Goal: Information Seeking & Learning: Check status

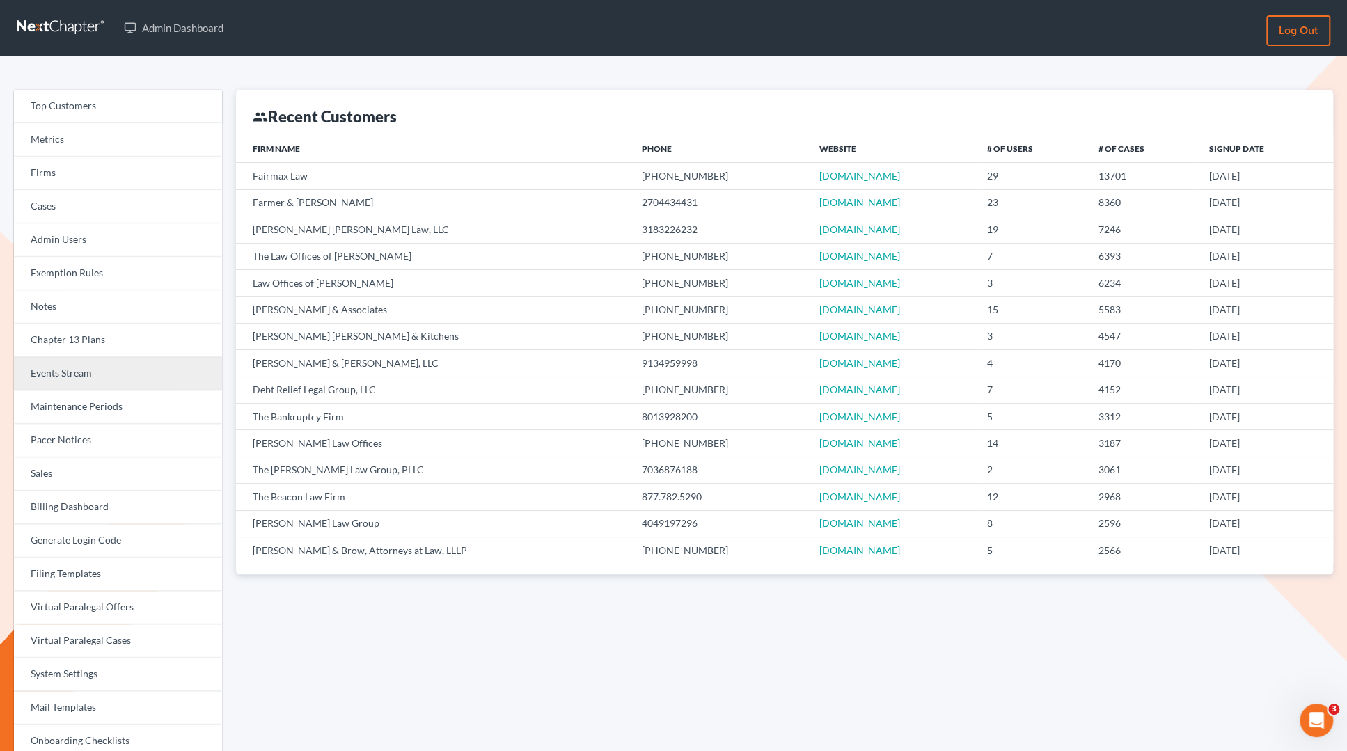
click at [82, 372] on link "Events Stream" at bounding box center [118, 373] width 208 height 33
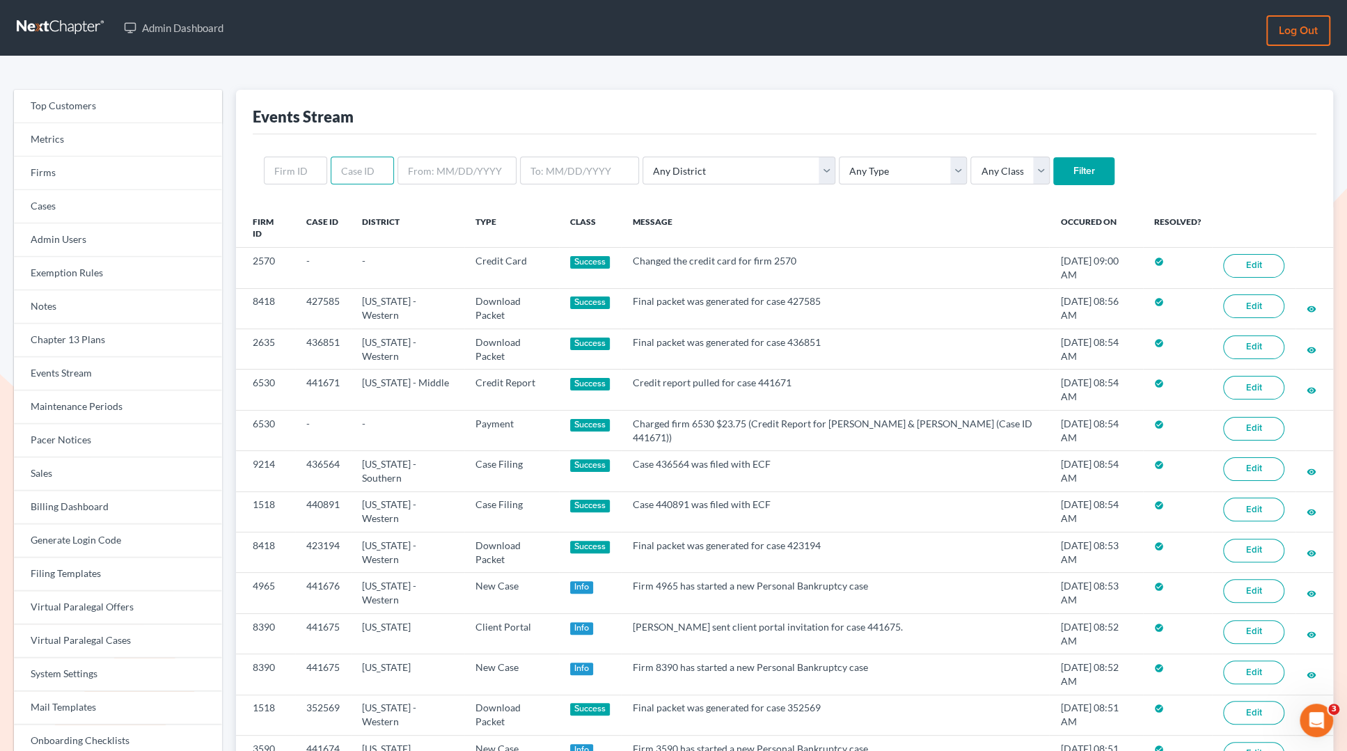
click at [355, 170] on input "text" at bounding box center [362, 171] width 63 height 28
type input "440891"
click at [1053, 174] on input "Filter" at bounding box center [1083, 171] width 61 height 28
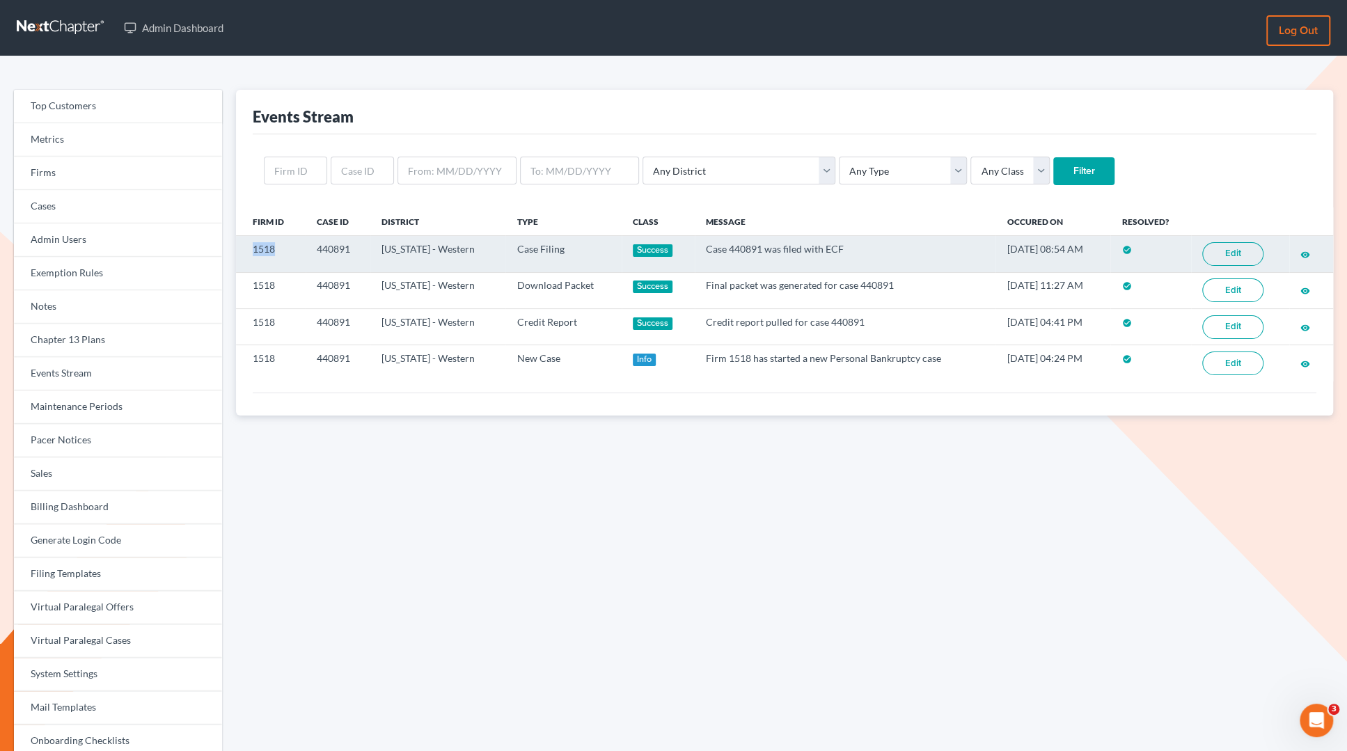
drag, startPoint x: 276, startPoint y: 248, endPoint x: 241, endPoint y: 244, distance: 35.7
click at [241, 244] on td "1518" at bounding box center [270, 254] width 69 height 36
copy td "1518"
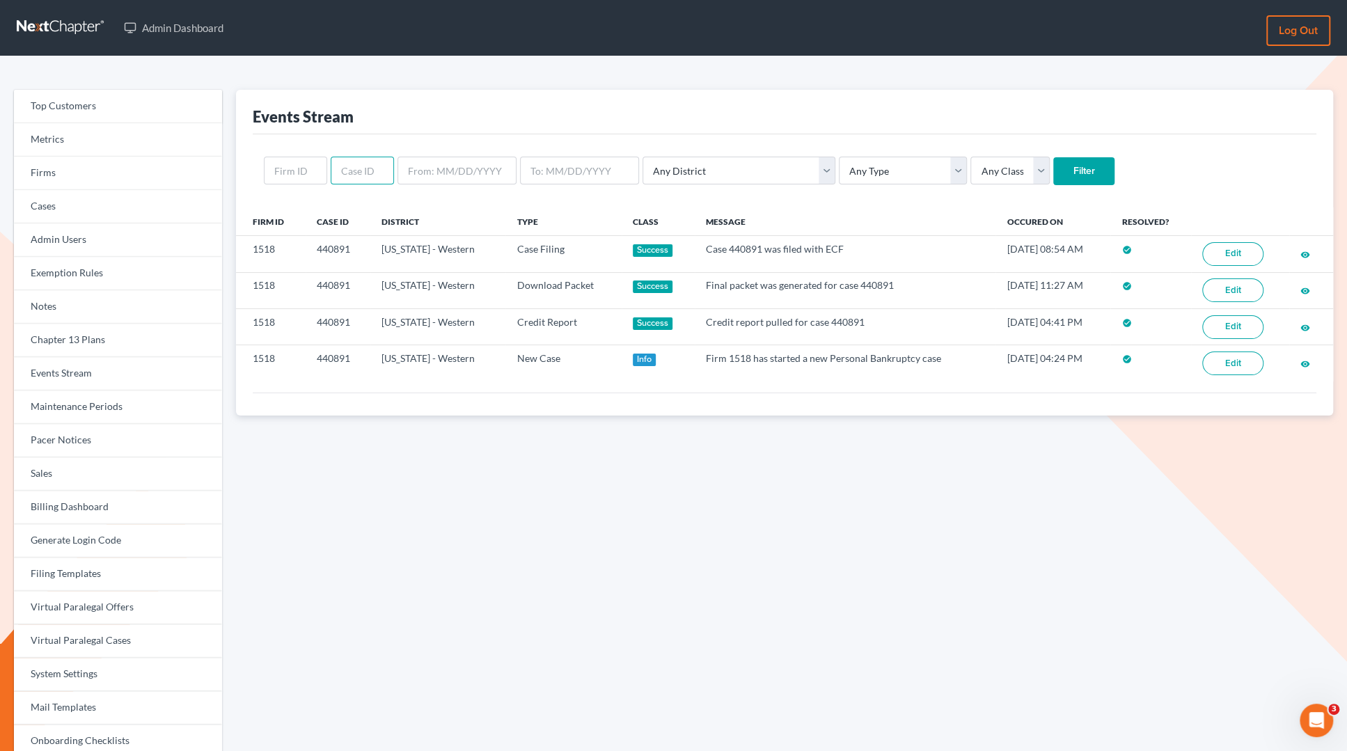
click at [348, 168] on input "text" at bounding box center [362, 171] width 63 height 28
paste input "1518"
type input "1518"
click at [1053, 157] on input "Filter" at bounding box center [1083, 171] width 61 height 28
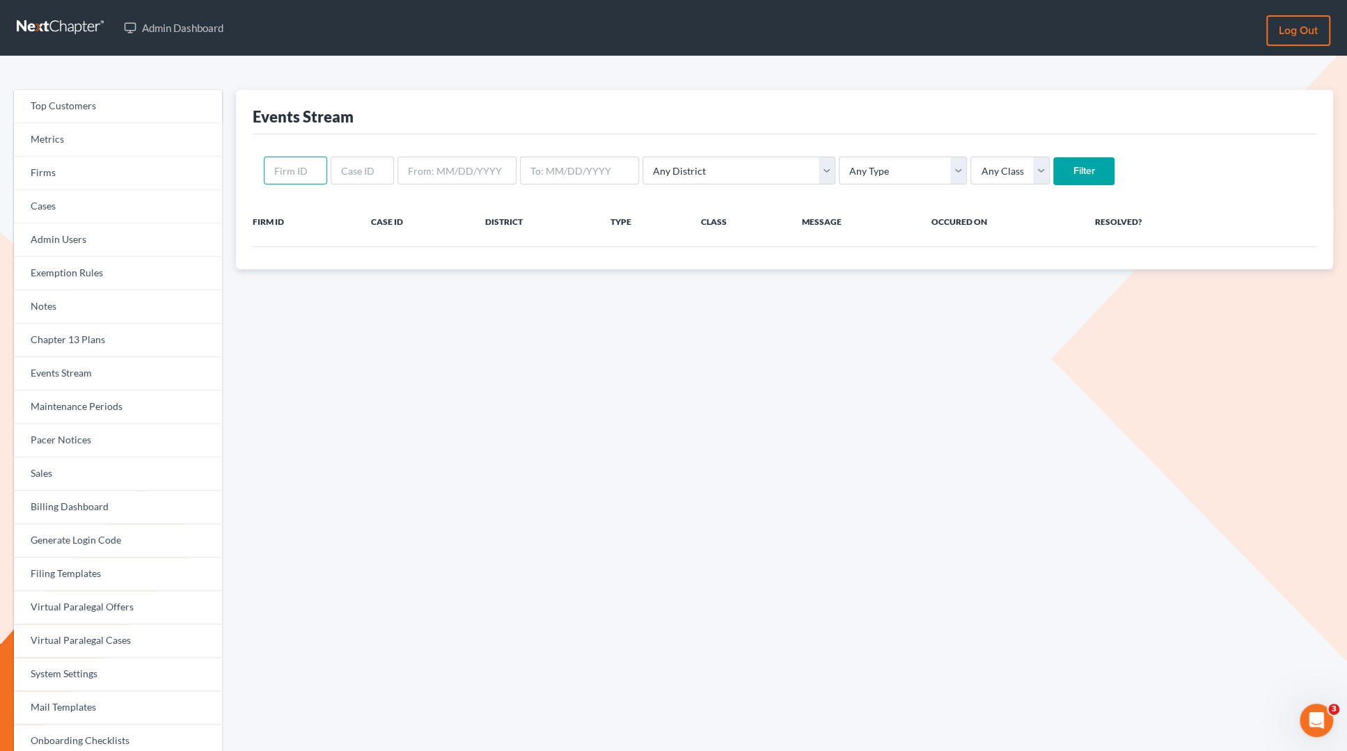
click at [283, 170] on input "text" at bounding box center [295, 171] width 63 height 28
paste input "1518"
type input "1518"
click at [1053, 157] on input "Filter" at bounding box center [1083, 171] width 61 height 28
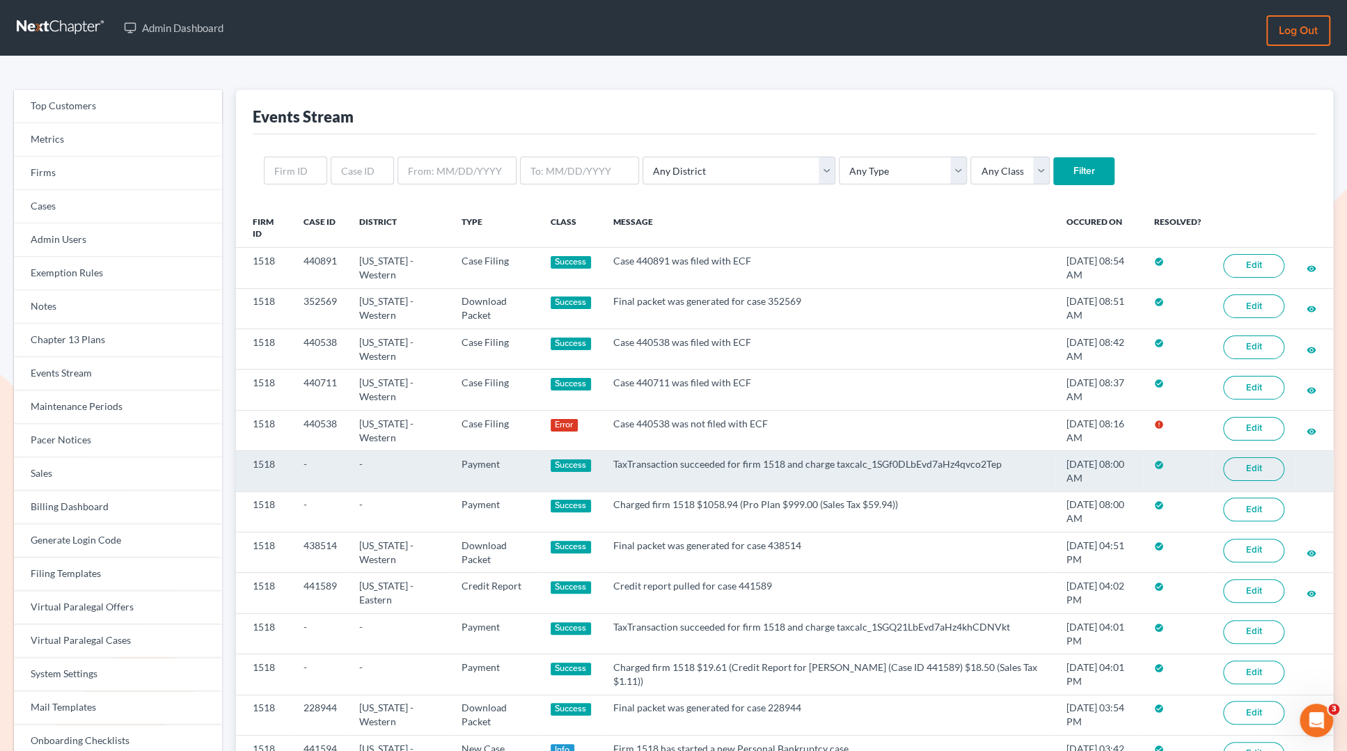
click at [1252, 467] on link "Edit" at bounding box center [1253, 469] width 61 height 24
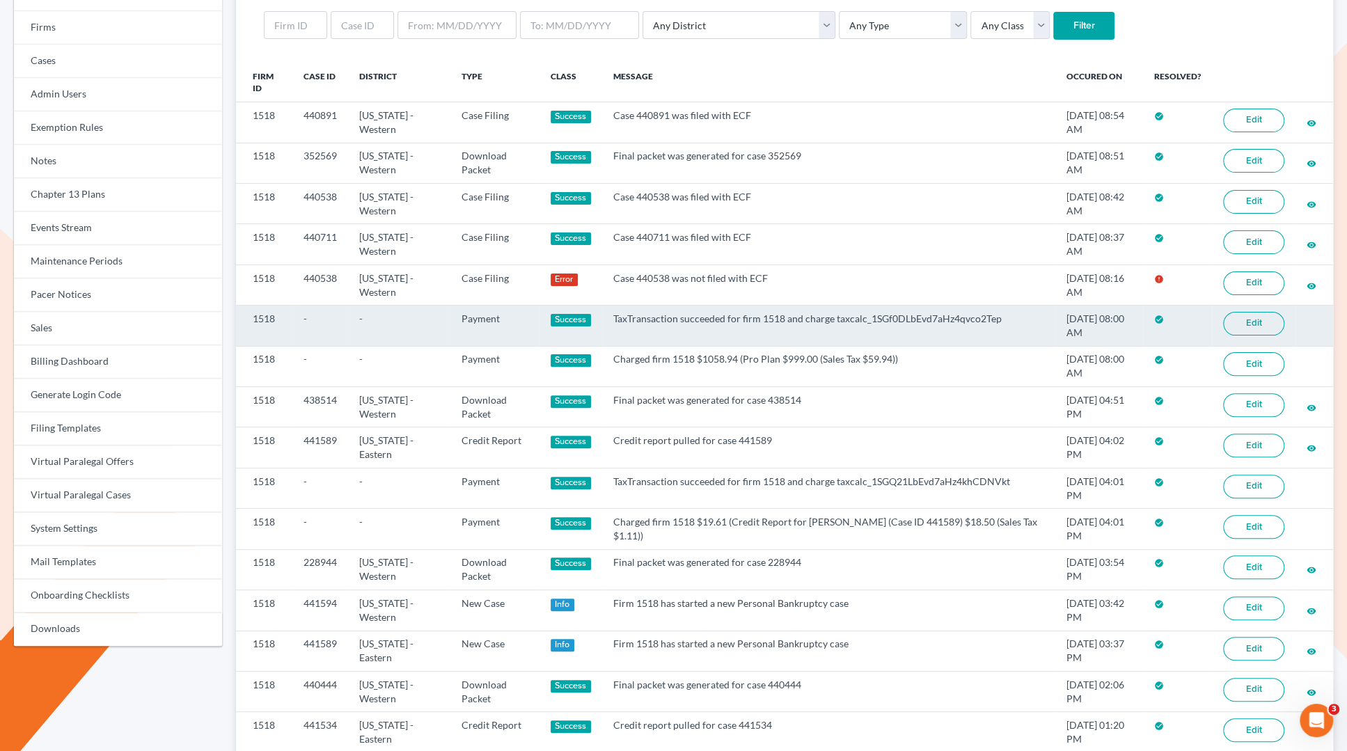
scroll to position [138, 0]
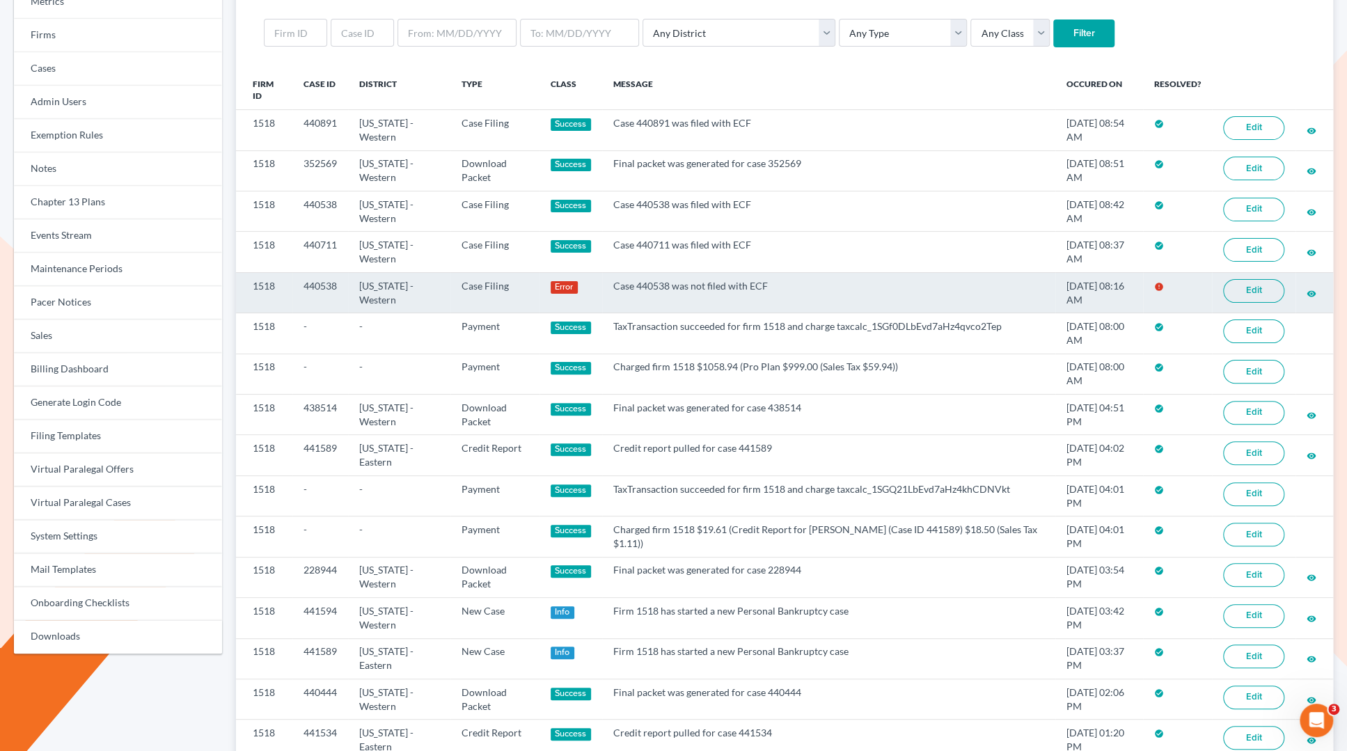
click at [1263, 287] on link "Edit" at bounding box center [1253, 291] width 61 height 24
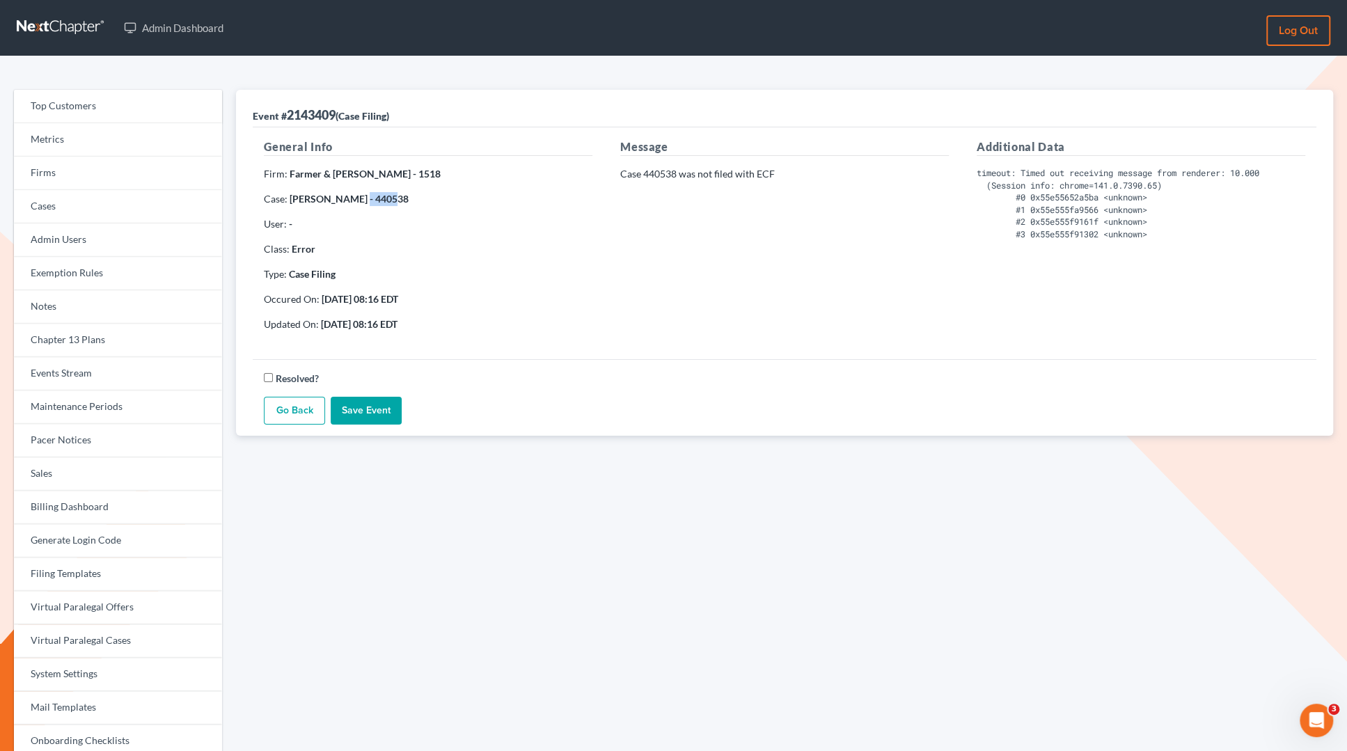
drag, startPoint x: 394, startPoint y: 198, endPoint x: 356, endPoint y: 198, distance: 37.6
click at [356, 198] on p "Case: Debra Brown - 440538" at bounding box center [428, 199] width 328 height 14
copy strong "440538"
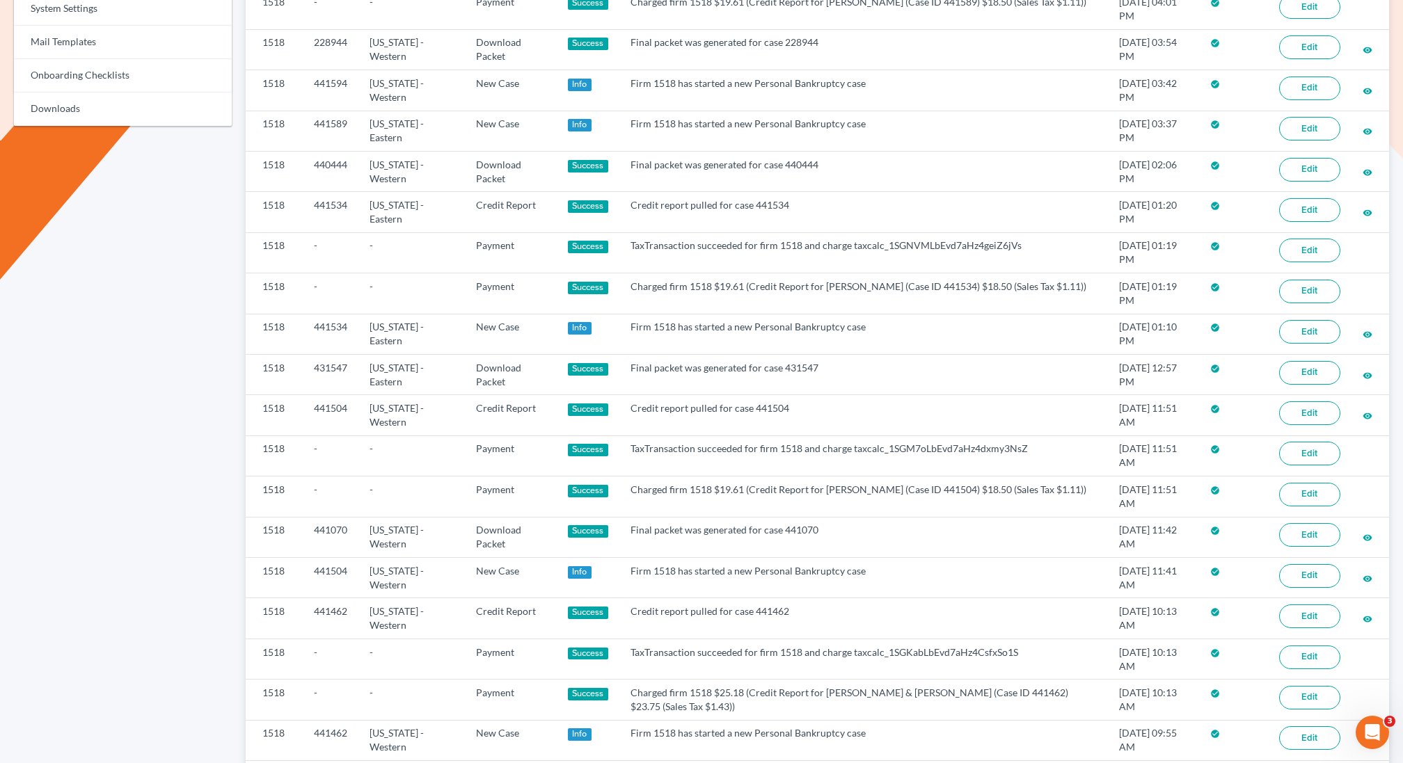
scroll to position [802, 0]
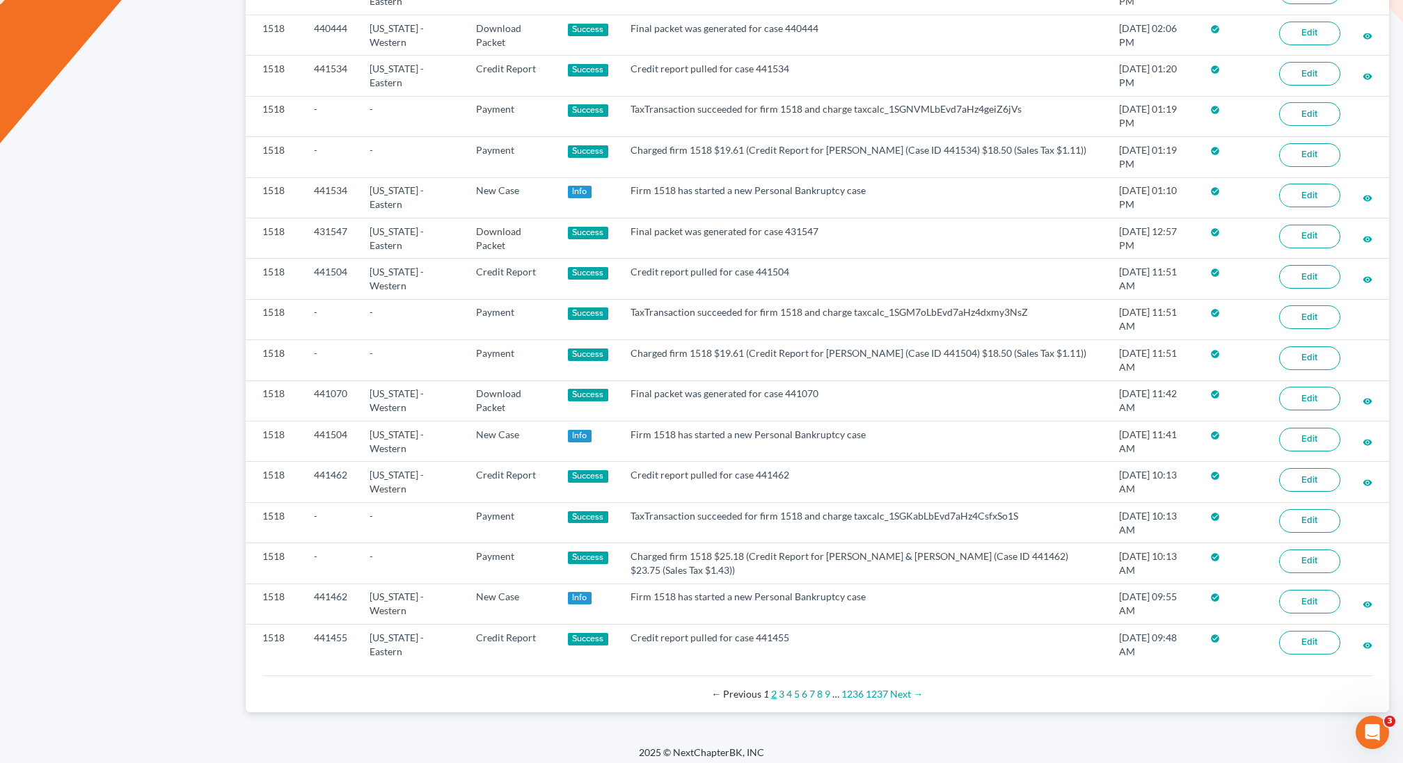
click at [772, 689] on link "2" at bounding box center [774, 694] width 6 height 12
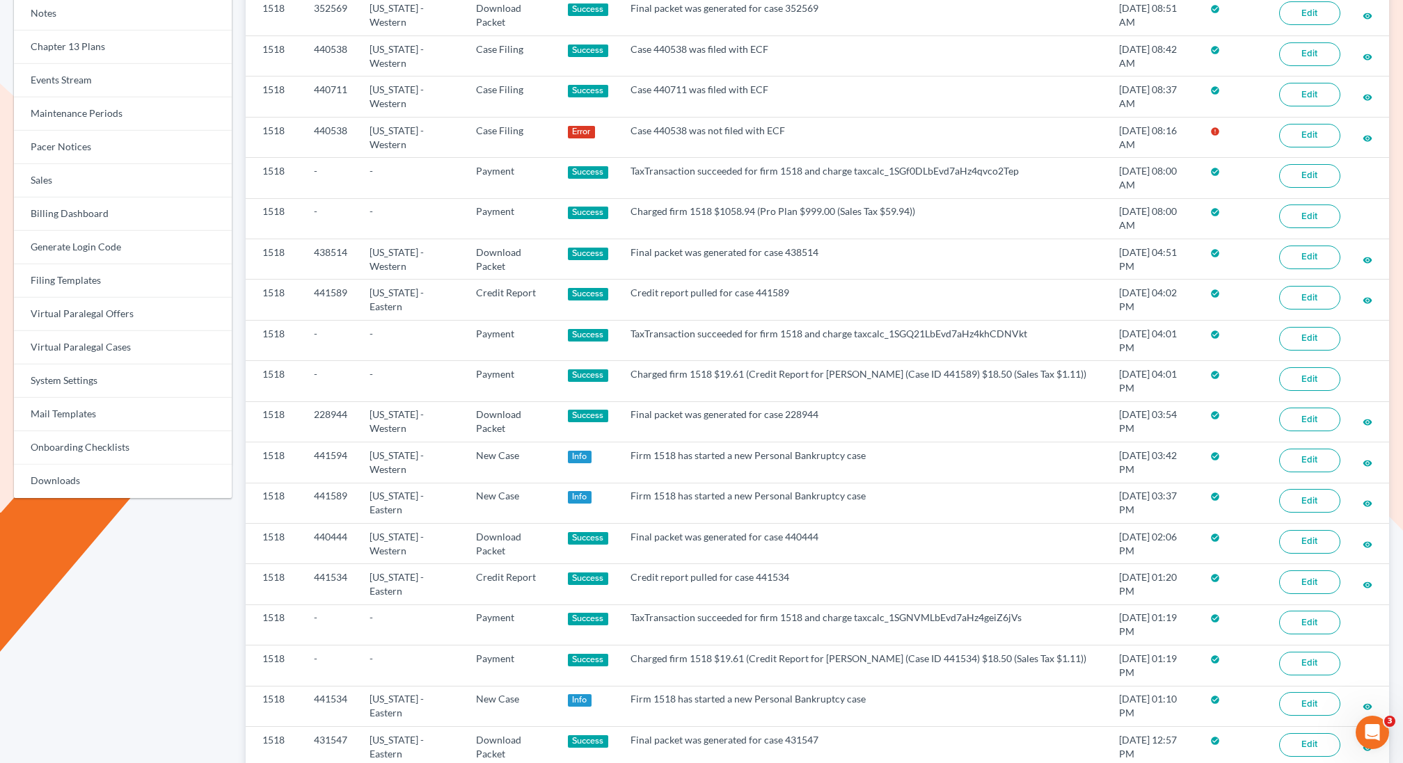
scroll to position [0, 0]
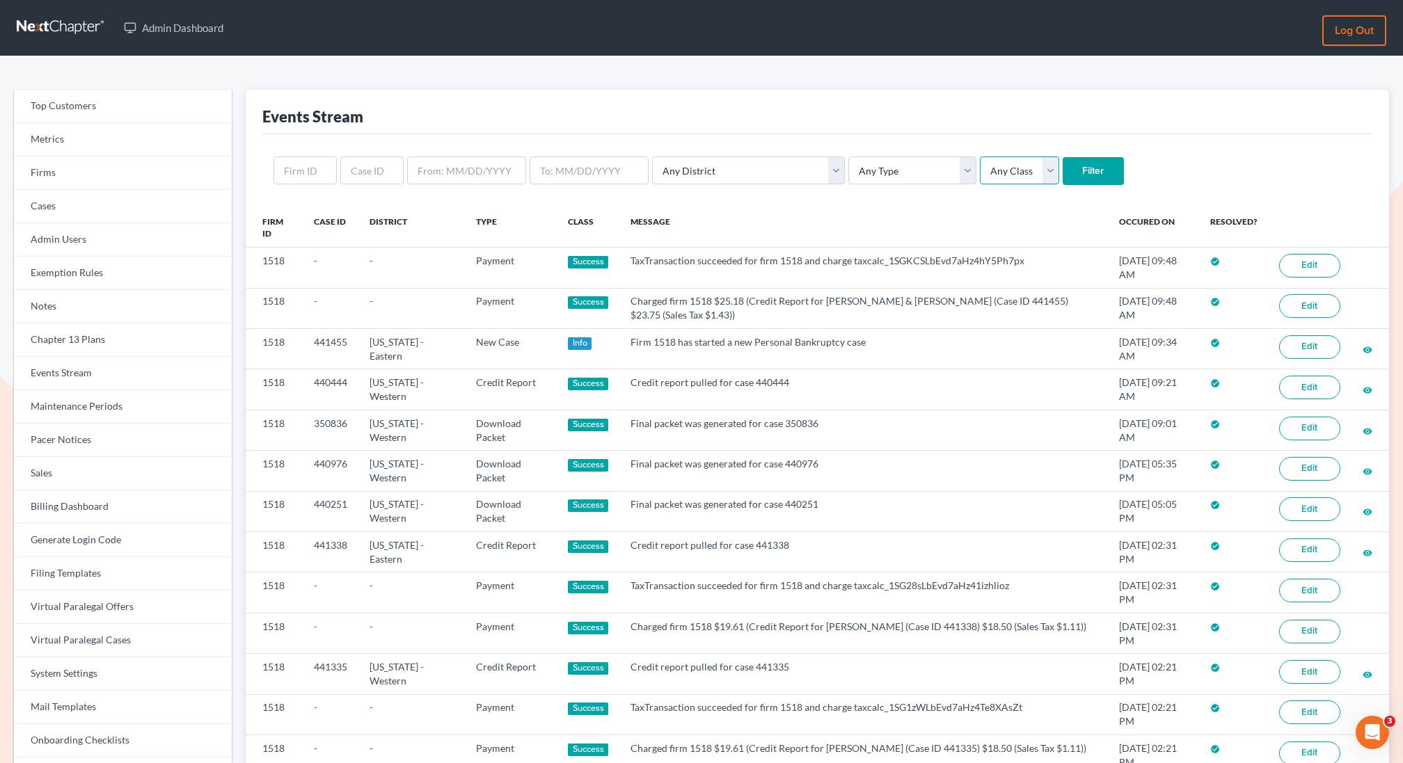
click at [980, 168] on select "Any Class Success Error Info" at bounding box center [1019, 171] width 79 height 28
click at [856, 166] on select "Any Type Case Applied To Plan Case Archive Case Duplicate Case Filing Chapter 1…" at bounding box center [912, 171] width 128 height 28
select select "case_filing"
click at [848, 157] on select "Any Type Case Applied To Plan Case Archive Case Duplicate Case Filing Chapter 1…" at bounding box center [912, 171] width 128 height 28
click at [980, 173] on select "Any Class Success Error Info" at bounding box center [1019, 171] width 79 height 28
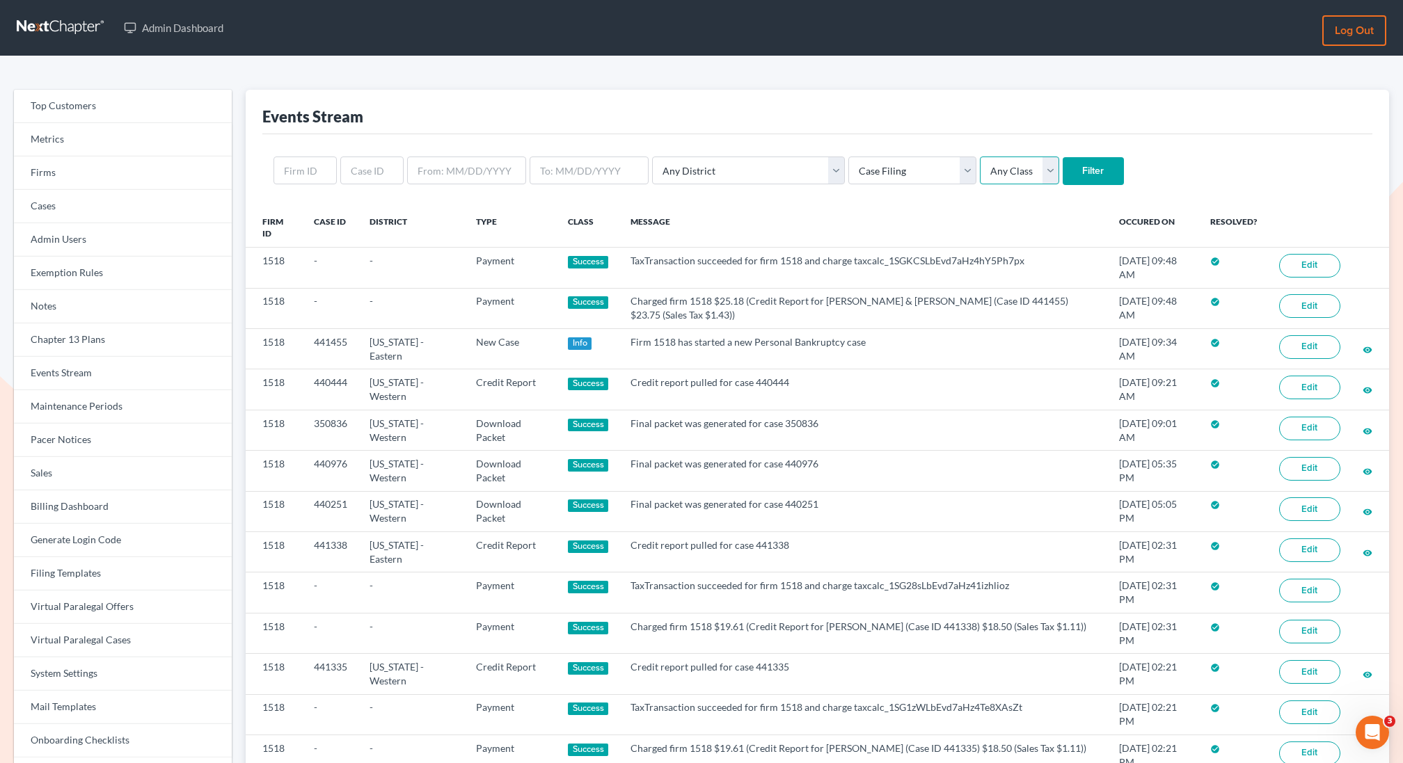
select select "error"
click at [980, 157] on select "Any Class Success Error Info" at bounding box center [1019, 171] width 79 height 28
click at [1063, 173] on input "Filter" at bounding box center [1093, 171] width 61 height 28
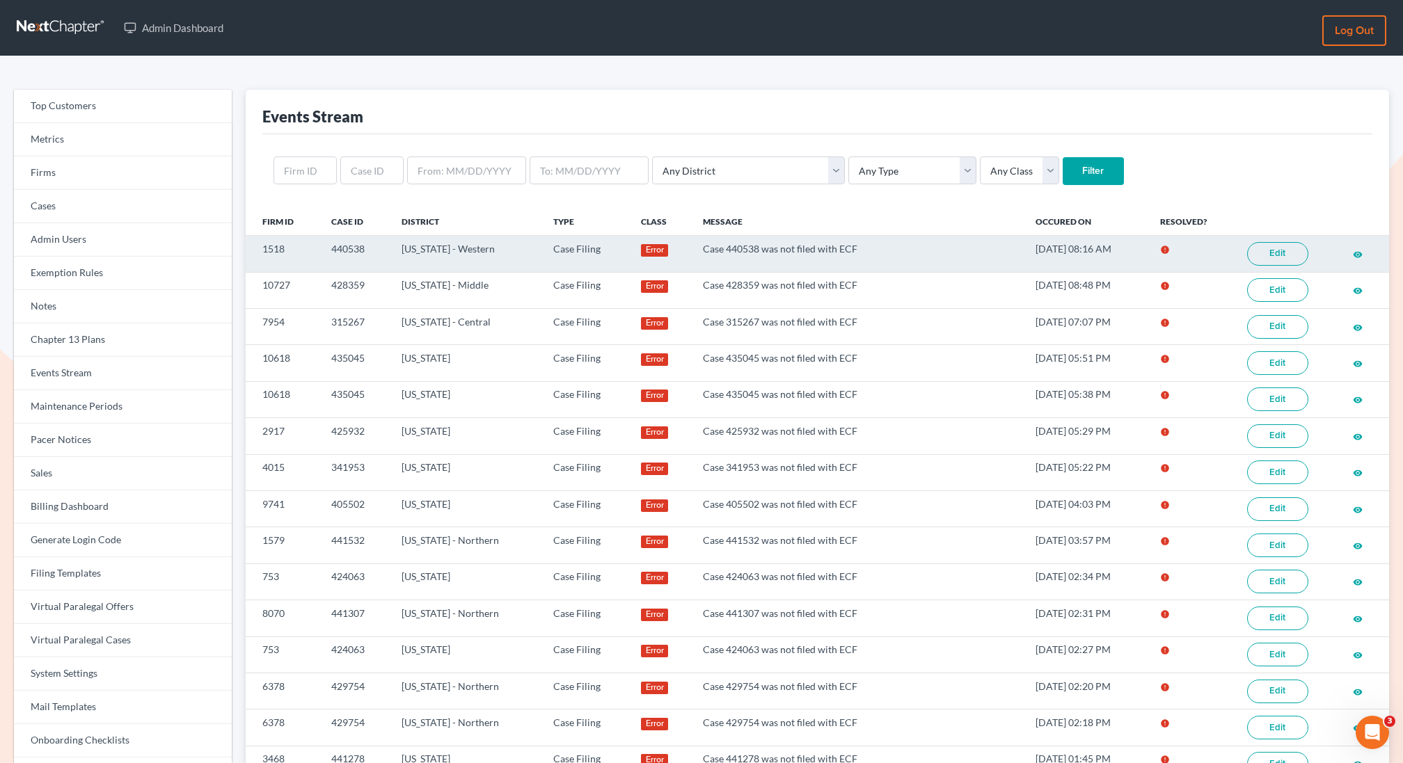
click at [1283, 245] on link "Edit" at bounding box center [1277, 254] width 61 height 24
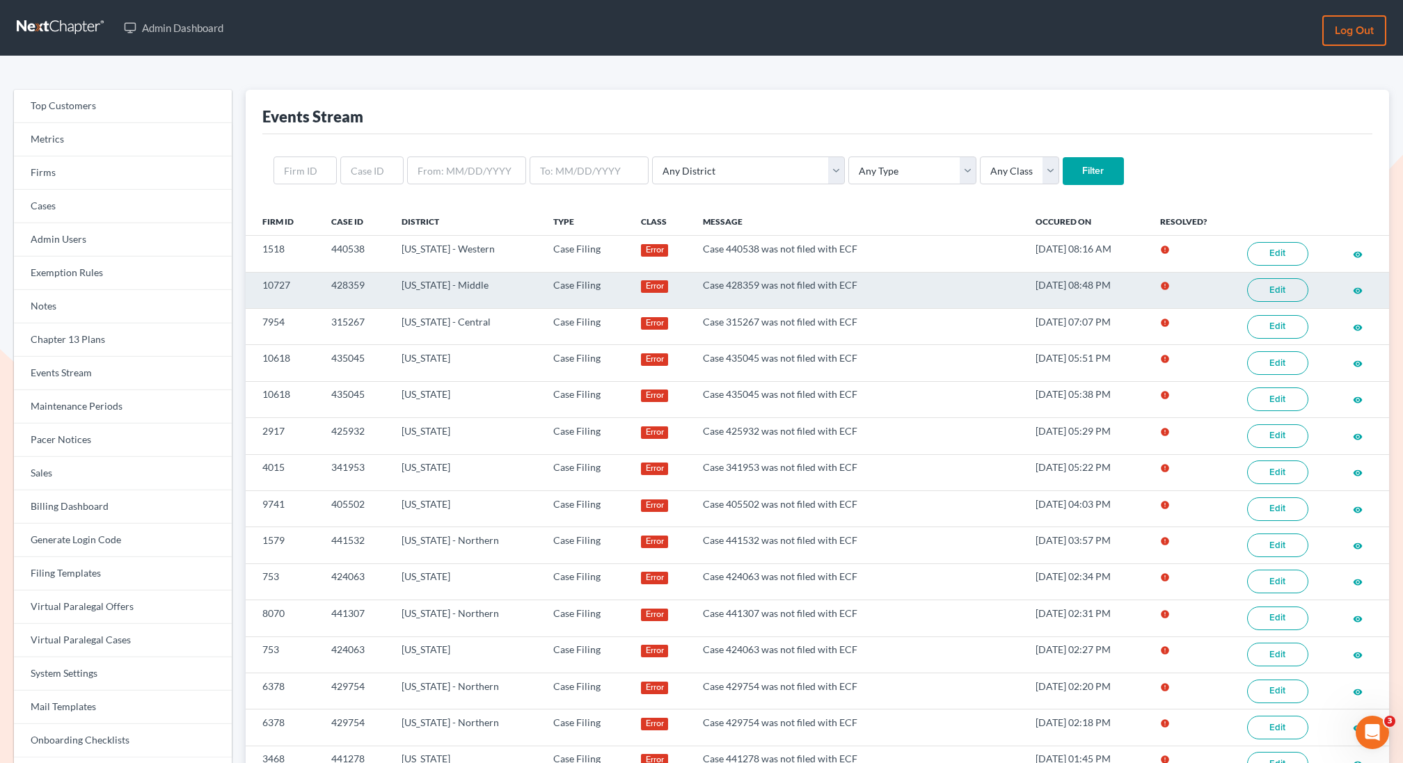
click at [1281, 292] on link "Edit" at bounding box center [1277, 290] width 61 height 24
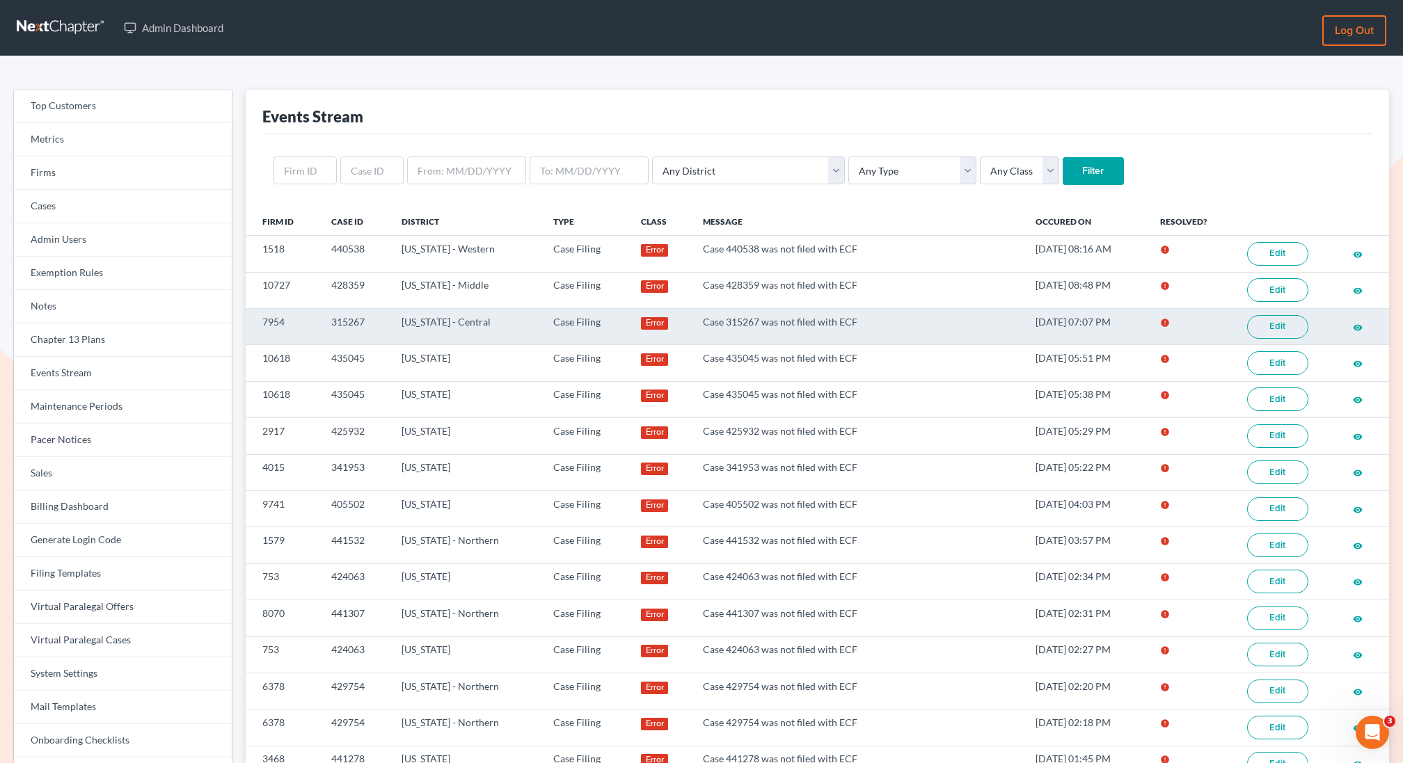
click at [1278, 324] on link "Edit" at bounding box center [1277, 327] width 61 height 24
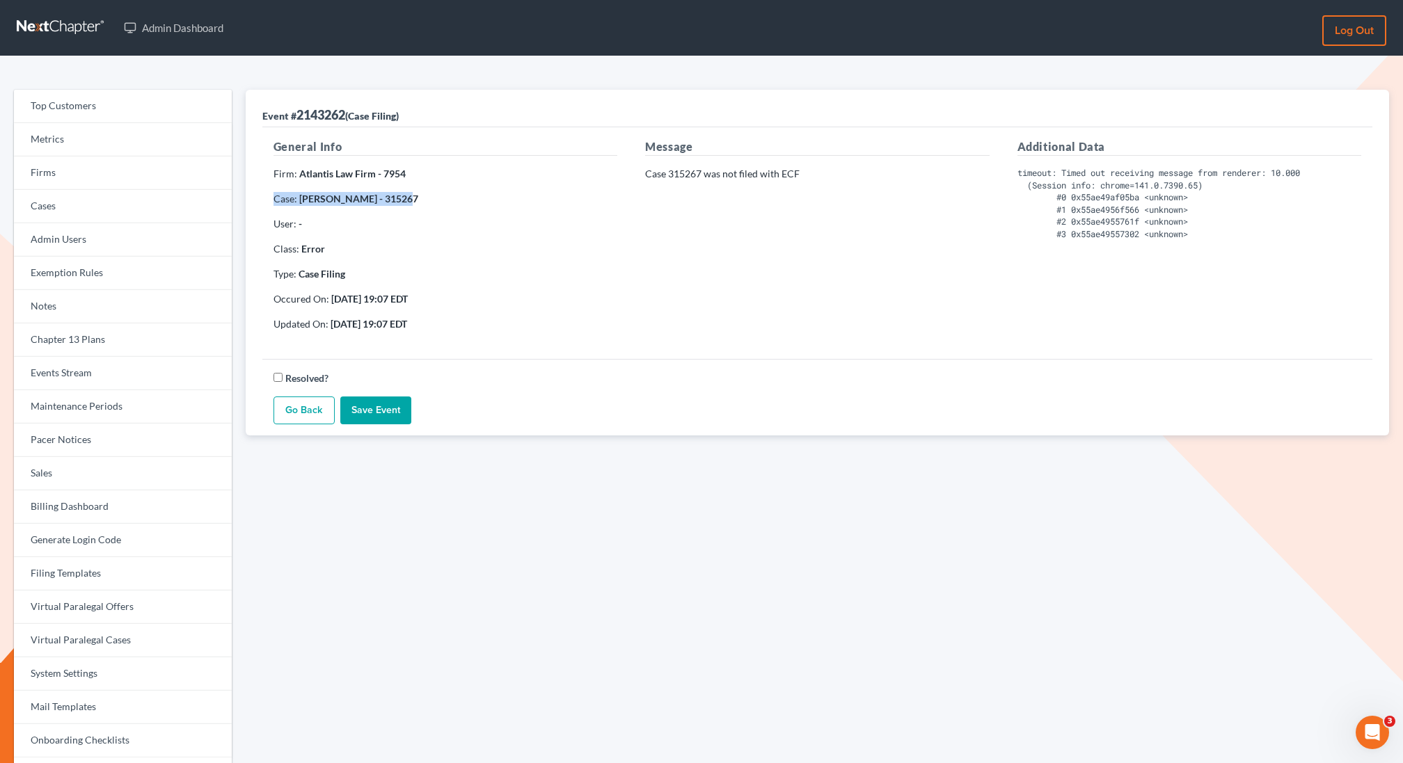
drag, startPoint x: 427, startPoint y: 191, endPoint x: 393, endPoint y: 191, distance: 34.1
click at [392, 192] on p "Case: [PERSON_NAME] - 315267" at bounding box center [445, 199] width 344 height 14
click at [427, 196] on p "Case: [PERSON_NAME] - 315267" at bounding box center [445, 199] width 344 height 14
drag, startPoint x: 413, startPoint y: 198, endPoint x: 379, endPoint y: 201, distance: 33.5
click at [379, 201] on p "Case: [PERSON_NAME] - 315267" at bounding box center [445, 199] width 344 height 14
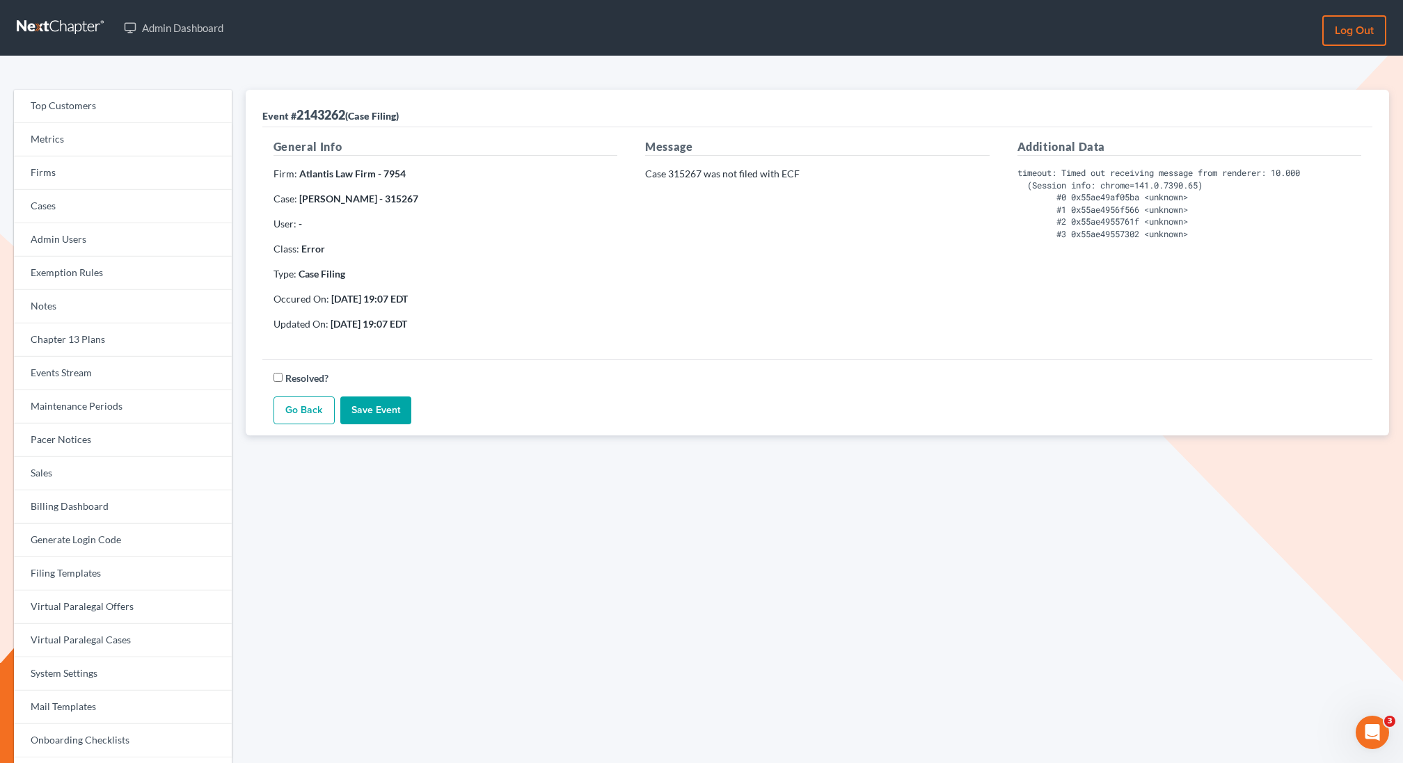
copy strong "315267"
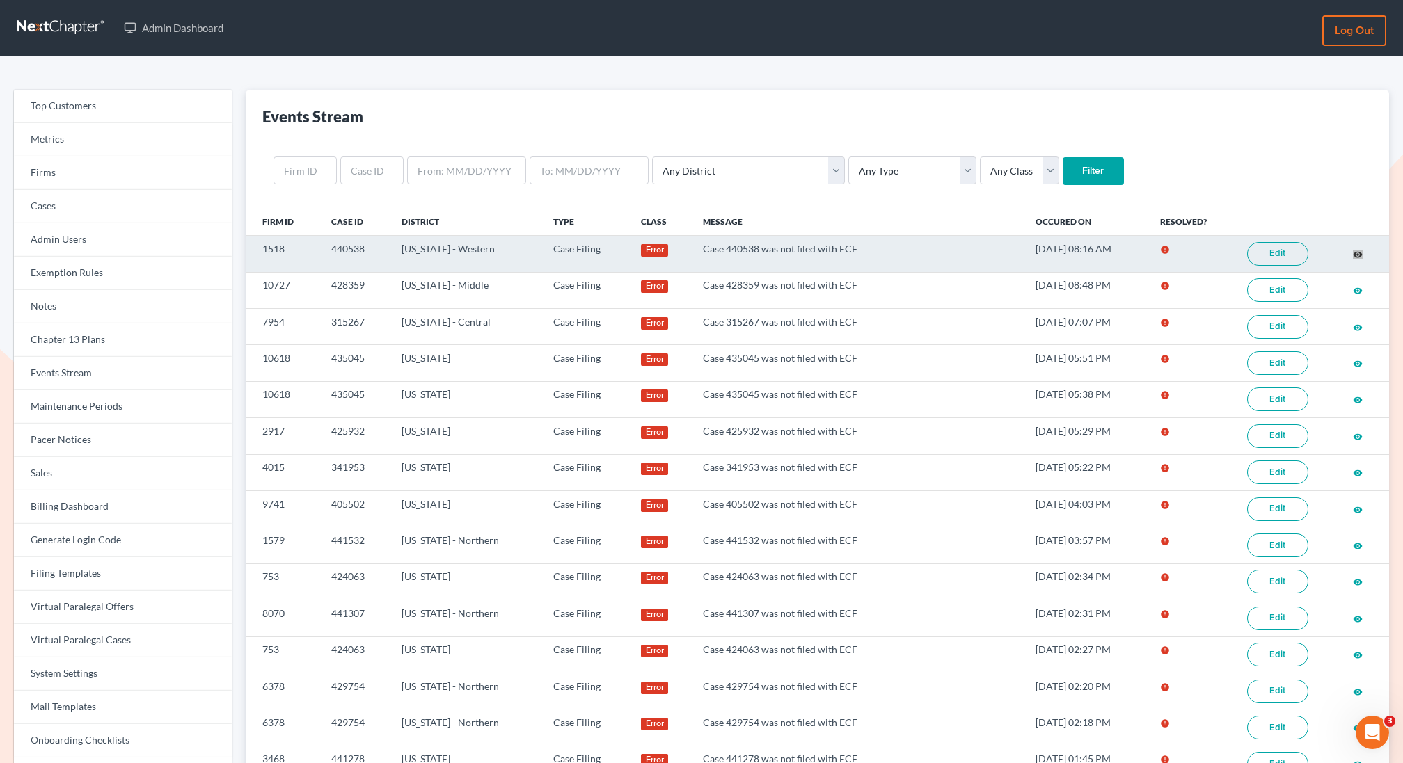
click at [0, 0] on div "Admin Dashboard Log out Top Customers Metrics Firms Cases Admin Users Exemption…" at bounding box center [701, 718] width 1403 height 1436
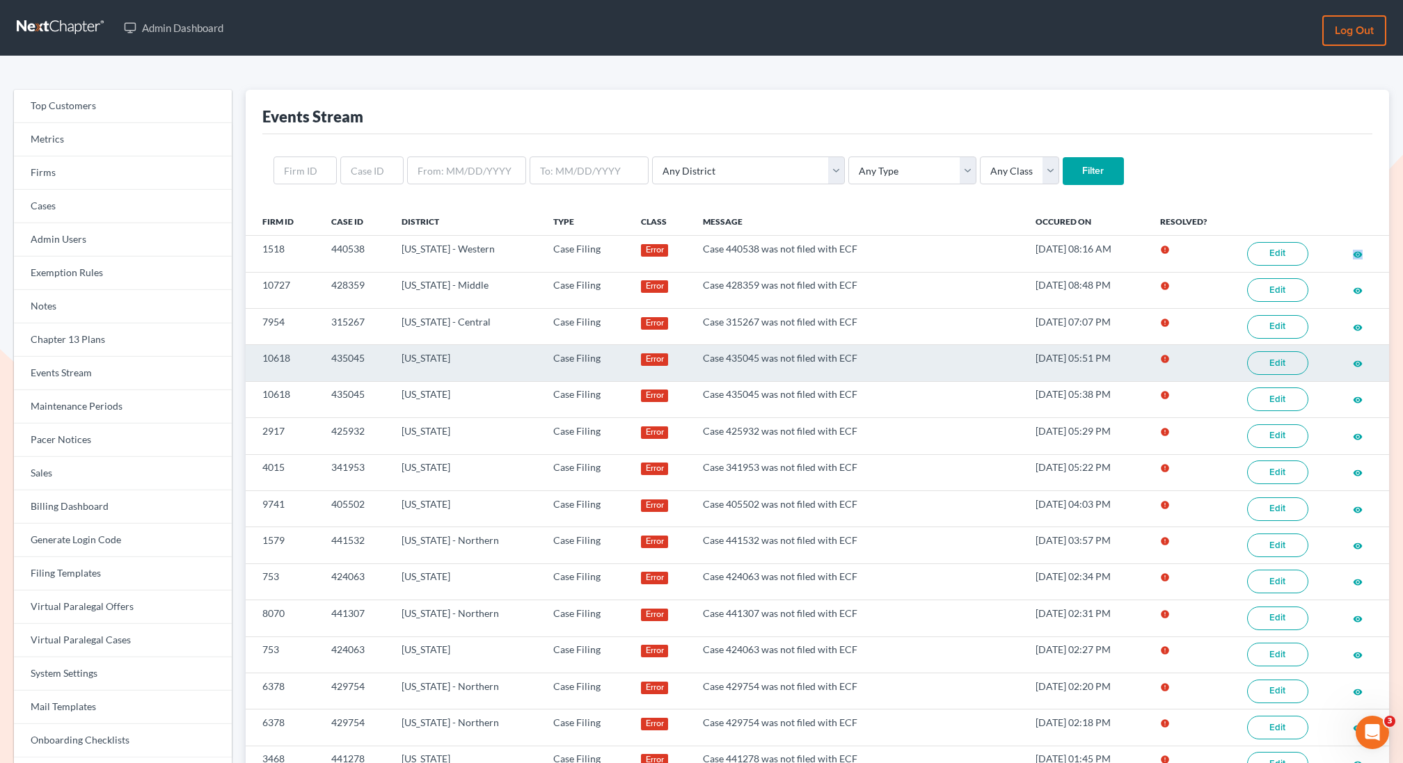
click at [1272, 356] on link "Edit" at bounding box center [1277, 363] width 61 height 24
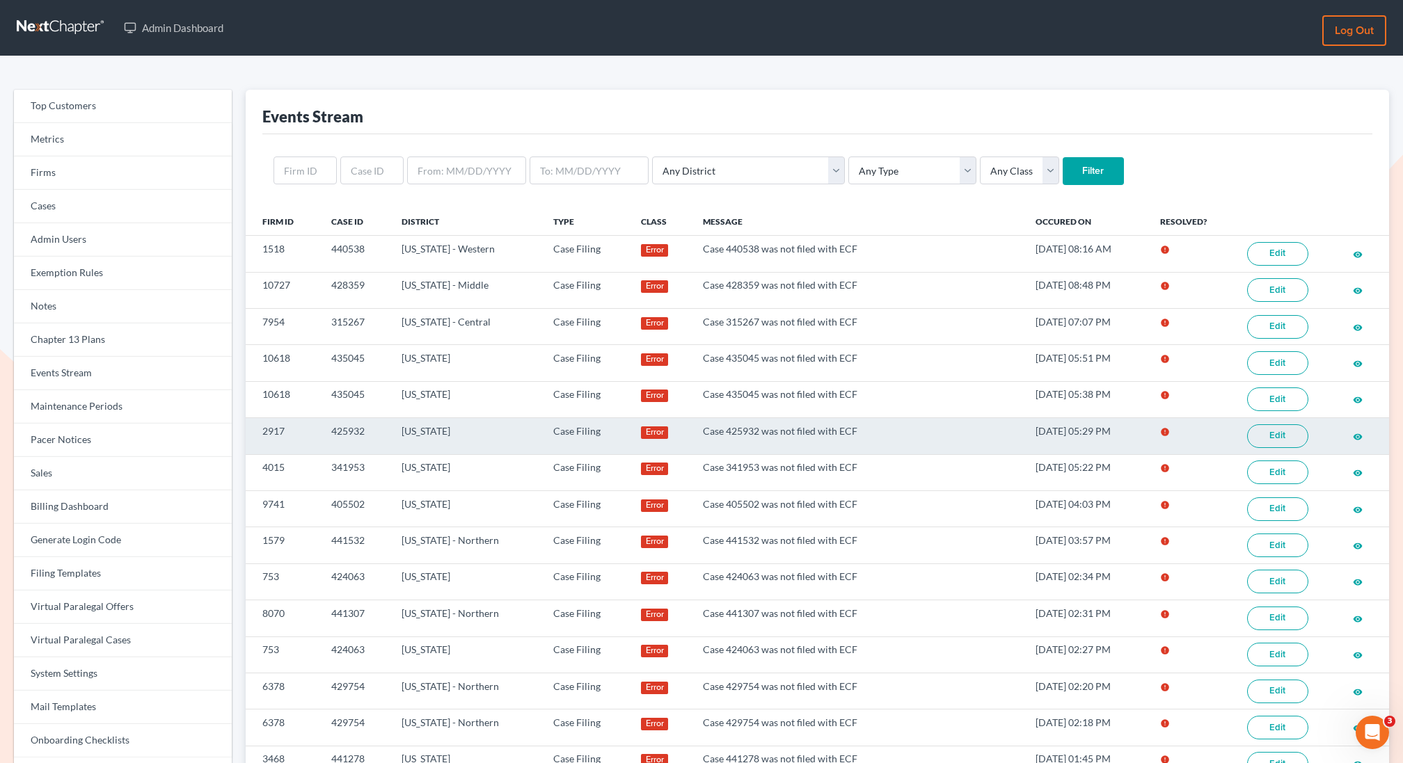
click at [1291, 434] on link "Edit" at bounding box center [1277, 437] width 61 height 24
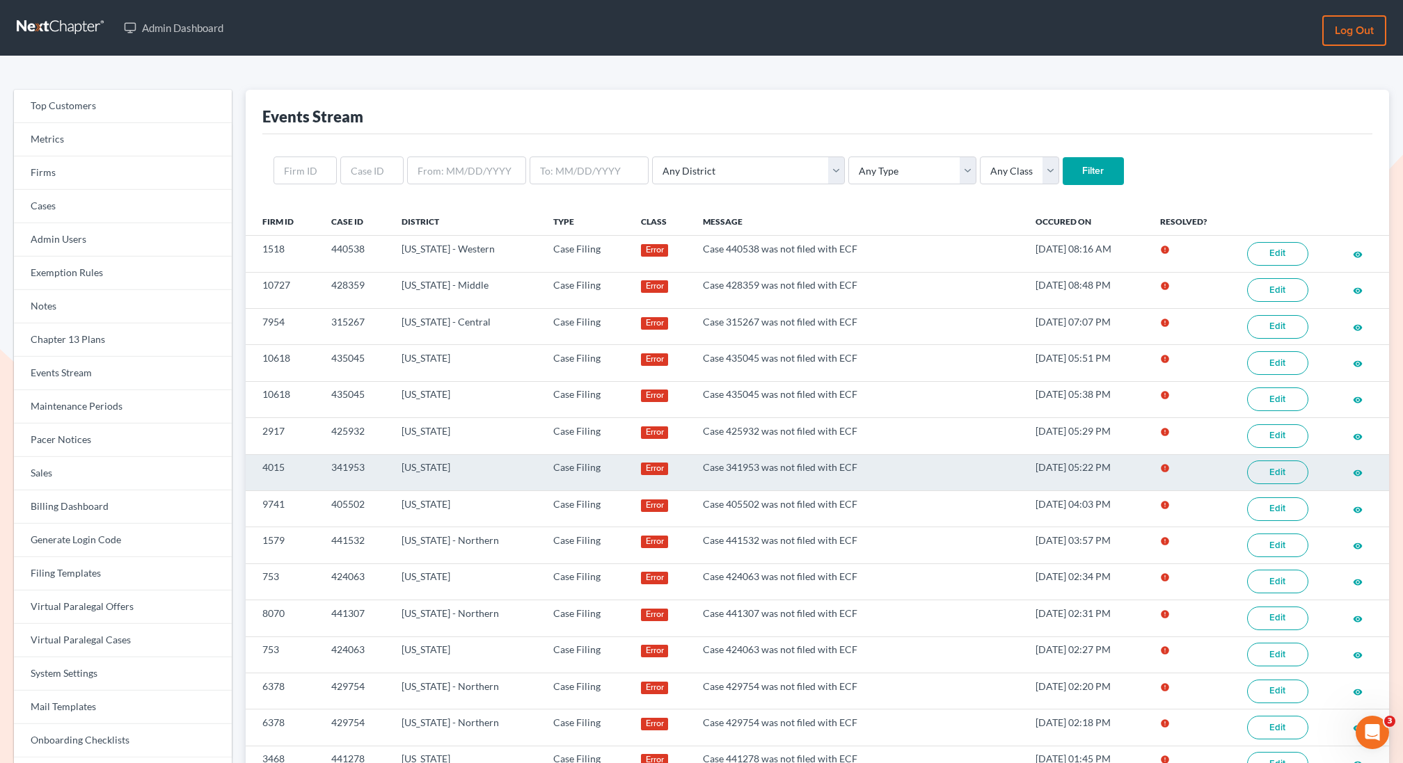
click at [1273, 466] on link "Edit" at bounding box center [1277, 473] width 61 height 24
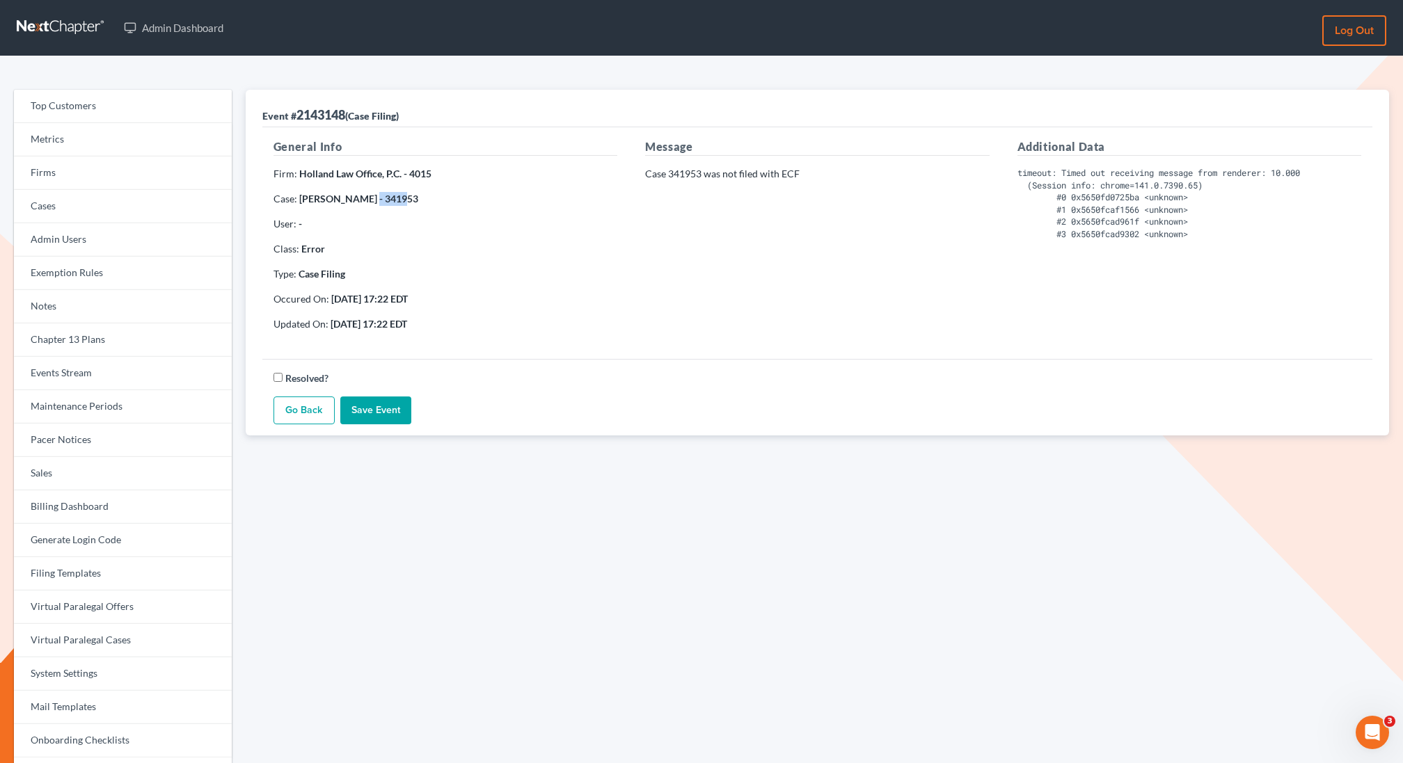
copy strong "341953"
drag, startPoint x: 394, startPoint y: 199, endPoint x: 360, endPoint y: 200, distance: 34.1
click at [360, 200] on p "Case: John Nealey - 341953" at bounding box center [445, 199] width 344 height 14
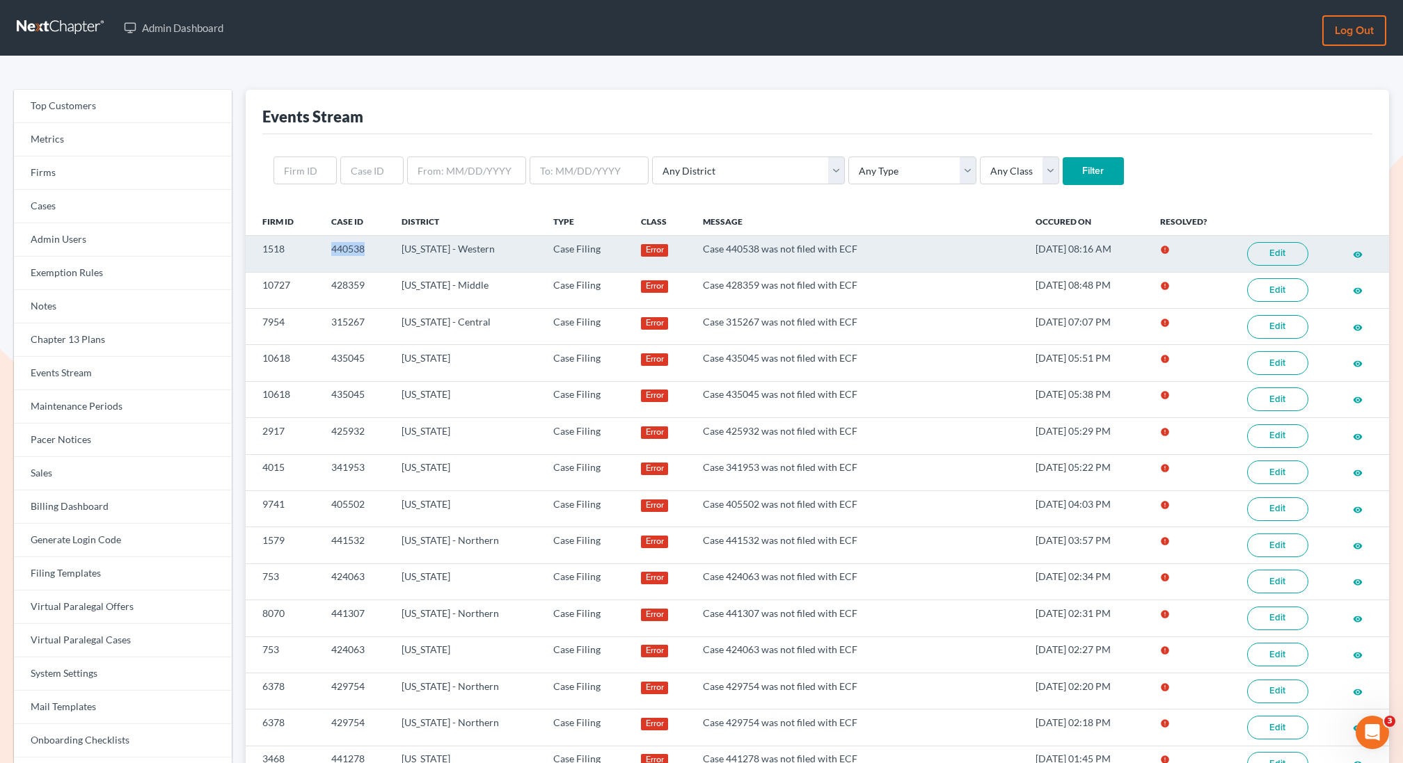
drag, startPoint x: 370, startPoint y: 255, endPoint x: 324, endPoint y: 246, distance: 47.6
click at [324, 246] on td "440538" at bounding box center [355, 254] width 70 height 36
copy td "440538"
drag, startPoint x: 287, startPoint y: 246, endPoint x: 246, endPoint y: 246, distance: 41.8
click at [246, 246] on td "1518" at bounding box center [283, 254] width 74 height 36
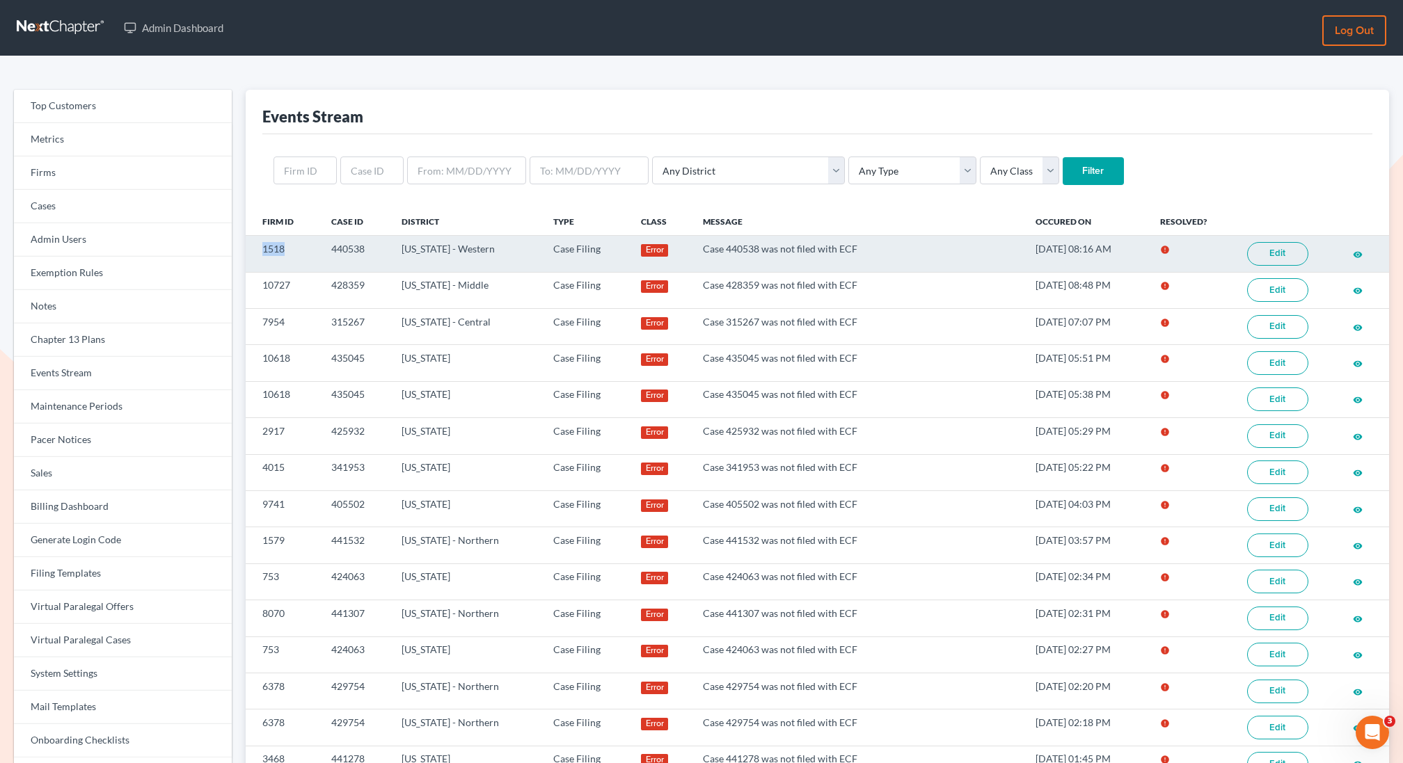
copy td "1518"
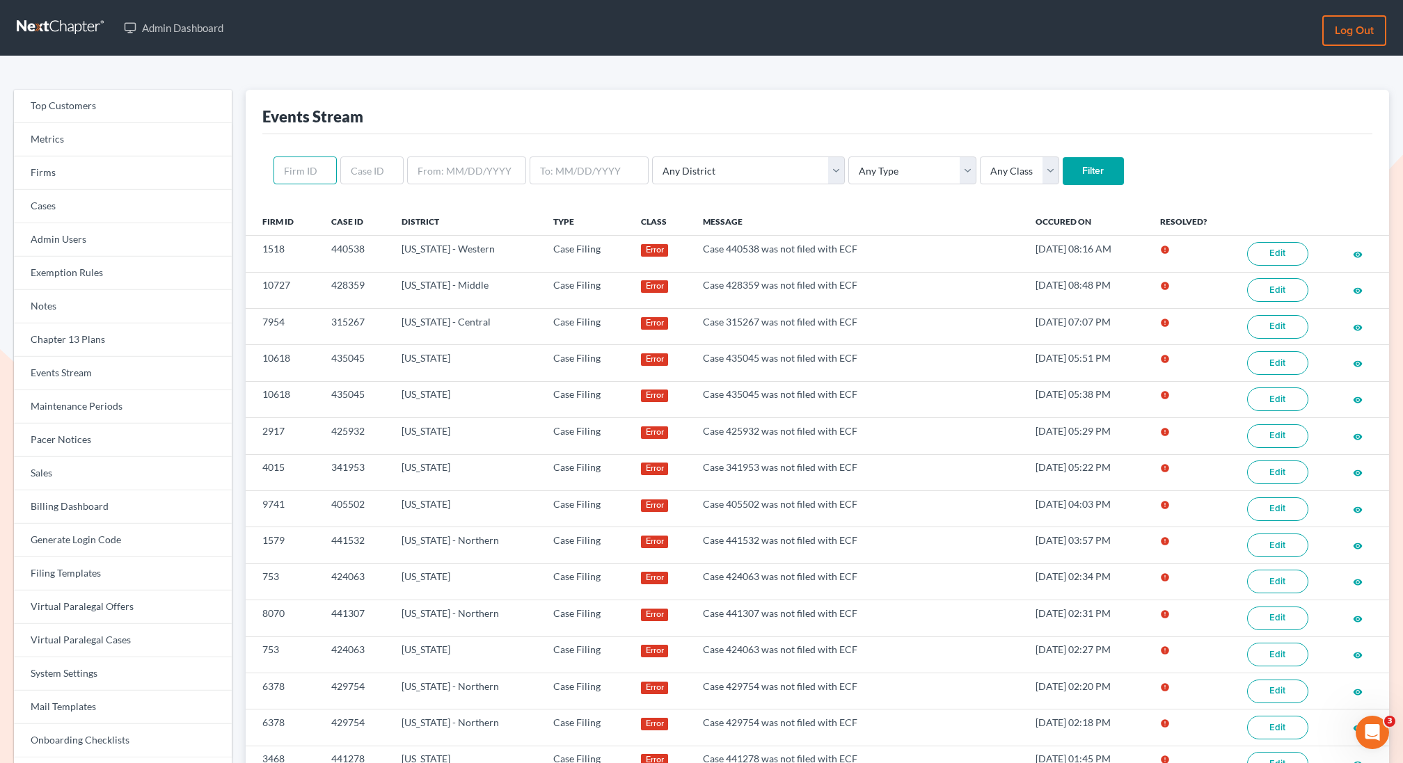
click at [306, 157] on input "text" at bounding box center [304, 171] width 63 height 28
paste input "1518"
type input "1518"
click at [1063, 157] on input "Filter" at bounding box center [1093, 171] width 61 height 28
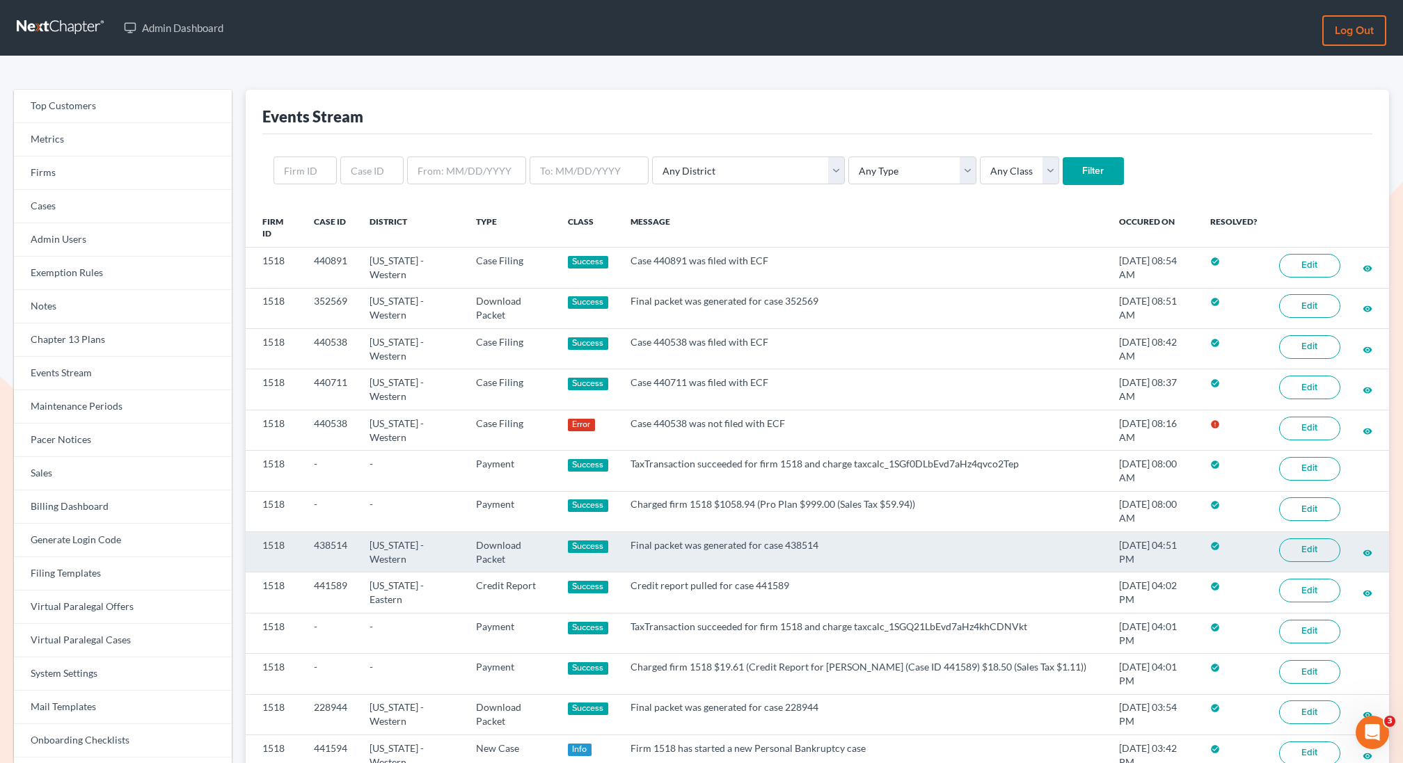
scroll to position [19, 0]
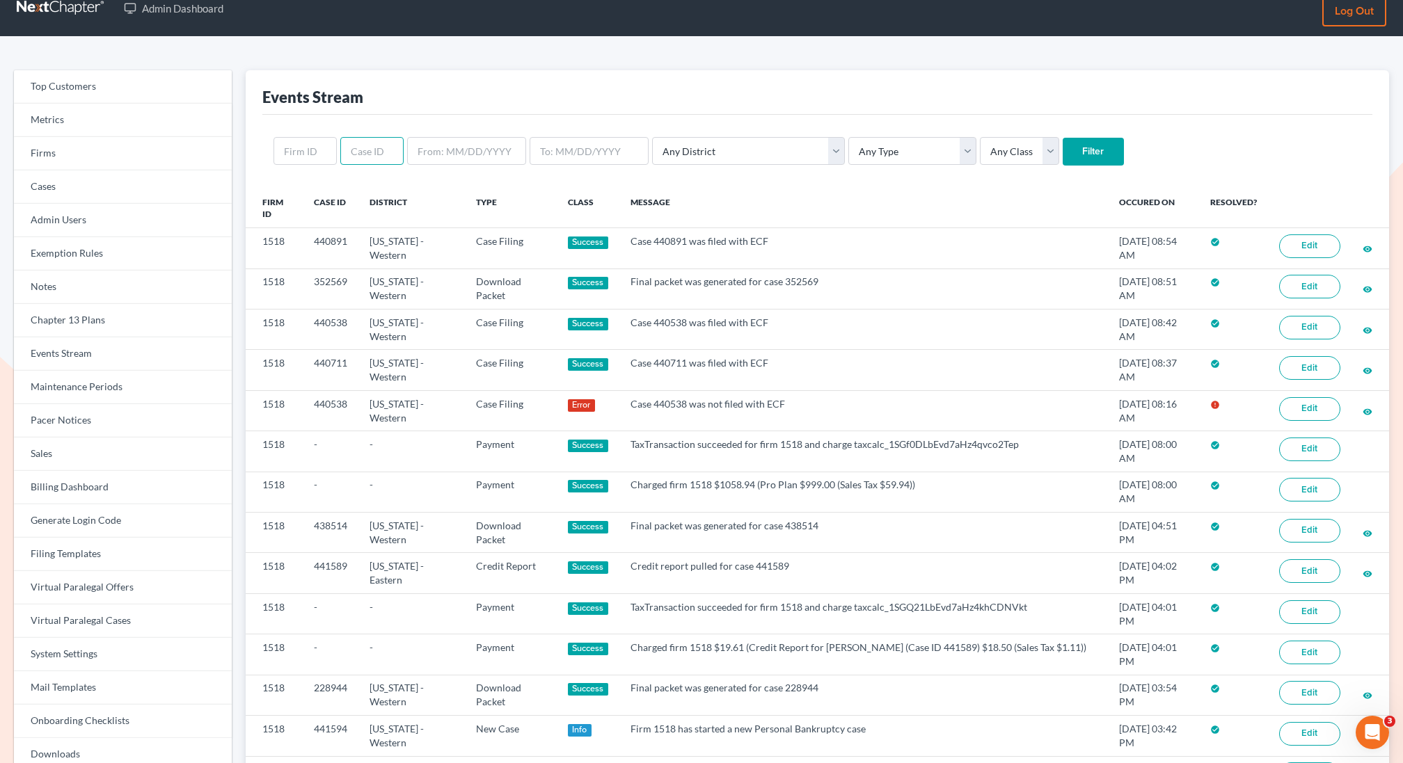
click at [367, 141] on input "text" at bounding box center [371, 151] width 63 height 28
paste input "1518"
type input "1518"
click at [1063, 138] on input "Filter" at bounding box center [1093, 152] width 61 height 28
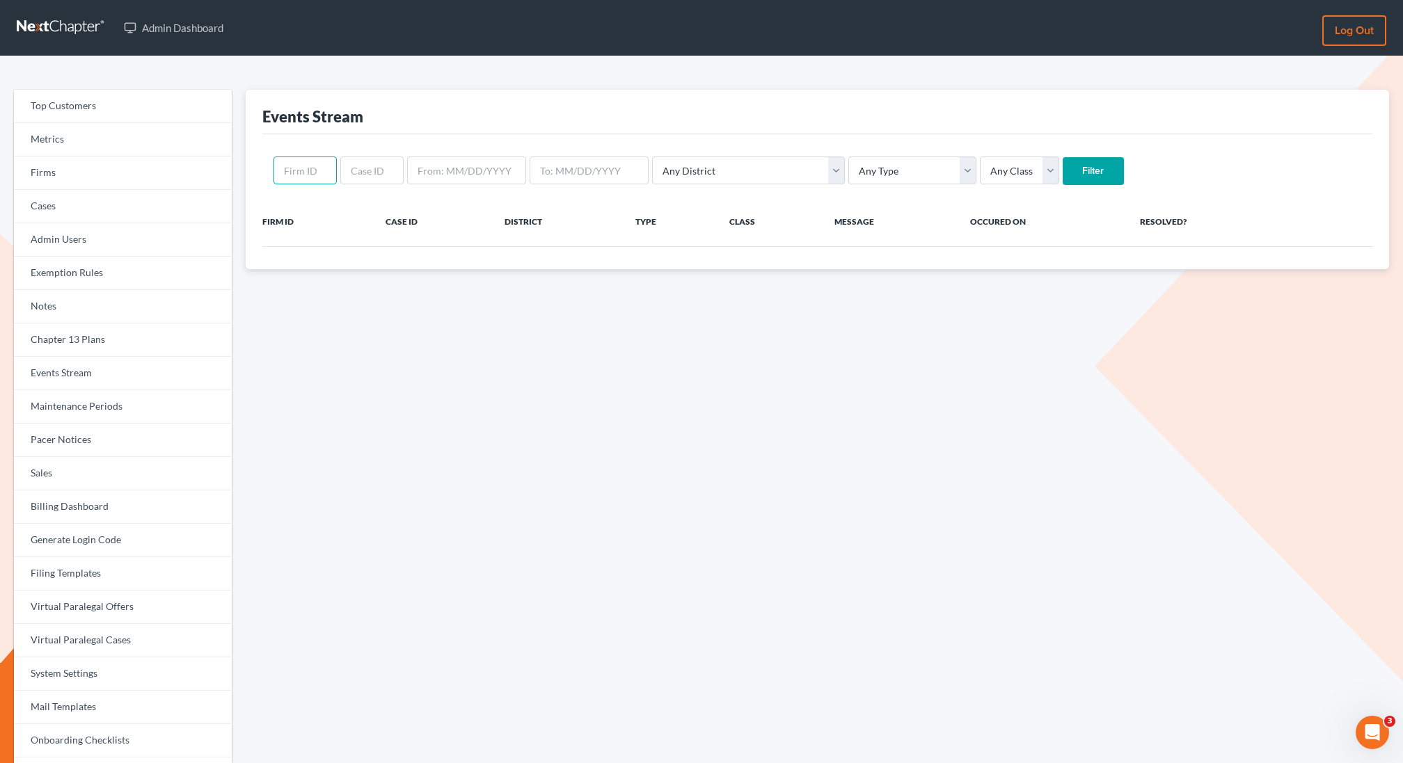
click at [292, 161] on input "text" at bounding box center [304, 171] width 63 height 28
paste input "1518"
type input "1518"
click at [1063, 157] on input "Filter" at bounding box center [1093, 171] width 61 height 28
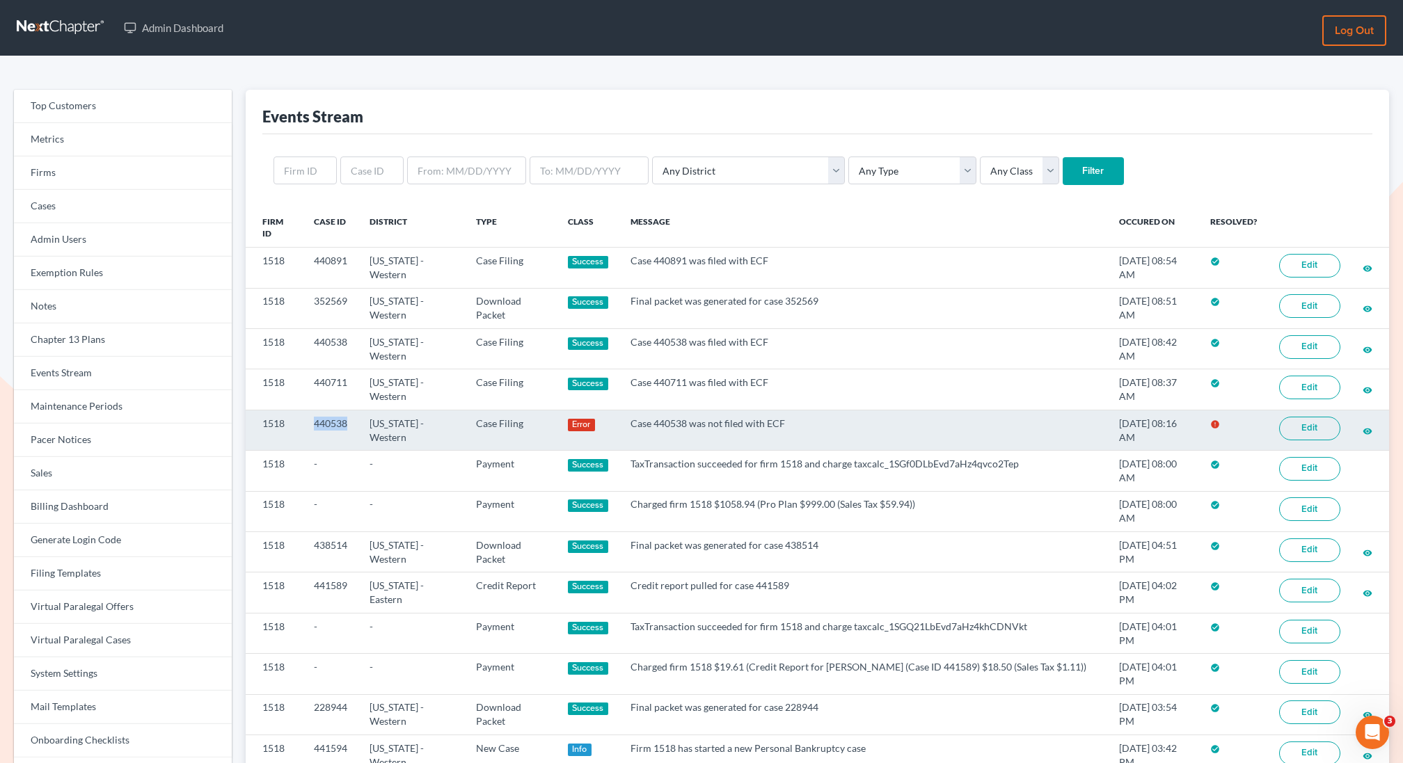
drag, startPoint x: 349, startPoint y: 422, endPoint x: 295, endPoint y: 422, distance: 54.3
click at [295, 422] on tr "1518 440538 Kentucky - Western Case Filing Error Case 440538 was not filed with…" at bounding box center [817, 430] width 1143 height 40
copy tr "440538"
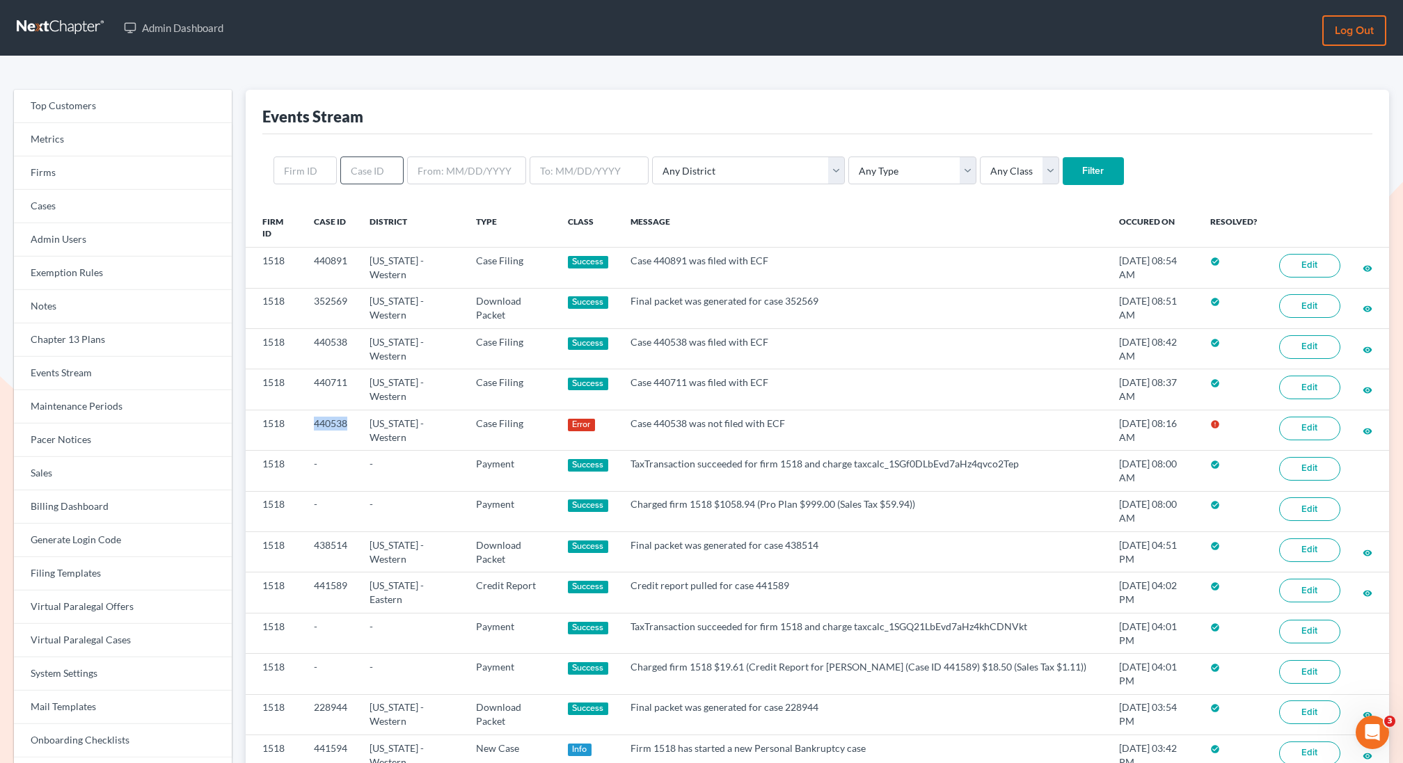
copy tr "440538"
click at [363, 171] on input "text" at bounding box center [371, 171] width 63 height 28
paste input "440538"
type input "440538"
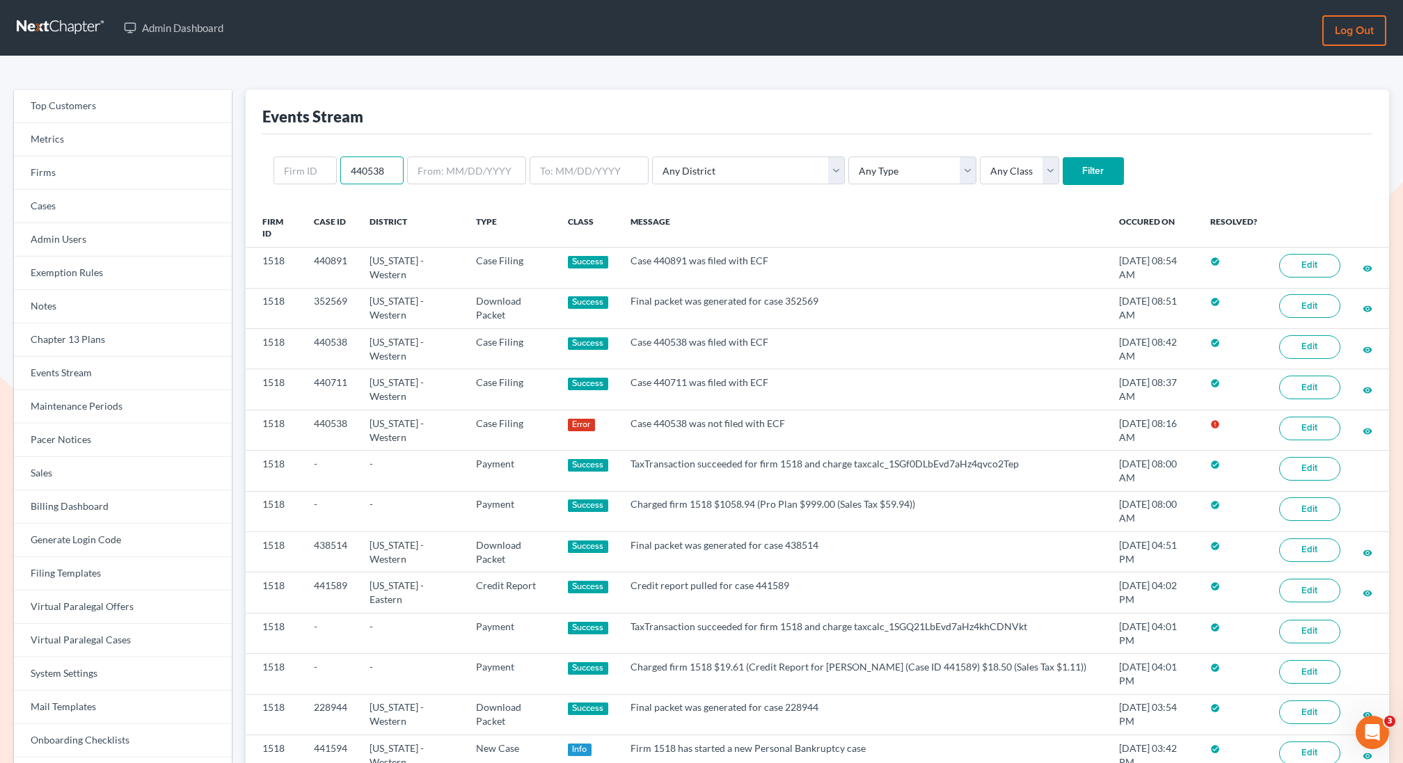
click at [1063, 157] on input "Filter" at bounding box center [1093, 171] width 61 height 28
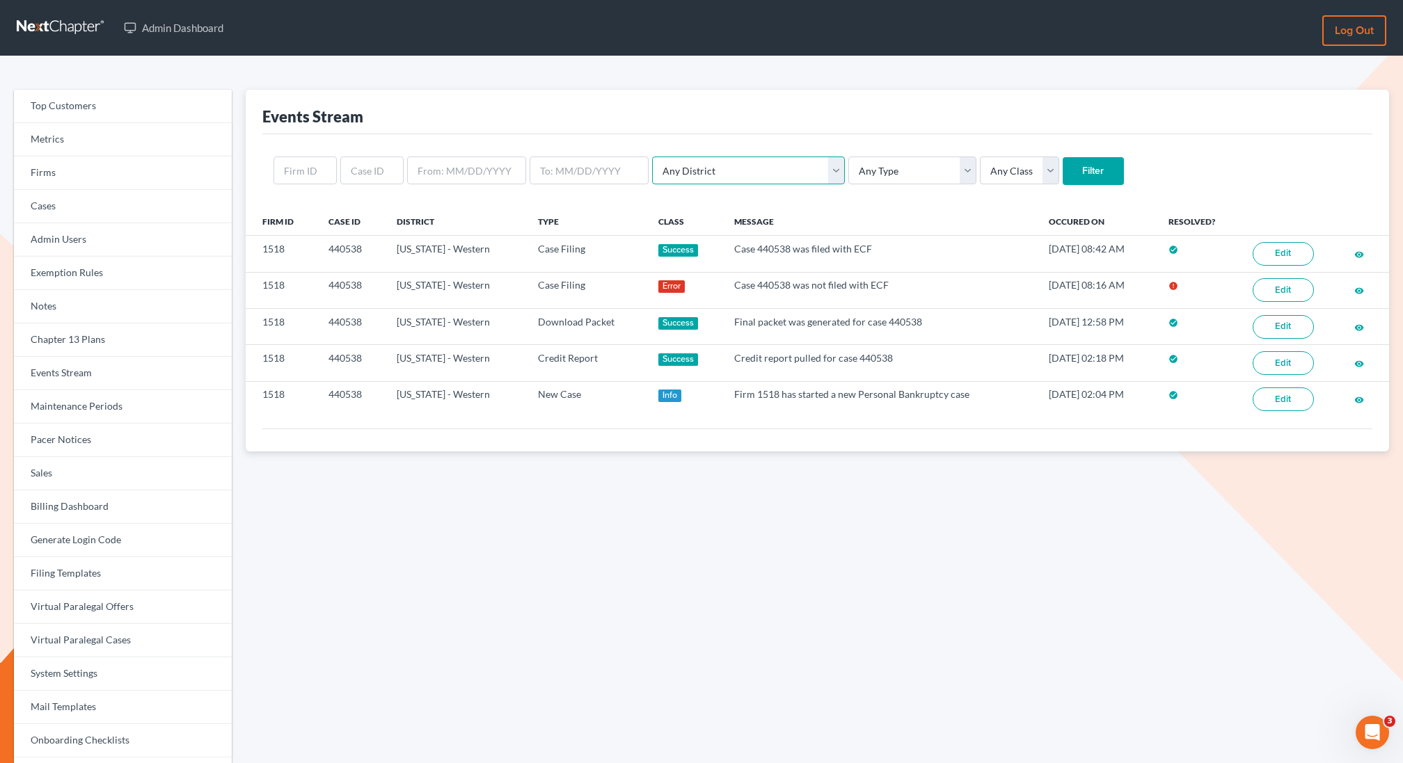
click at [726, 183] on select "Any District [US_STATE] - [GEOGRAPHIC_DATA] [US_STATE] - [GEOGRAPHIC_DATA] [US_…" at bounding box center [748, 171] width 193 height 28
click at [848, 168] on select "Any Type Case Applied To Plan Case Archive Case Duplicate Case Filing Chapter 1…" at bounding box center [912, 171] width 128 height 28
select select "case_filing"
click at [848, 157] on select "Any Type Case Applied To Plan Case Archive Case Duplicate Case Filing Chapter 1…" at bounding box center [912, 171] width 128 height 28
click at [980, 165] on select "Any Class Success Error Info" at bounding box center [1019, 171] width 79 height 28
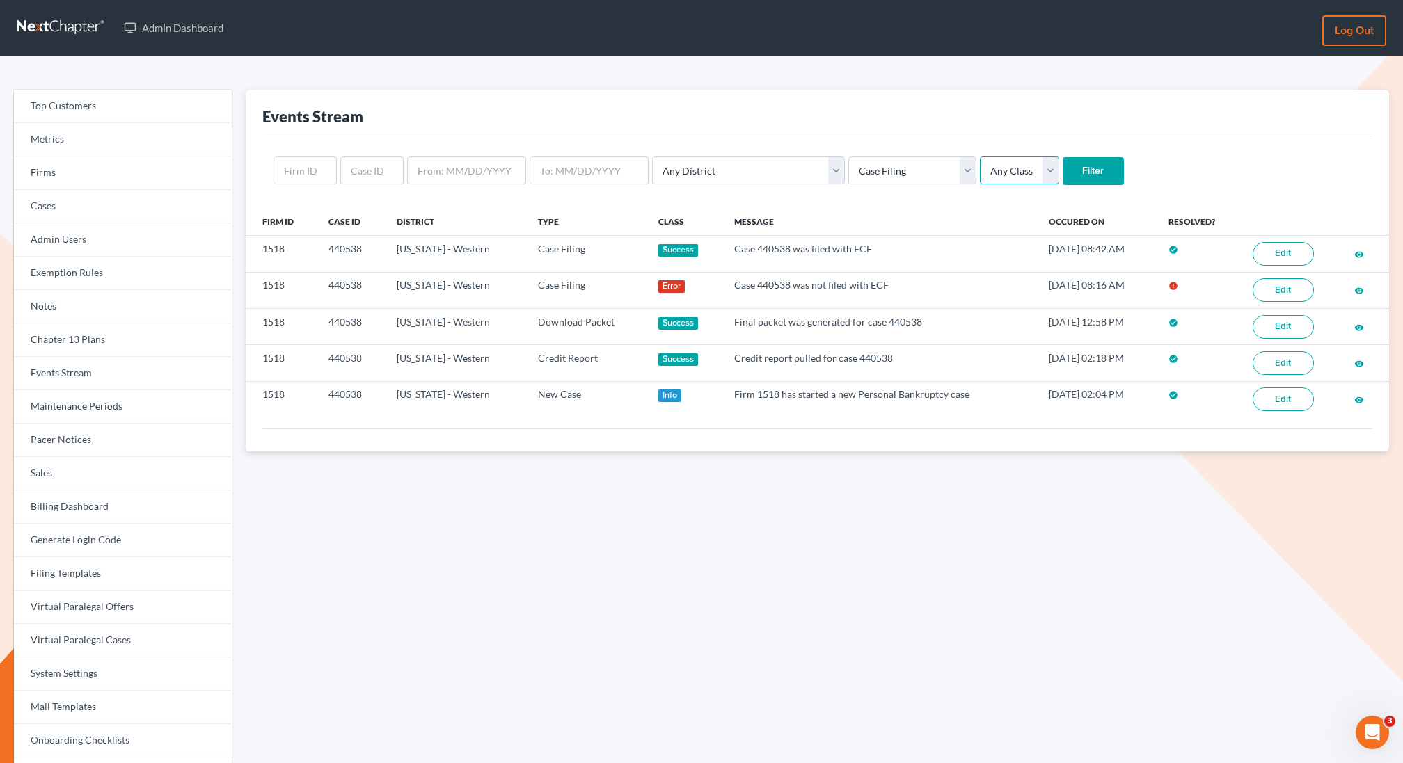
select select "success"
click at [980, 157] on select "Any Class Success Error Info" at bounding box center [1019, 171] width 79 height 28
click at [1063, 166] on input "Filter" at bounding box center [1093, 171] width 61 height 28
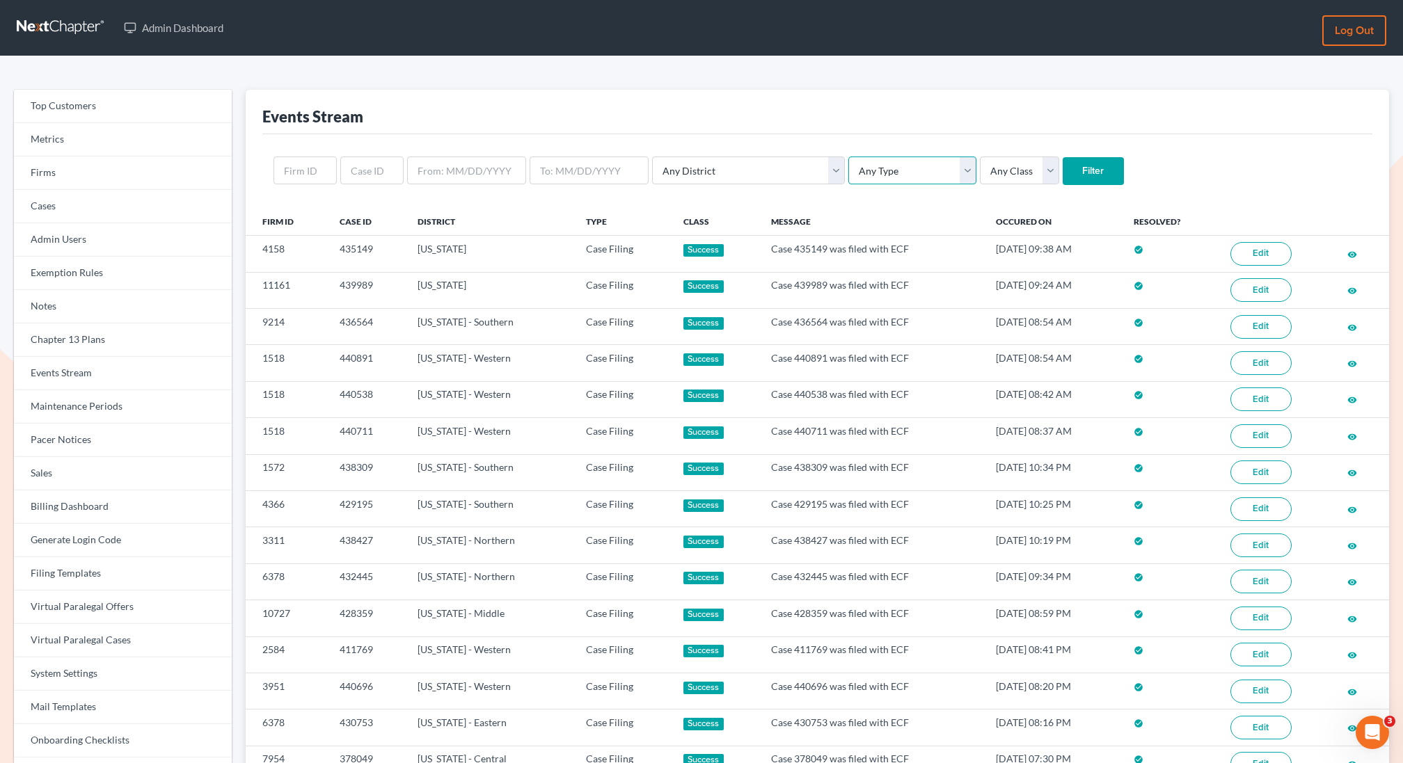
click at [848, 167] on select "Any Type Case Applied To Plan Case Archive Case Duplicate Case Filing Chapter 1…" at bounding box center [912, 171] width 128 height 28
select select "case_filing"
click at [848, 157] on select "Any Type Case Applied To Plan Case Archive Case Duplicate Case Filing Chapter 1…" at bounding box center [912, 171] width 128 height 28
click at [980, 172] on select "Any Class Success Error Info" at bounding box center [1019, 171] width 79 height 28
select select "error"
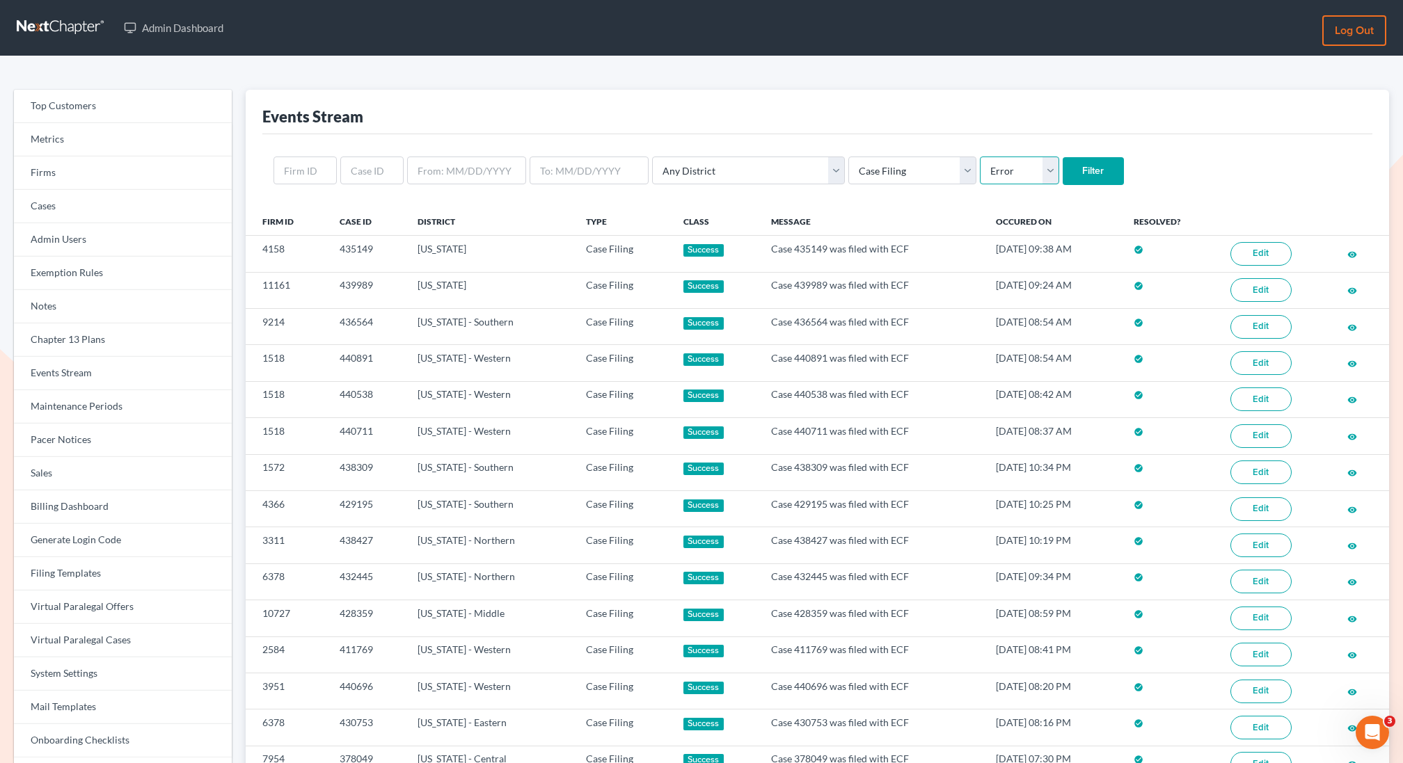
click at [980, 157] on select "Any Class Success Error Info" at bounding box center [1019, 171] width 79 height 28
click at [1063, 169] on input "Filter" at bounding box center [1093, 171] width 61 height 28
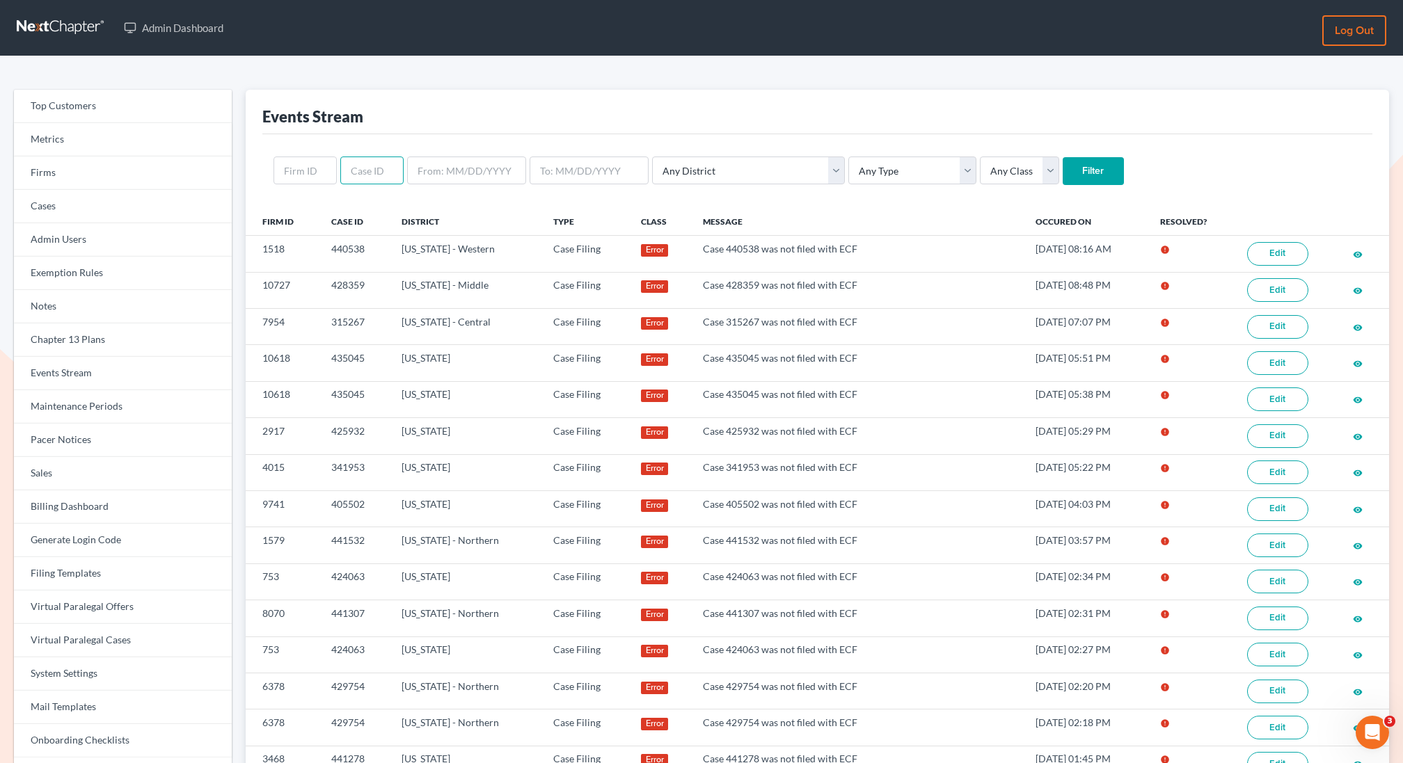
click at [355, 175] on input "text" at bounding box center [371, 171] width 63 height 28
paste input "341593"
type input "341593"
click at [1063, 157] on input "Filter" at bounding box center [1093, 171] width 61 height 28
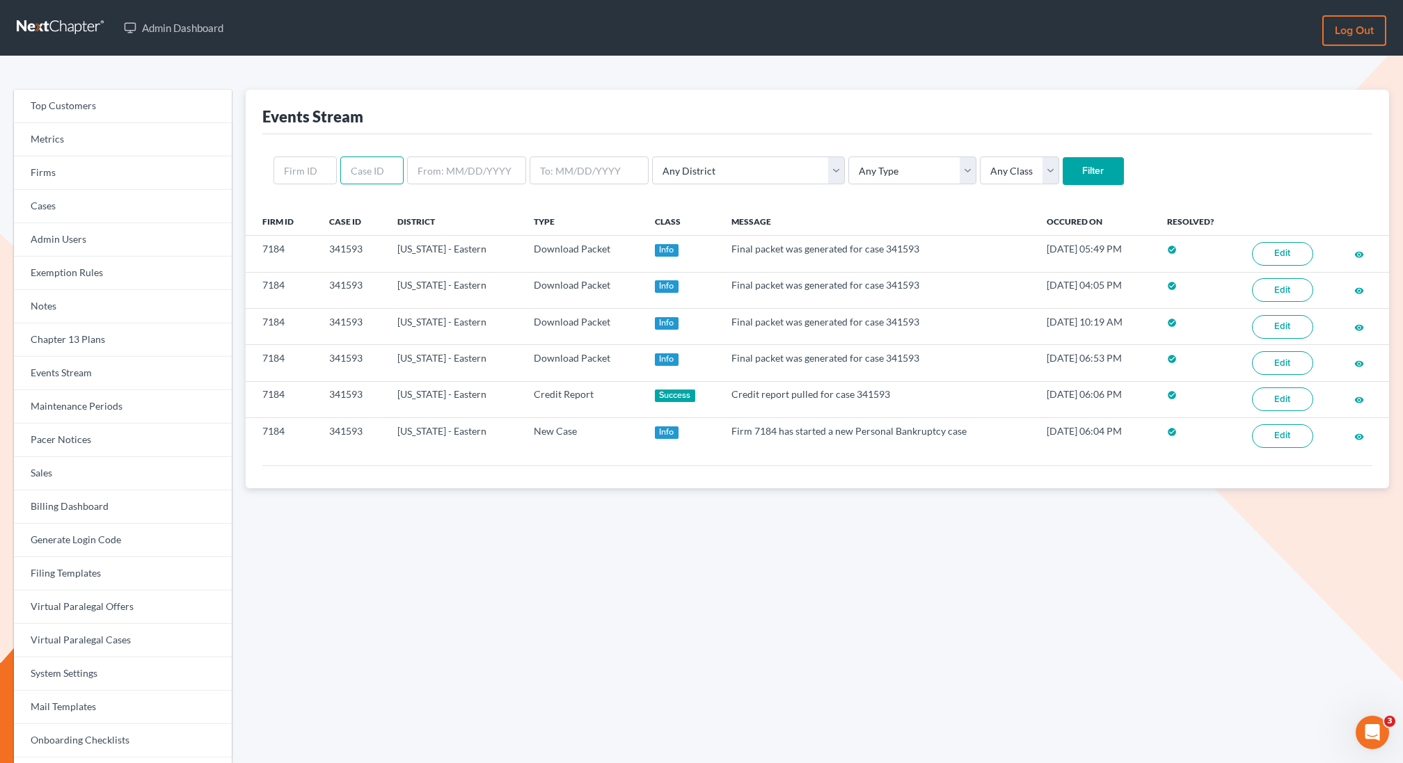
click at [354, 173] on input "text" at bounding box center [371, 171] width 63 height 28
paste input "341593"
click at [372, 174] on input "341593" at bounding box center [371, 171] width 63 height 28
type input "341953"
click at [1063, 157] on input "Filter" at bounding box center [1093, 171] width 61 height 28
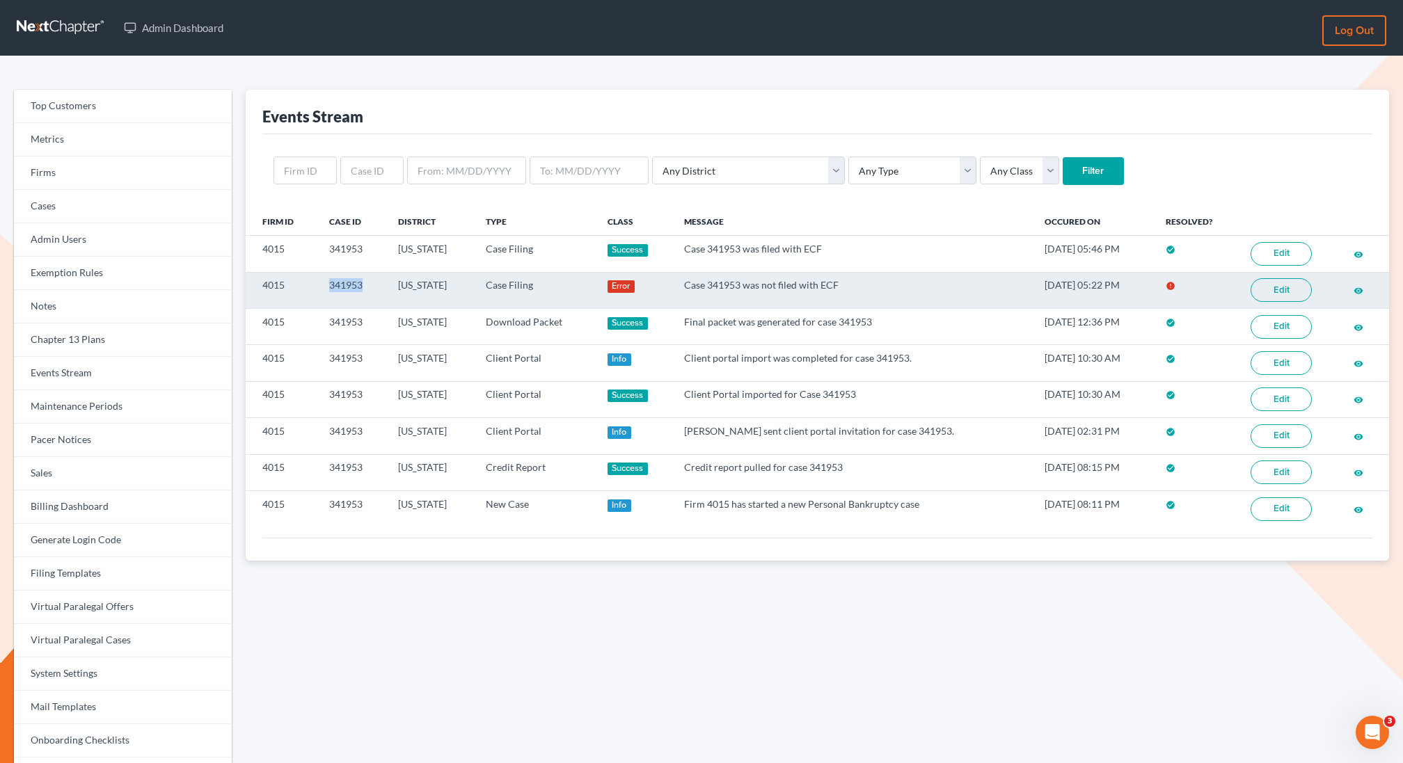
drag, startPoint x: 369, startPoint y: 292, endPoint x: 323, endPoint y: 283, distance: 46.8
click at [323, 283] on td "341953" at bounding box center [352, 290] width 69 height 36
copy td "341953"
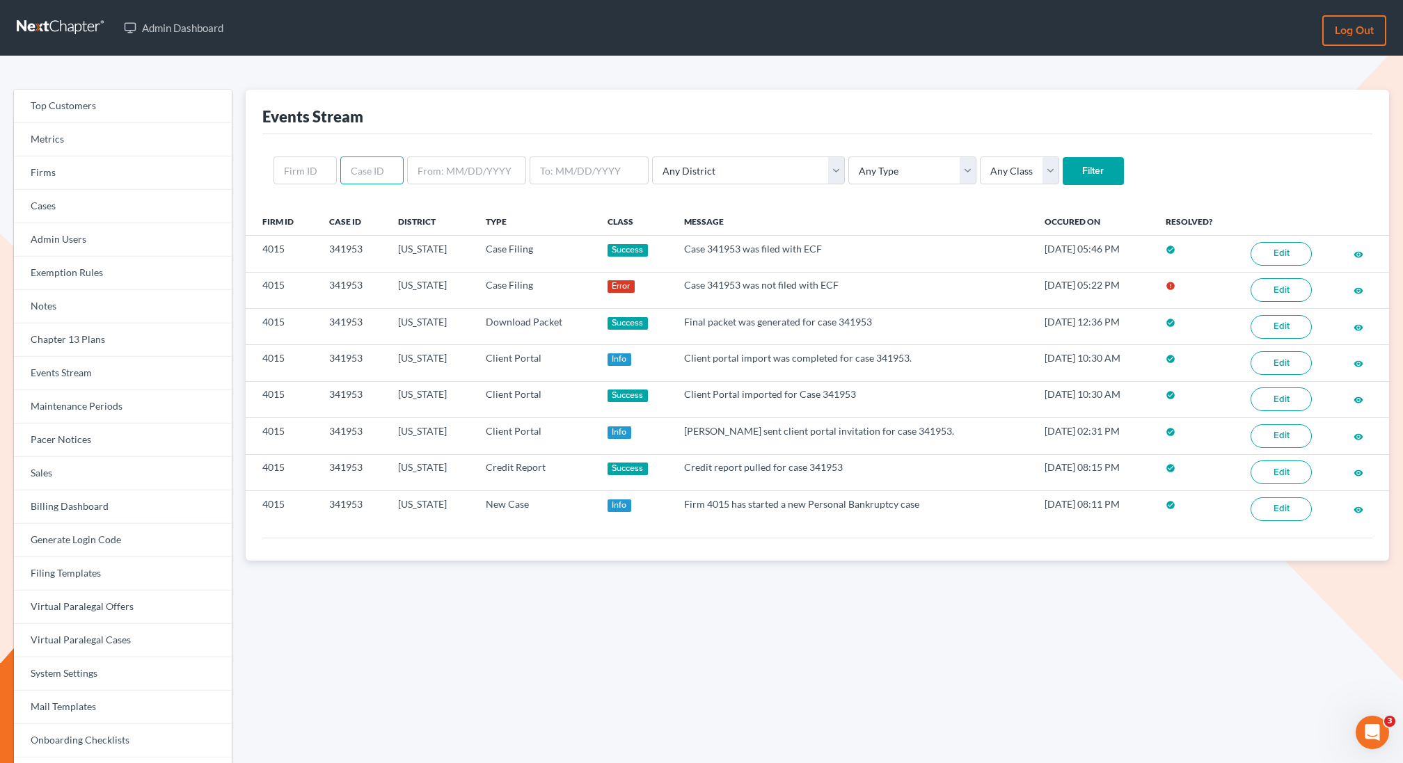
click at [380, 167] on input "text" at bounding box center [371, 171] width 63 height 28
paste input "315267"
type input "315267"
click at [1063, 157] on input "Filter" at bounding box center [1093, 171] width 61 height 28
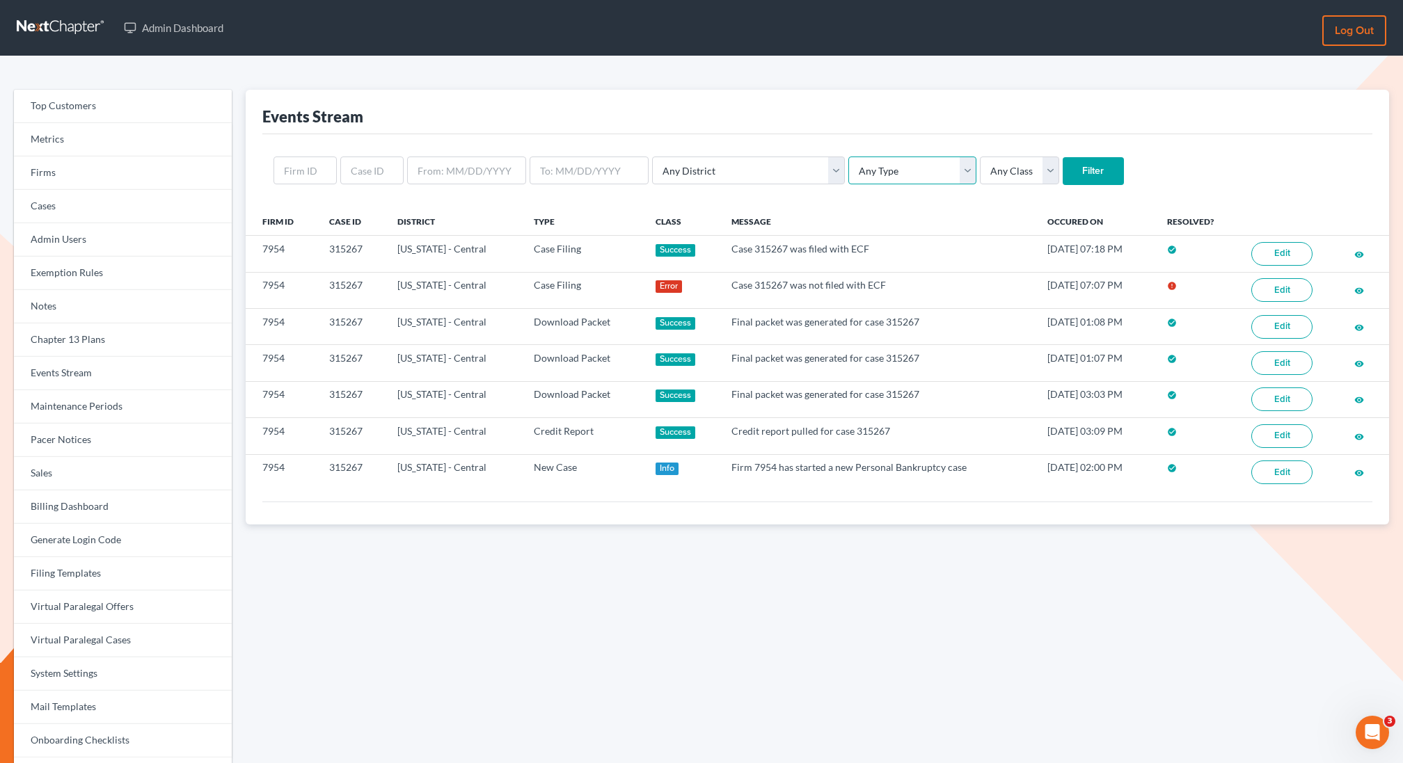
click at [848, 168] on select "Any Type Case Applied To Plan Case Archive Case Duplicate Case Filing Chapter 1…" at bounding box center [912, 171] width 128 height 28
select select "case_filing"
click at [848, 157] on select "Any Type Case Applied To Plan Case Archive Case Duplicate Case Filing Chapter 1…" at bounding box center [912, 171] width 128 height 28
click at [980, 174] on select "Any Class Success Error Info" at bounding box center [1019, 171] width 79 height 28
click at [1063, 170] on input "Filter" at bounding box center [1093, 171] width 61 height 28
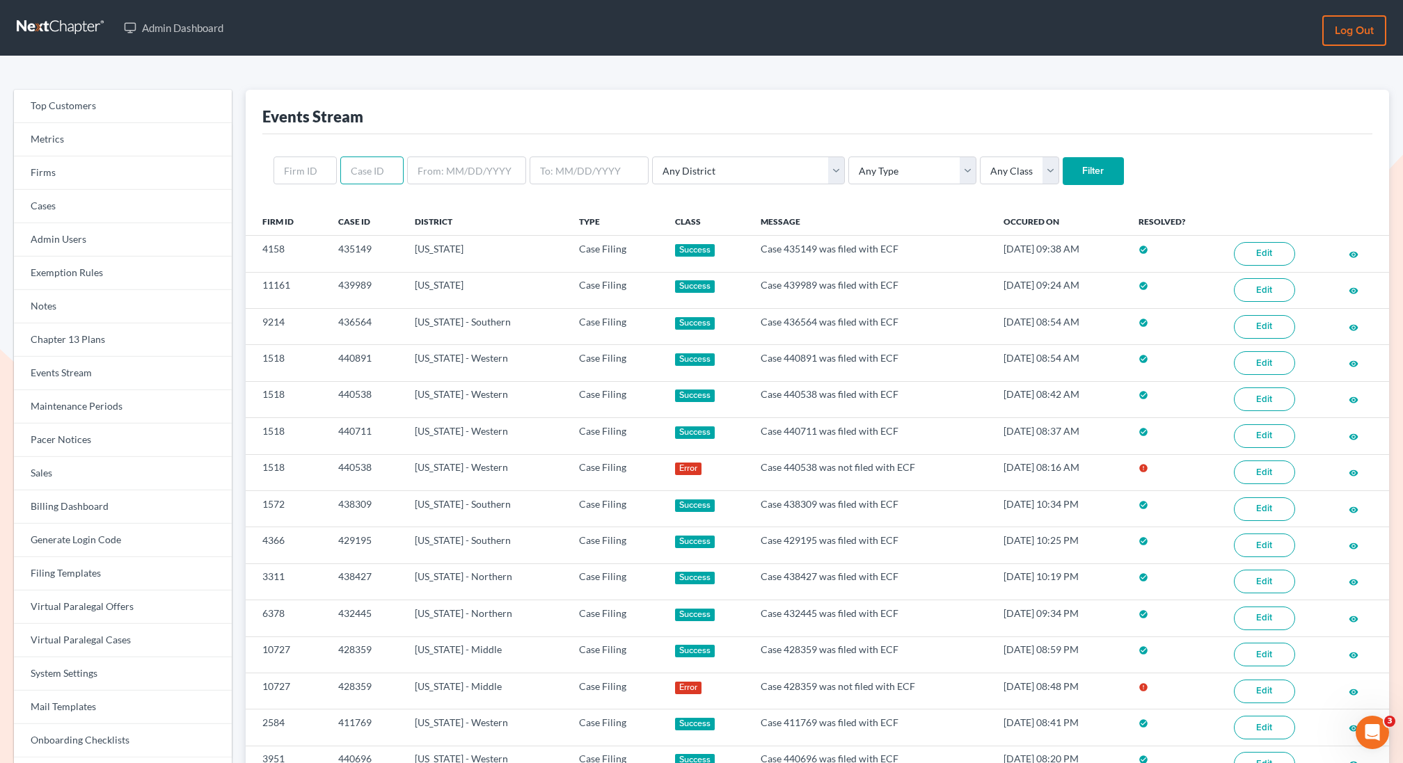
click at [374, 172] on input "text" at bounding box center [371, 171] width 63 height 28
paste input "315267"
type input "315267"
click at [1063, 157] on input "Filter" at bounding box center [1093, 171] width 61 height 28
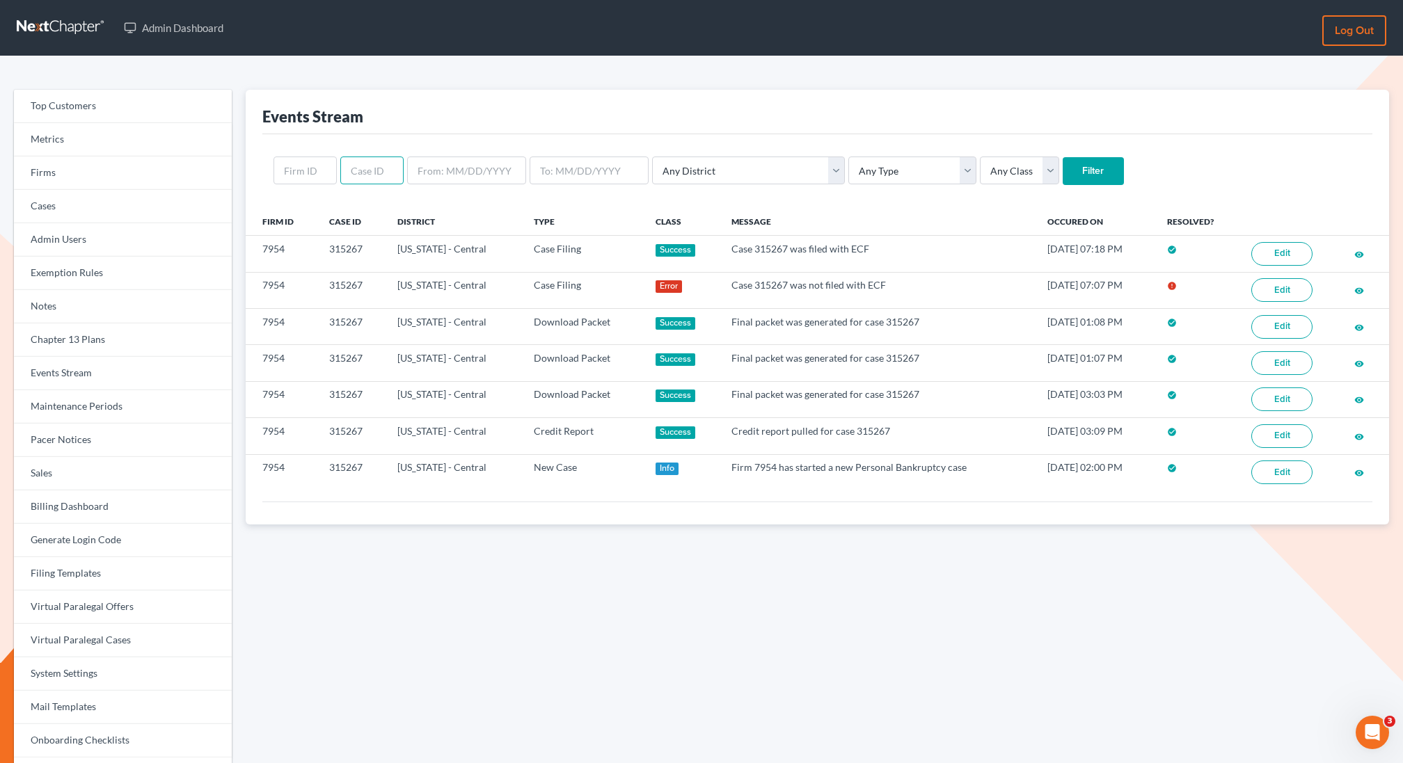
click at [371, 165] on input "text" at bounding box center [371, 171] width 63 height 28
paste input "341593"
click at [1063, 157] on input "Filter" at bounding box center [1093, 171] width 61 height 28
click at [375, 173] on input "341593" at bounding box center [371, 171] width 63 height 28
type input "3413"
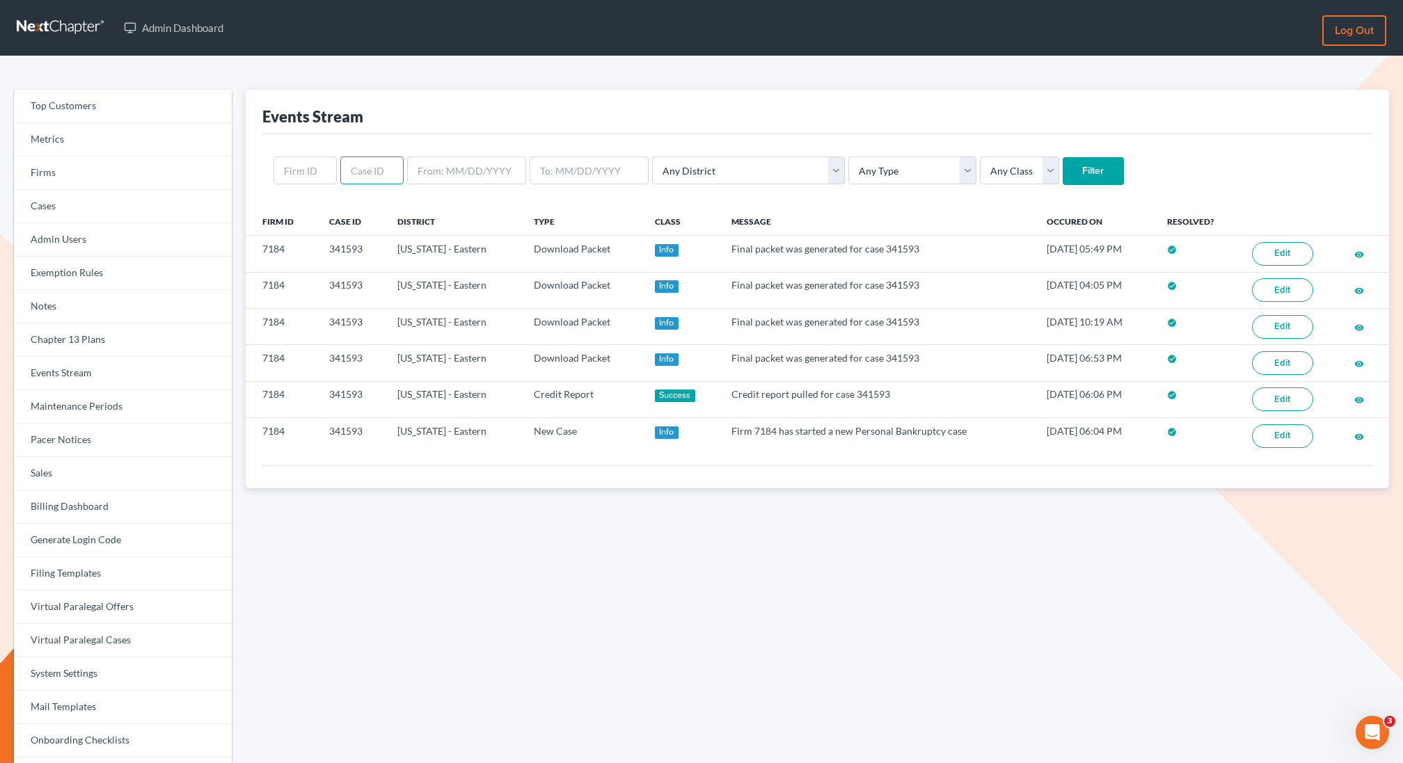
click at [362, 167] on input "text" at bounding box center [371, 171] width 63 height 28
paste input "341593"
click at [374, 170] on input "341593" at bounding box center [371, 171] width 63 height 28
type input "341953"
click at [1063, 157] on input "Filter" at bounding box center [1093, 171] width 61 height 28
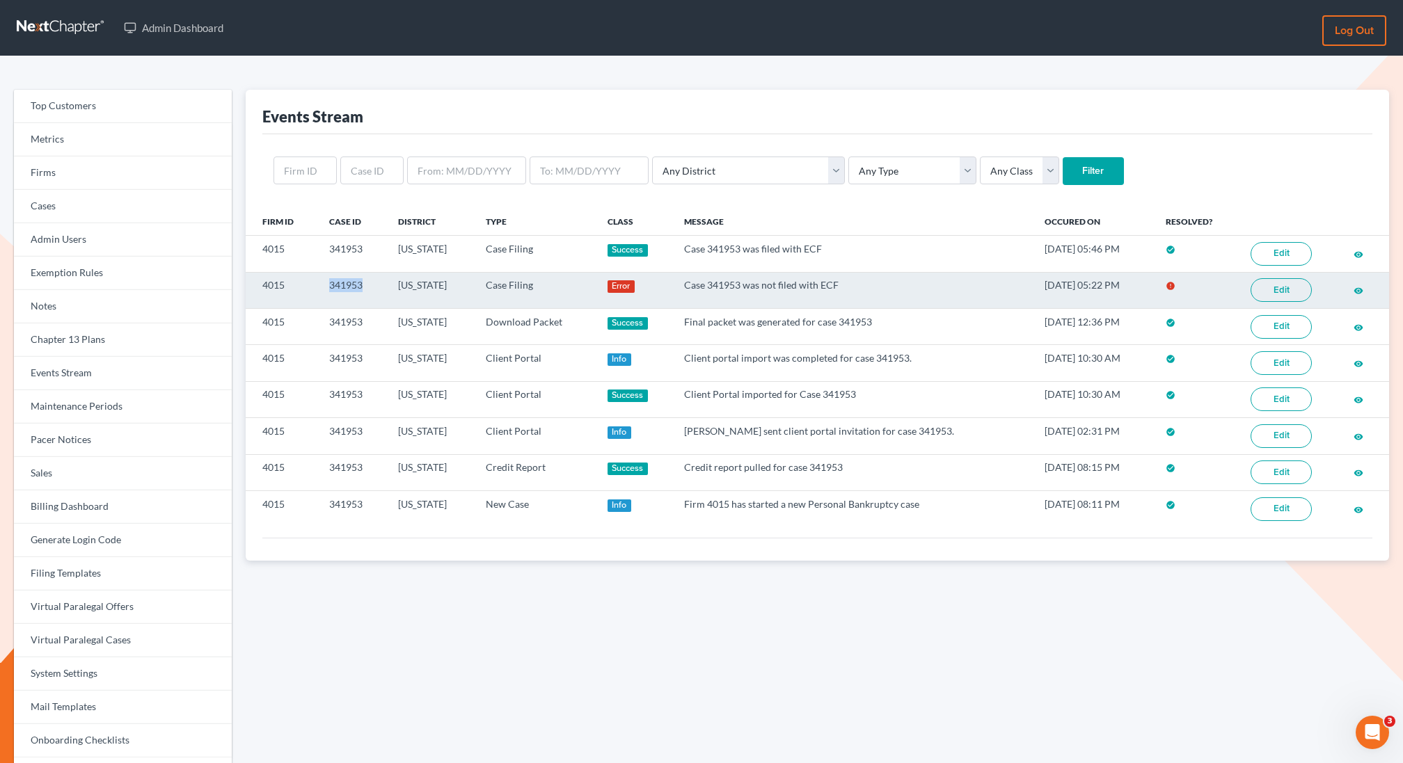
drag, startPoint x: 368, startPoint y: 287, endPoint x: 319, endPoint y: 285, distance: 48.8
click at [319, 285] on td "341953" at bounding box center [352, 290] width 69 height 36
copy td "341953"
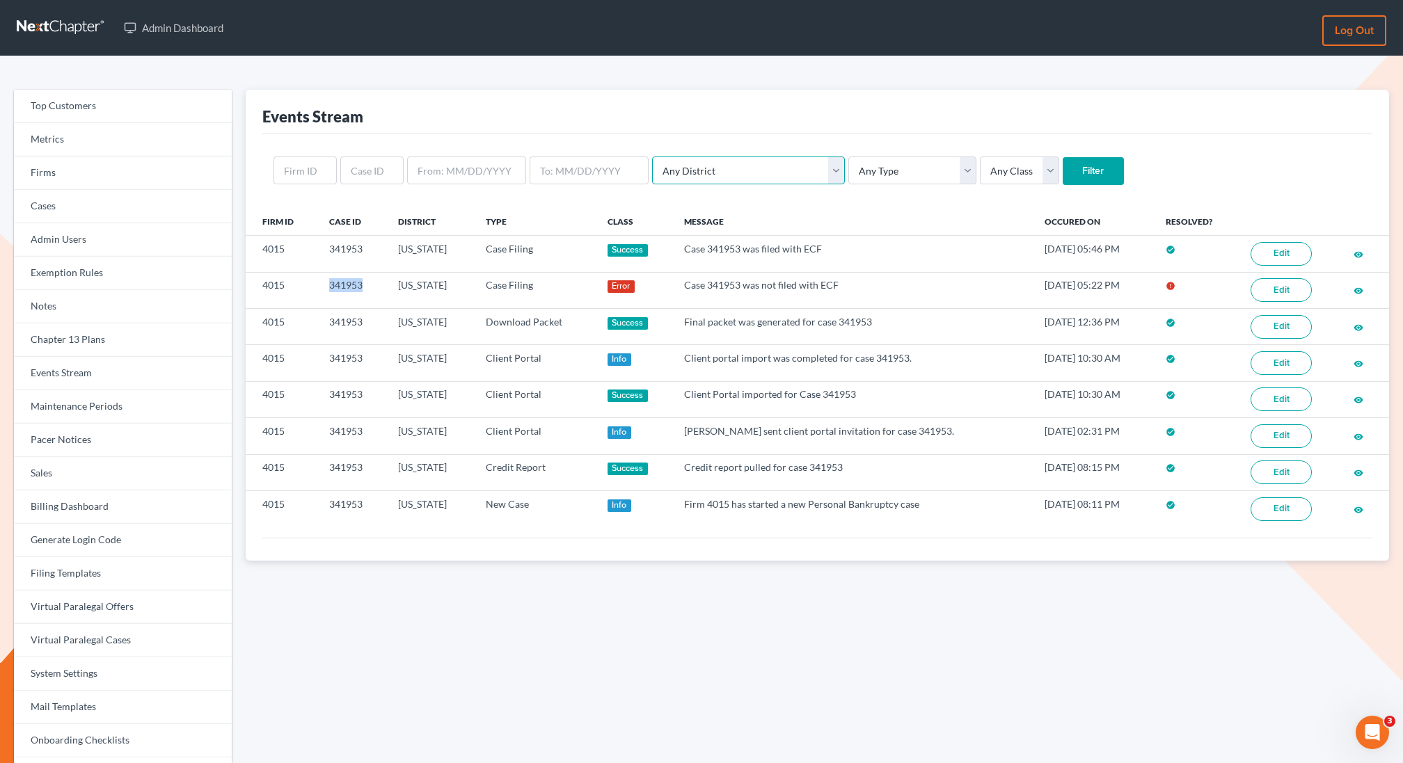
click at [754, 165] on select "Any District Alabama - Middle Alabama - Northern Alabama - Southern Alaska Ariz…" at bounding box center [748, 171] width 193 height 28
click at [853, 166] on select "Any Type Case Applied To Plan Case Archive Case Duplicate Case Filing Chapter 1…" at bounding box center [912, 171] width 128 height 28
select select "case_filing"
click at [848, 157] on select "Any Type Case Applied To Plan Case Archive Case Duplicate Case Filing Chapter 1…" at bounding box center [912, 171] width 128 height 28
click at [980, 170] on select "Any Class Success Error Info" at bounding box center [1019, 171] width 79 height 28
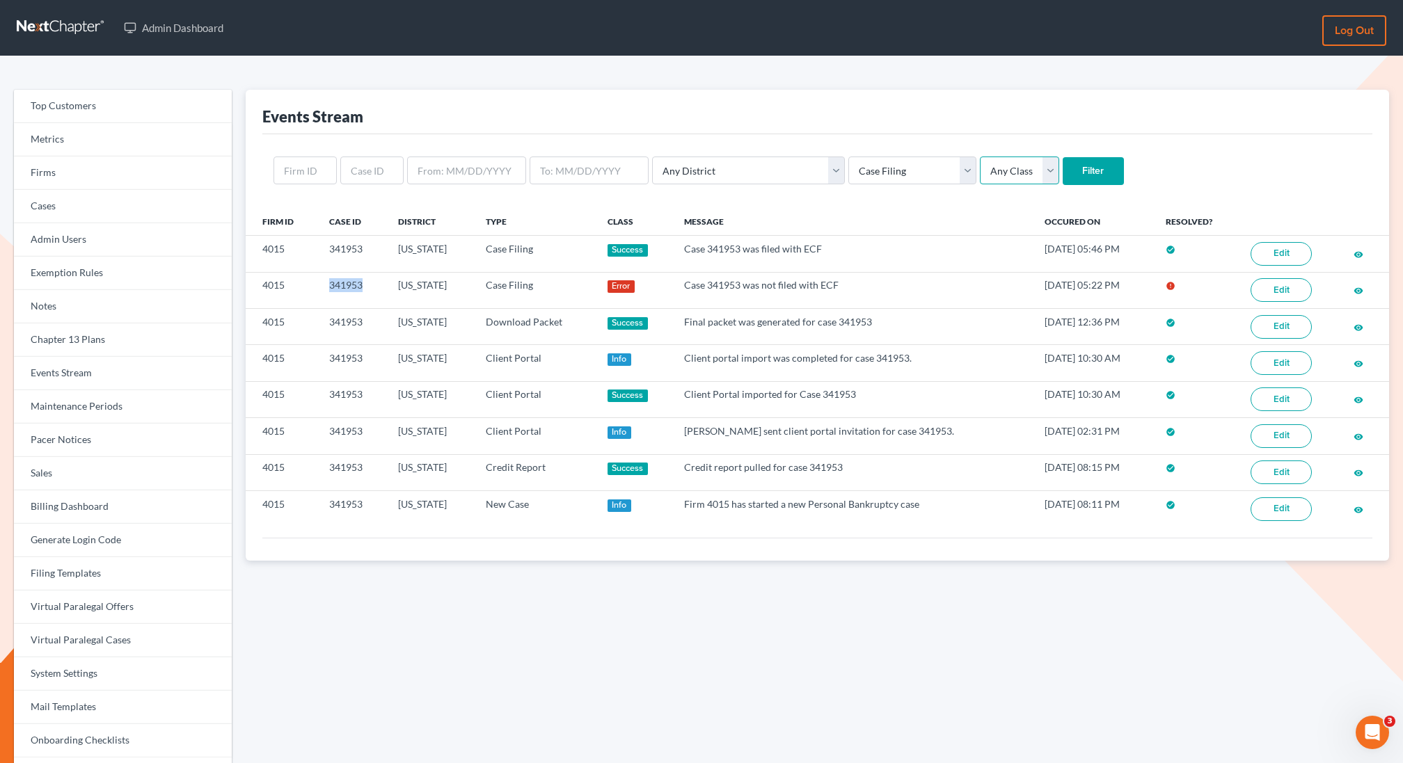
select select "error"
click at [980, 157] on select "Any Class Success Error Info" at bounding box center [1019, 171] width 79 height 28
click at [1063, 173] on input "Filter" at bounding box center [1093, 171] width 61 height 28
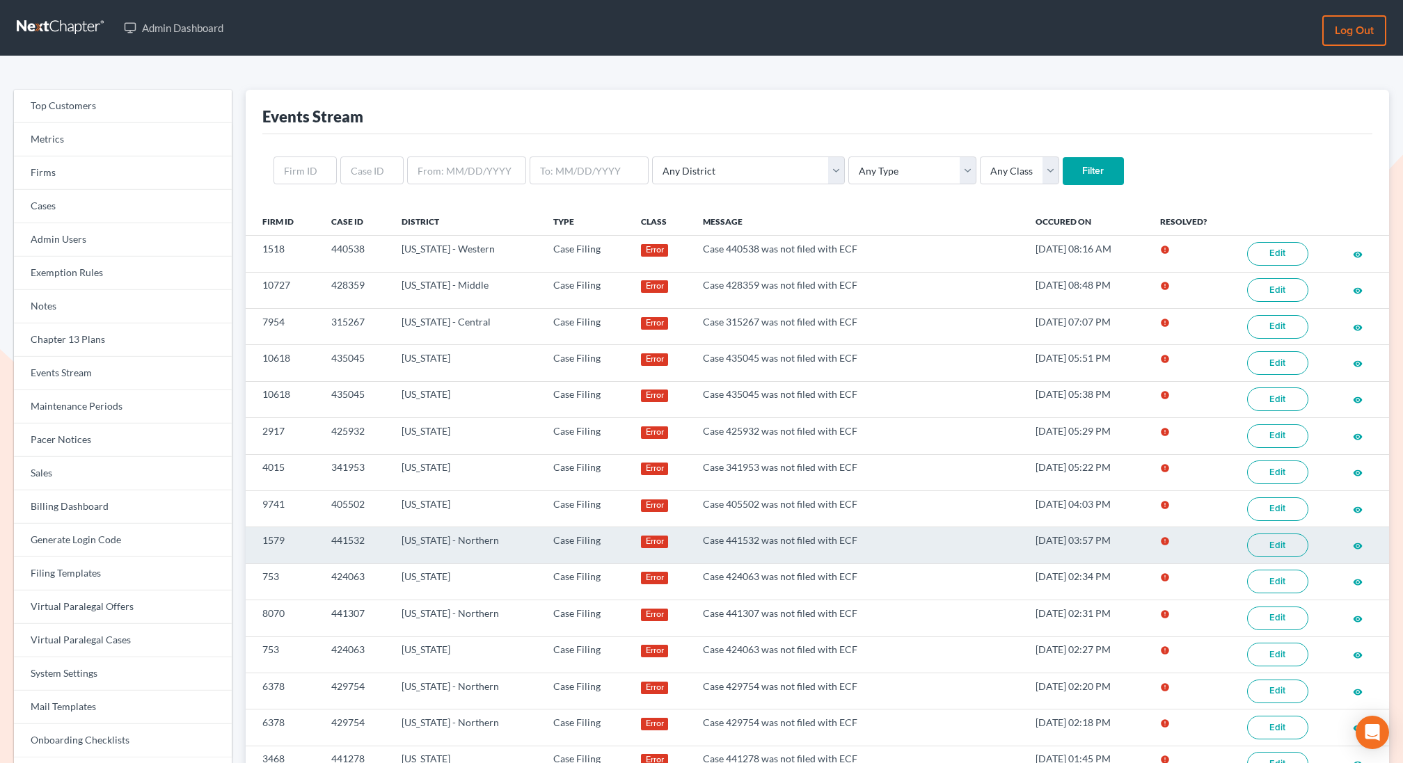
click at [1279, 537] on link "Edit" at bounding box center [1277, 546] width 61 height 24
click at [1257, 544] on link "Edit" at bounding box center [1277, 546] width 61 height 24
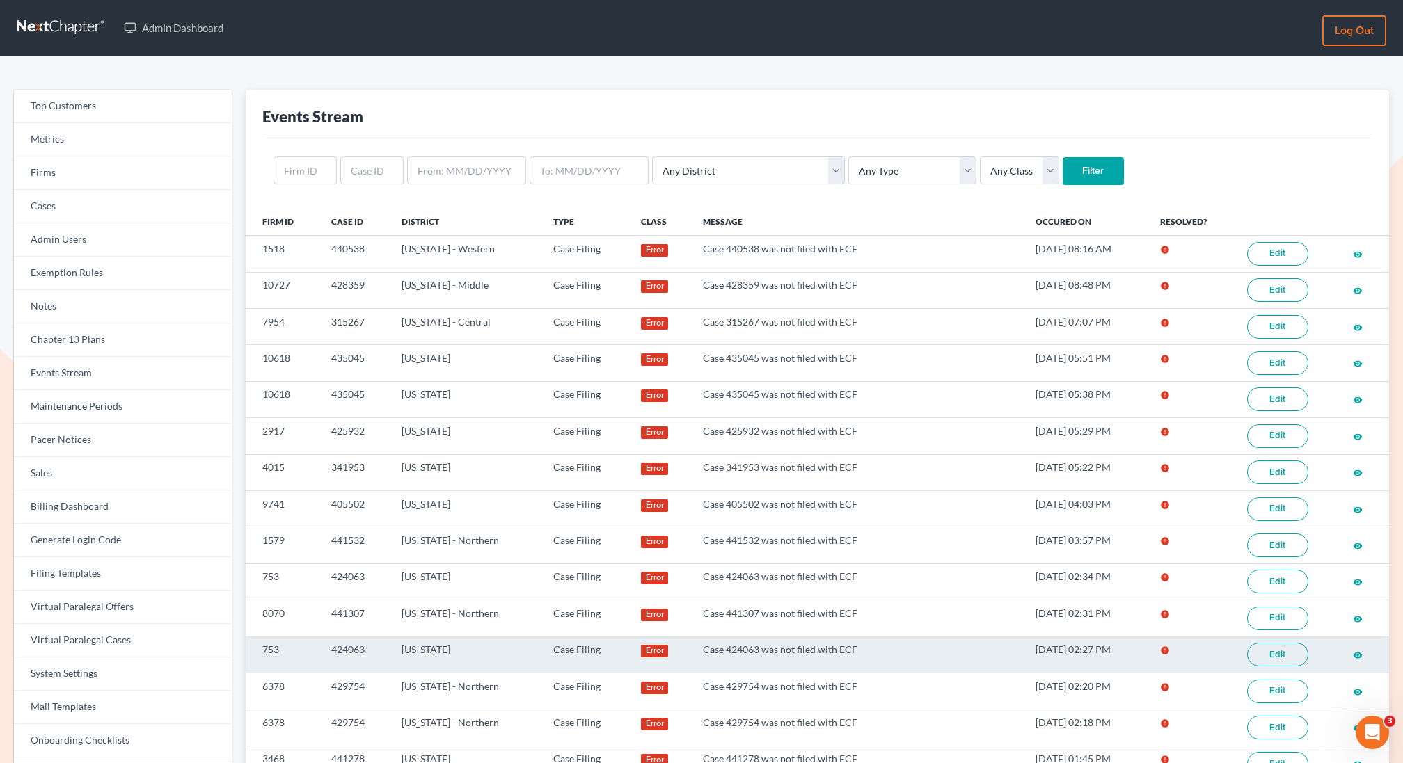
click at [1276, 645] on link "Edit" at bounding box center [1277, 655] width 61 height 24
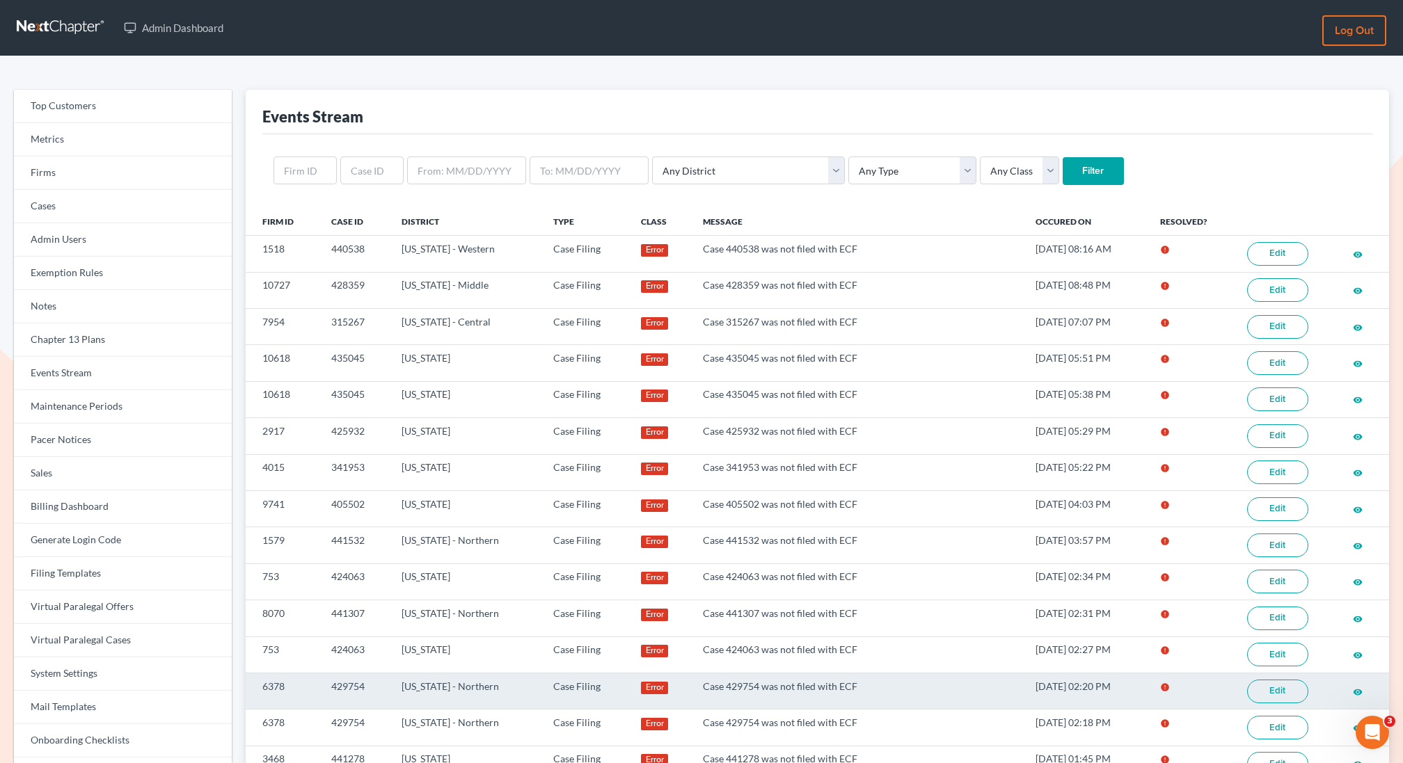
click at [1287, 680] on link "Edit" at bounding box center [1277, 692] width 61 height 24
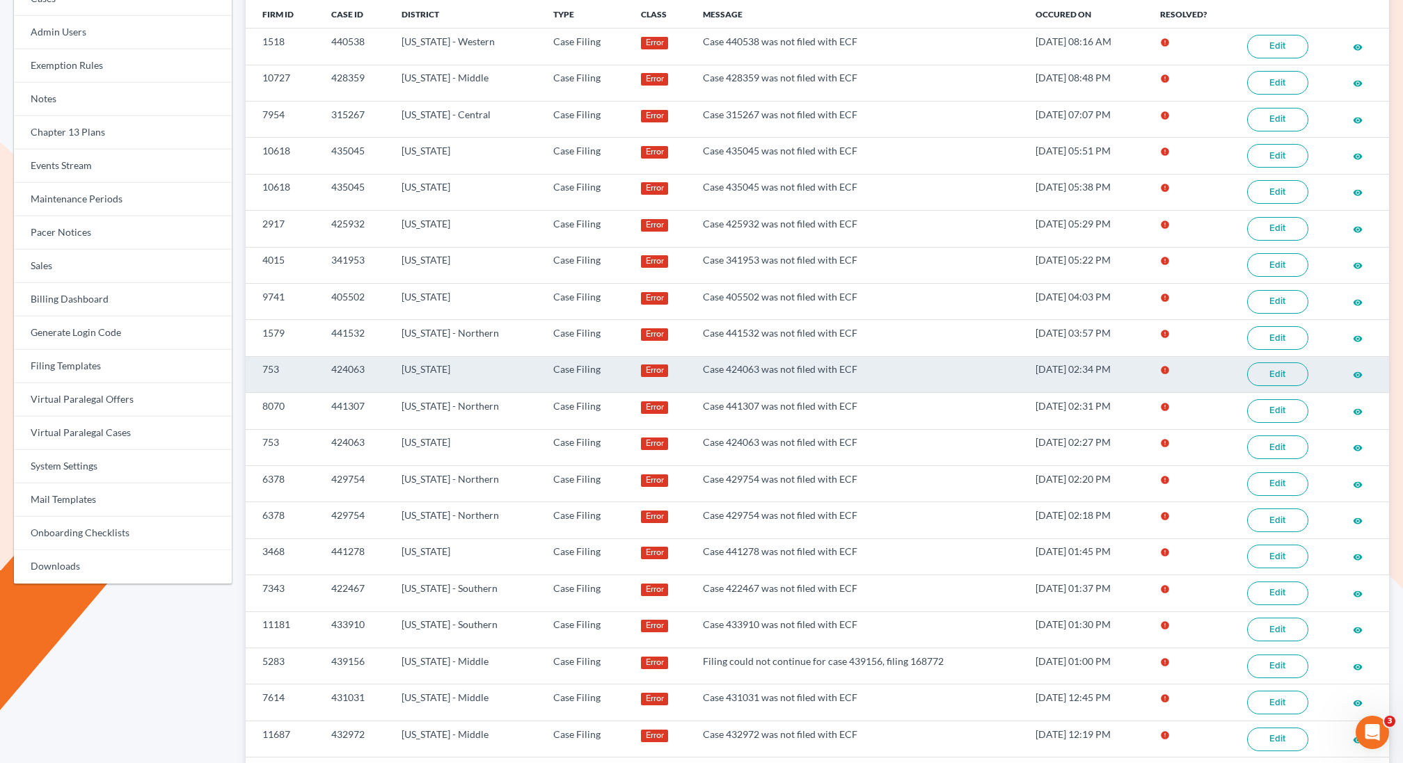
scroll to position [212, 0]
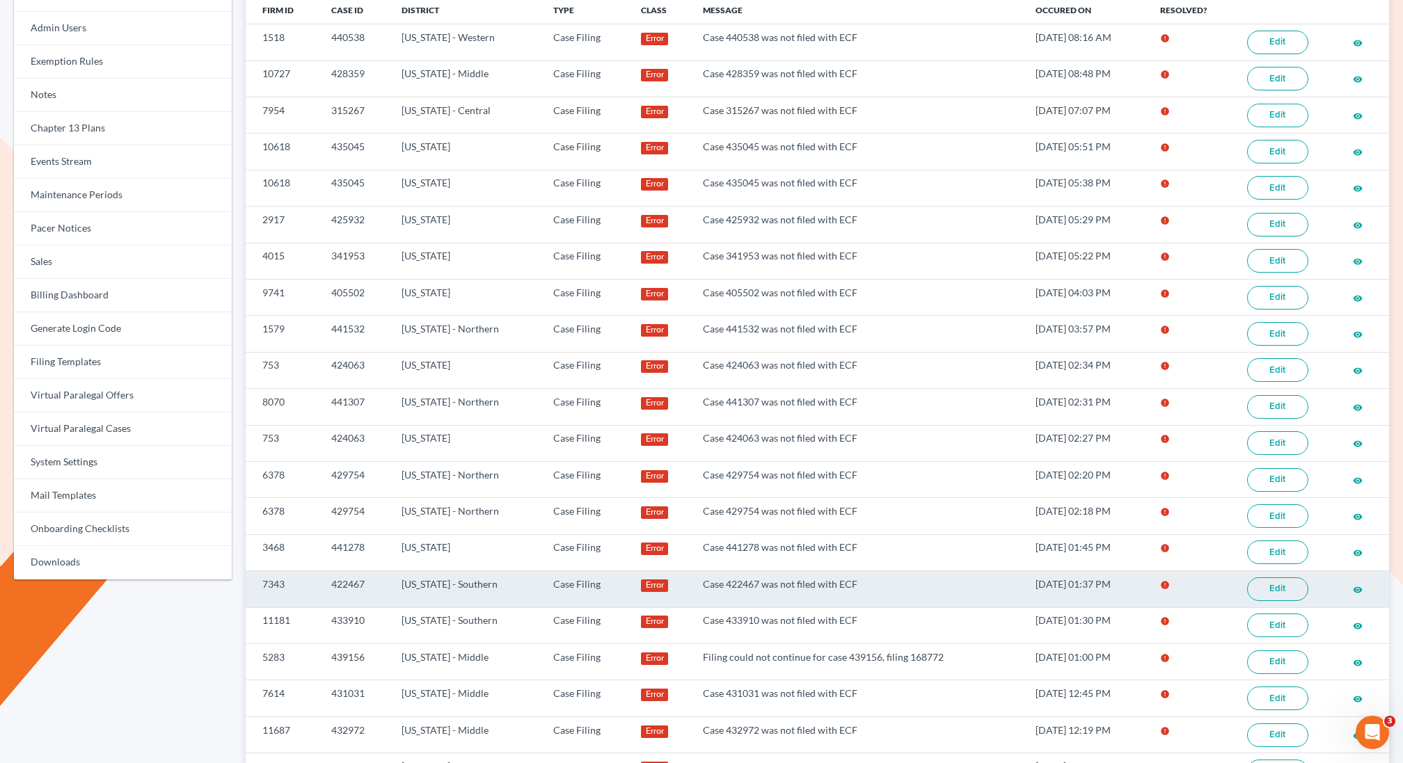
click at [1300, 588] on link "Edit" at bounding box center [1277, 590] width 61 height 24
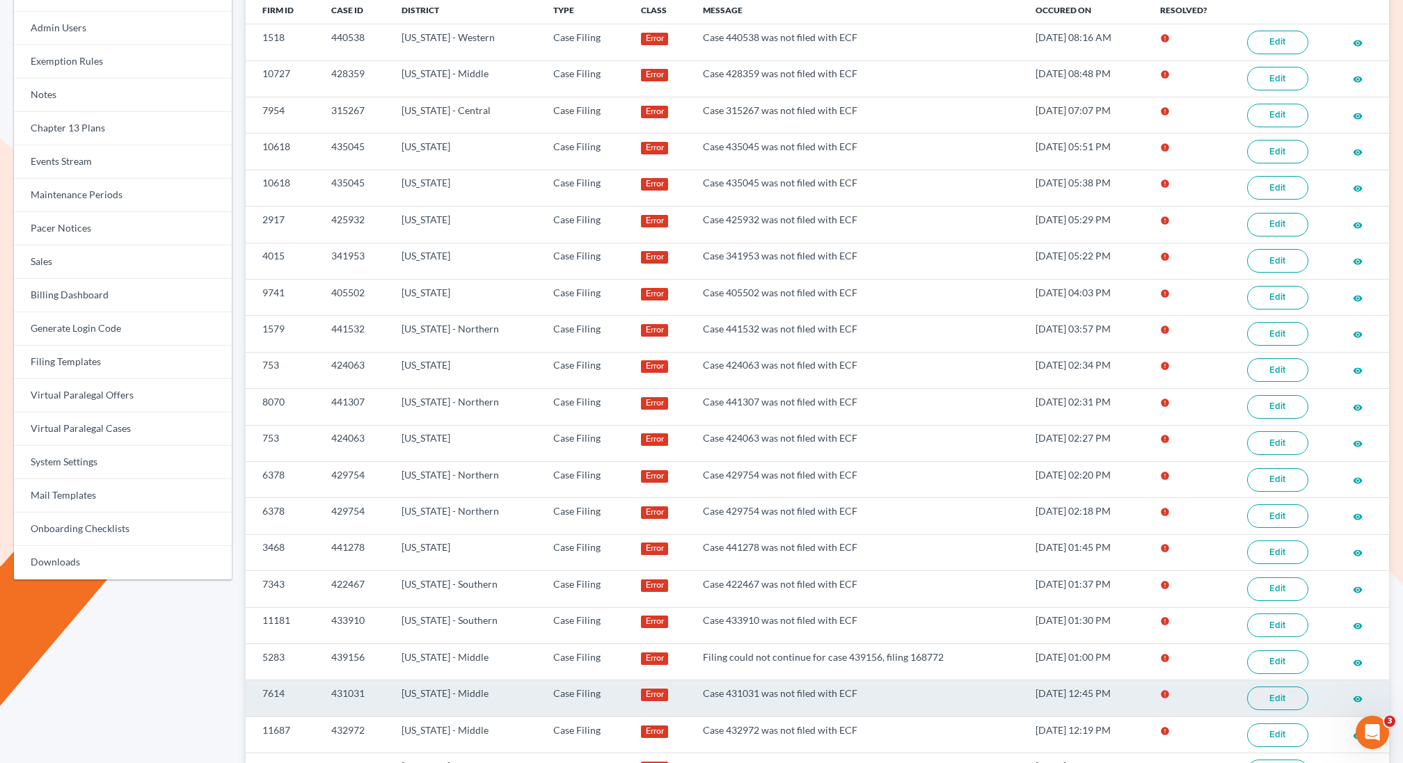
click at [1274, 687] on link "Edit" at bounding box center [1277, 699] width 61 height 24
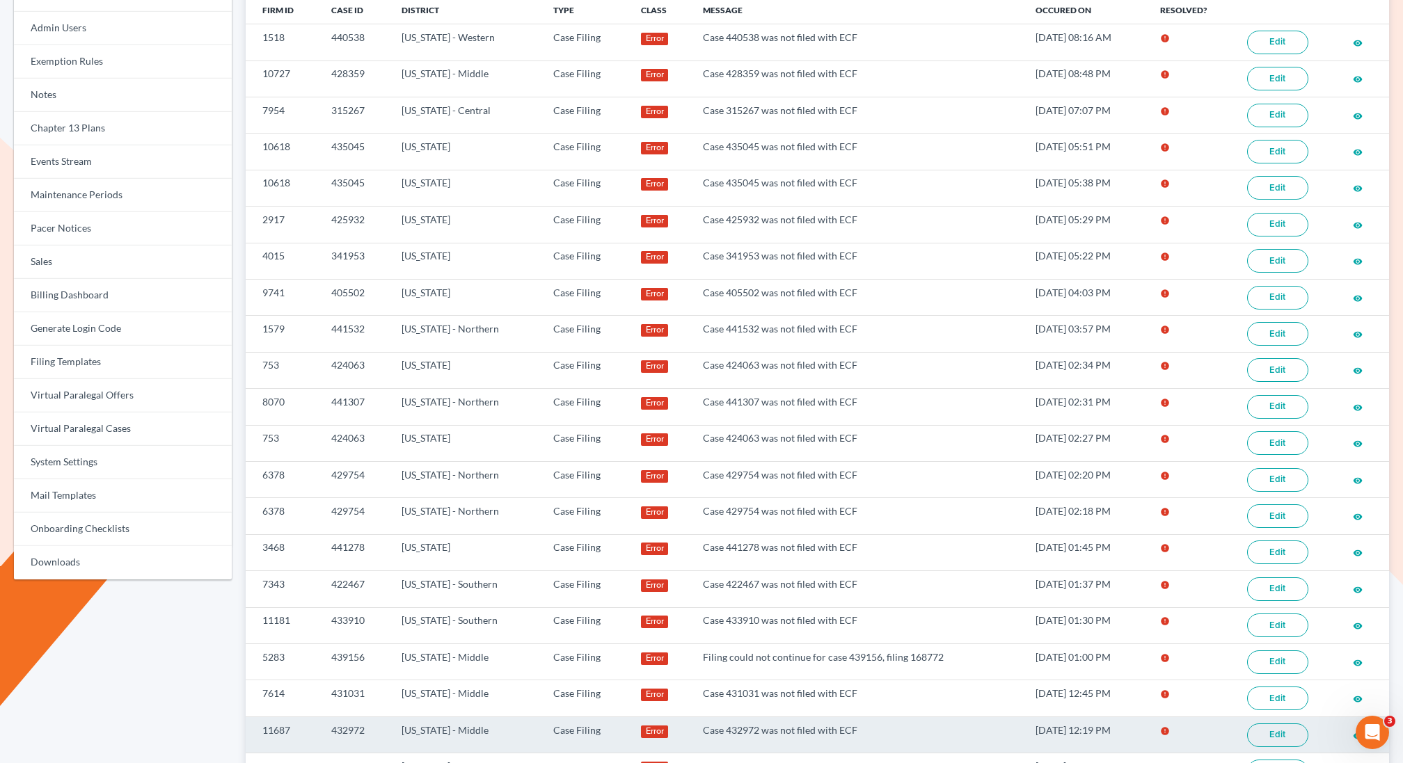
click at [1278, 726] on link "Edit" at bounding box center [1277, 736] width 61 height 24
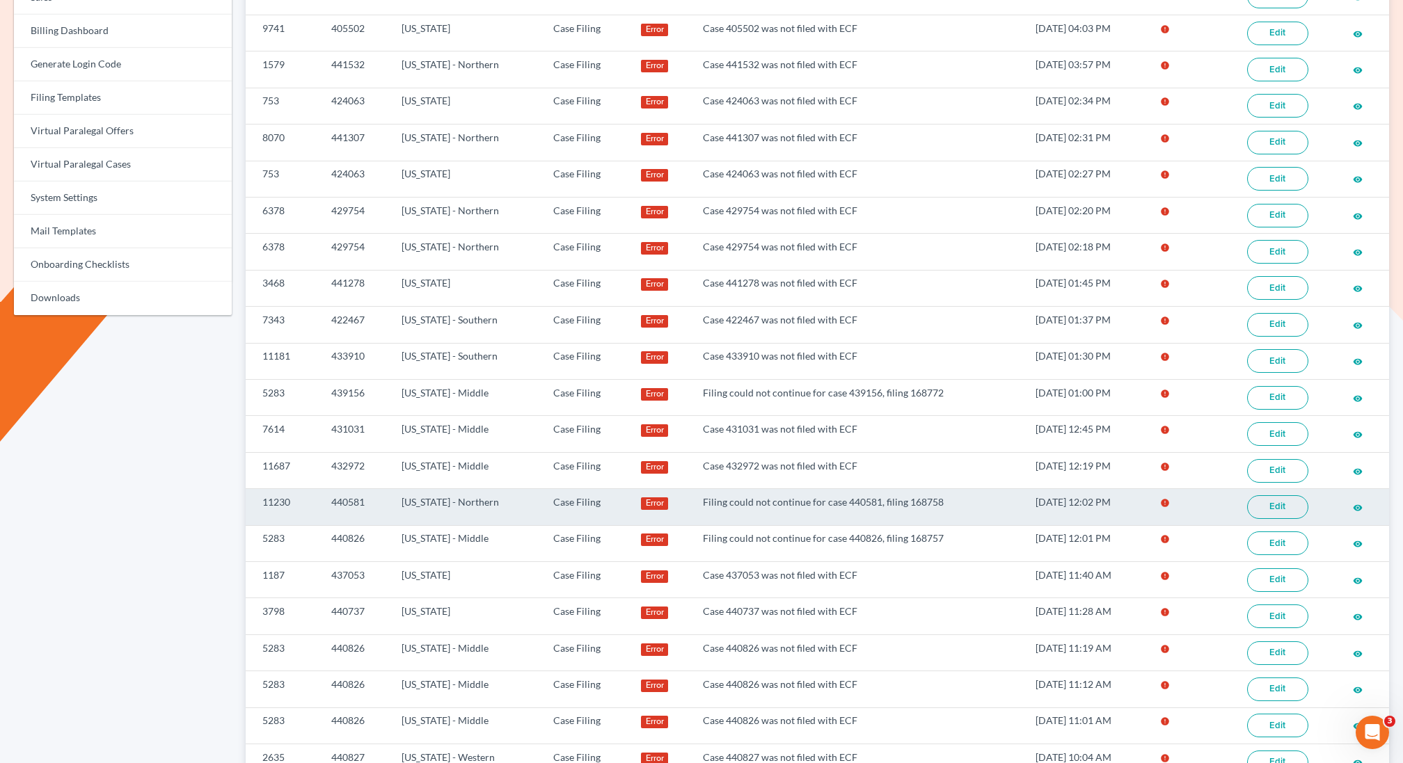
click at [1285, 495] on link "Edit" at bounding box center [1277, 507] width 61 height 24
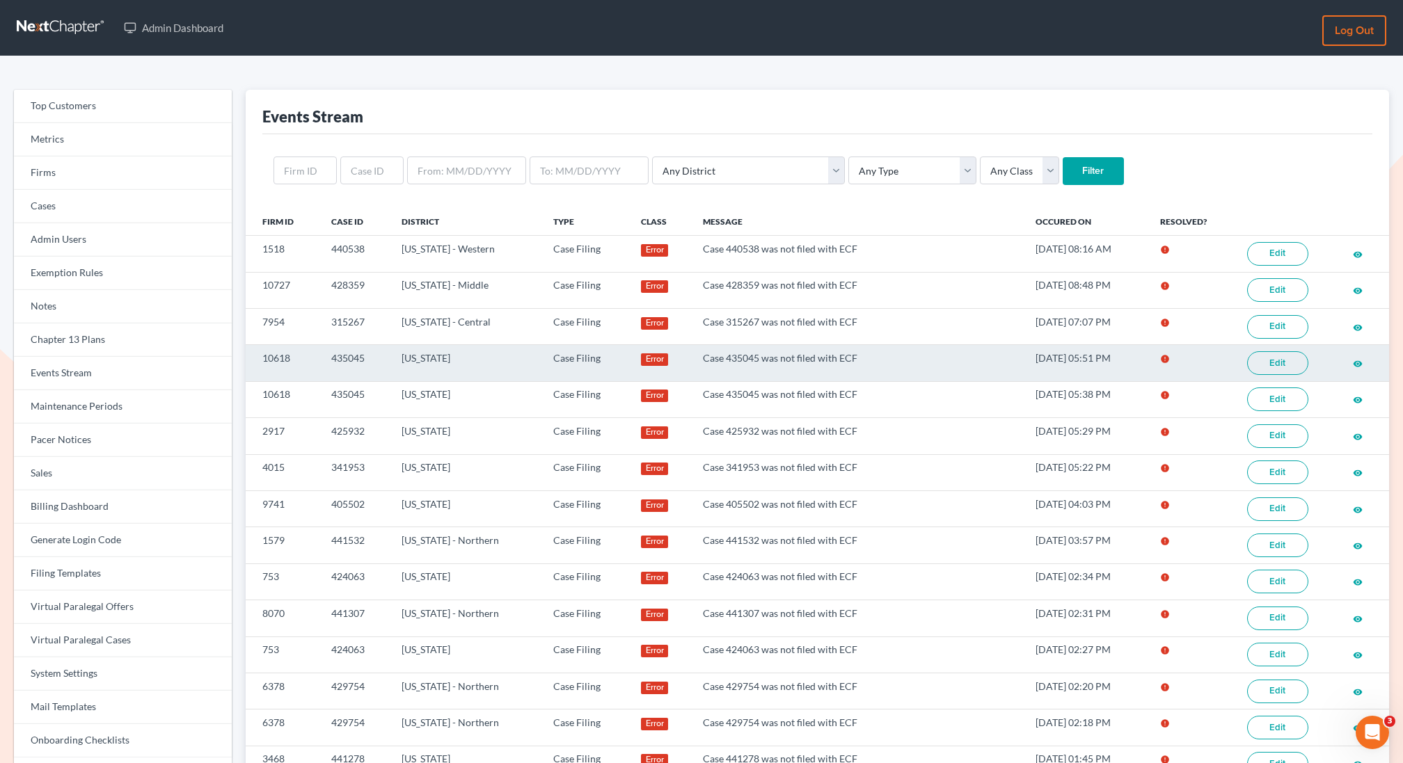
click at [1272, 358] on link "Edit" at bounding box center [1277, 363] width 61 height 24
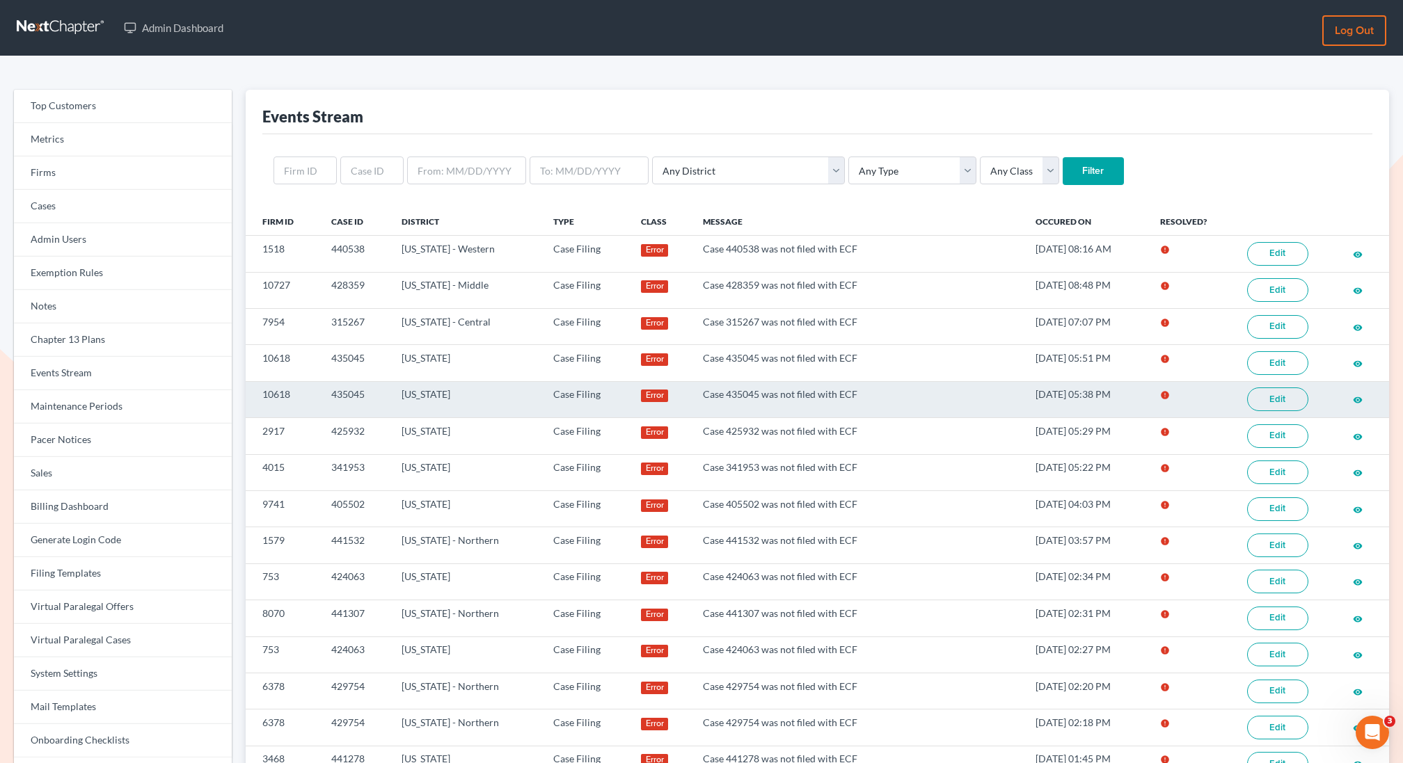
click at [1278, 404] on link "Edit" at bounding box center [1277, 400] width 61 height 24
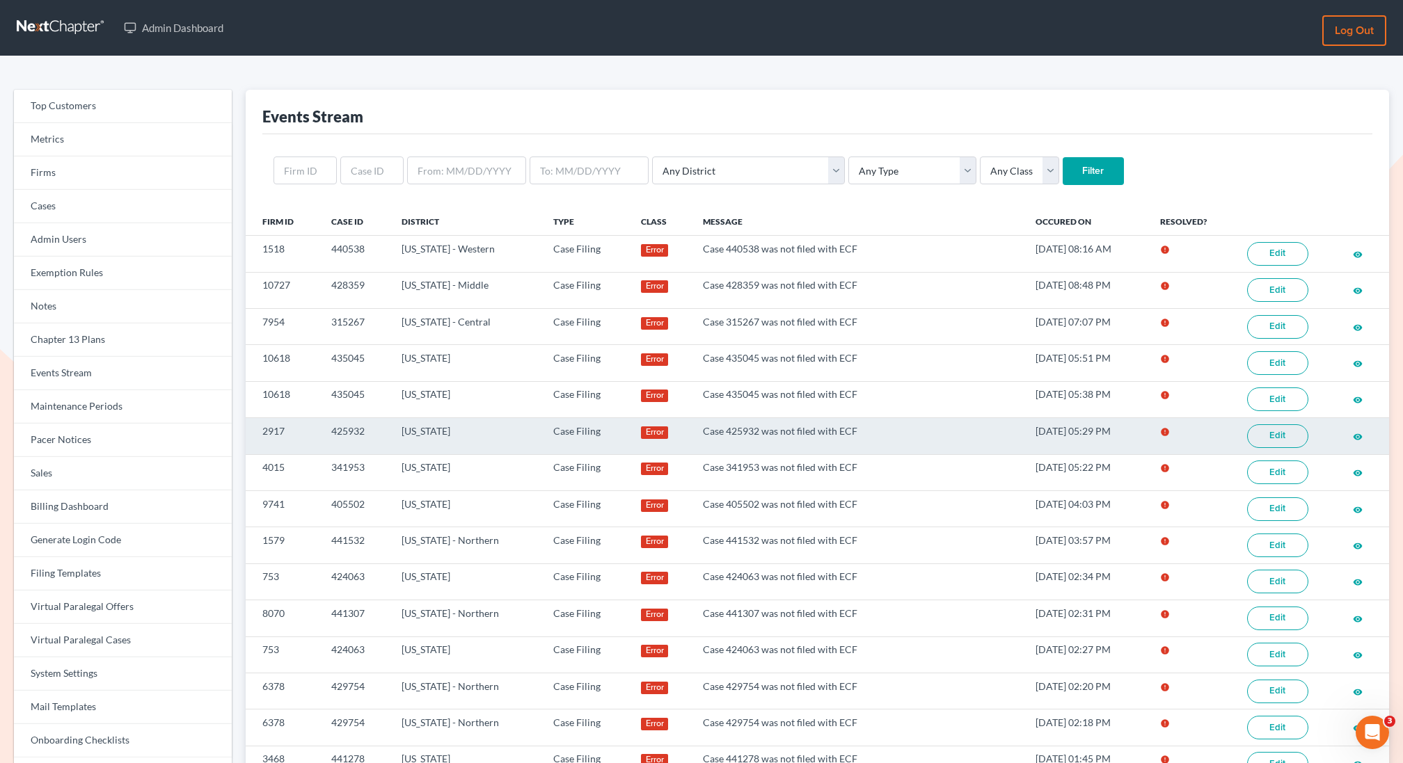
click at [1276, 429] on link "Edit" at bounding box center [1277, 437] width 61 height 24
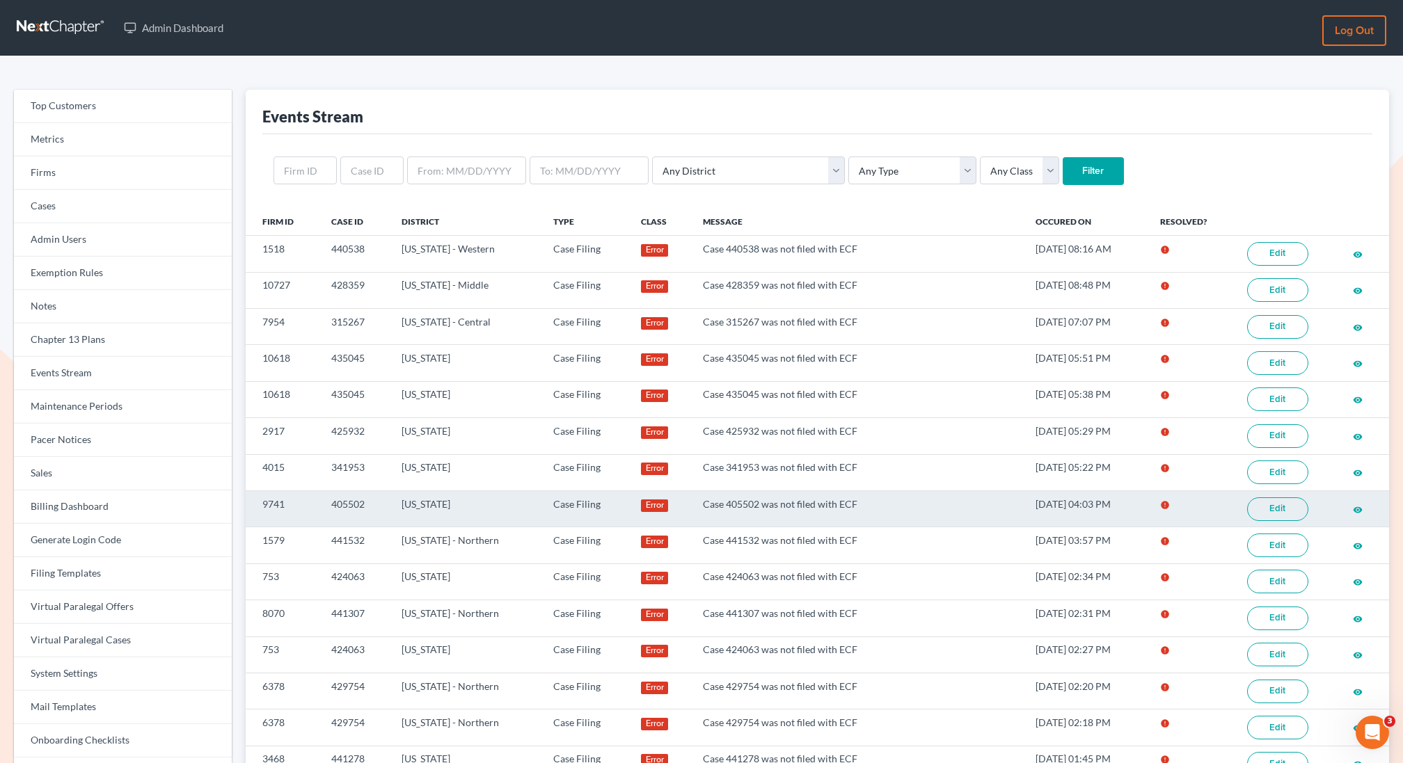
click at [1280, 501] on link "Edit" at bounding box center [1277, 510] width 61 height 24
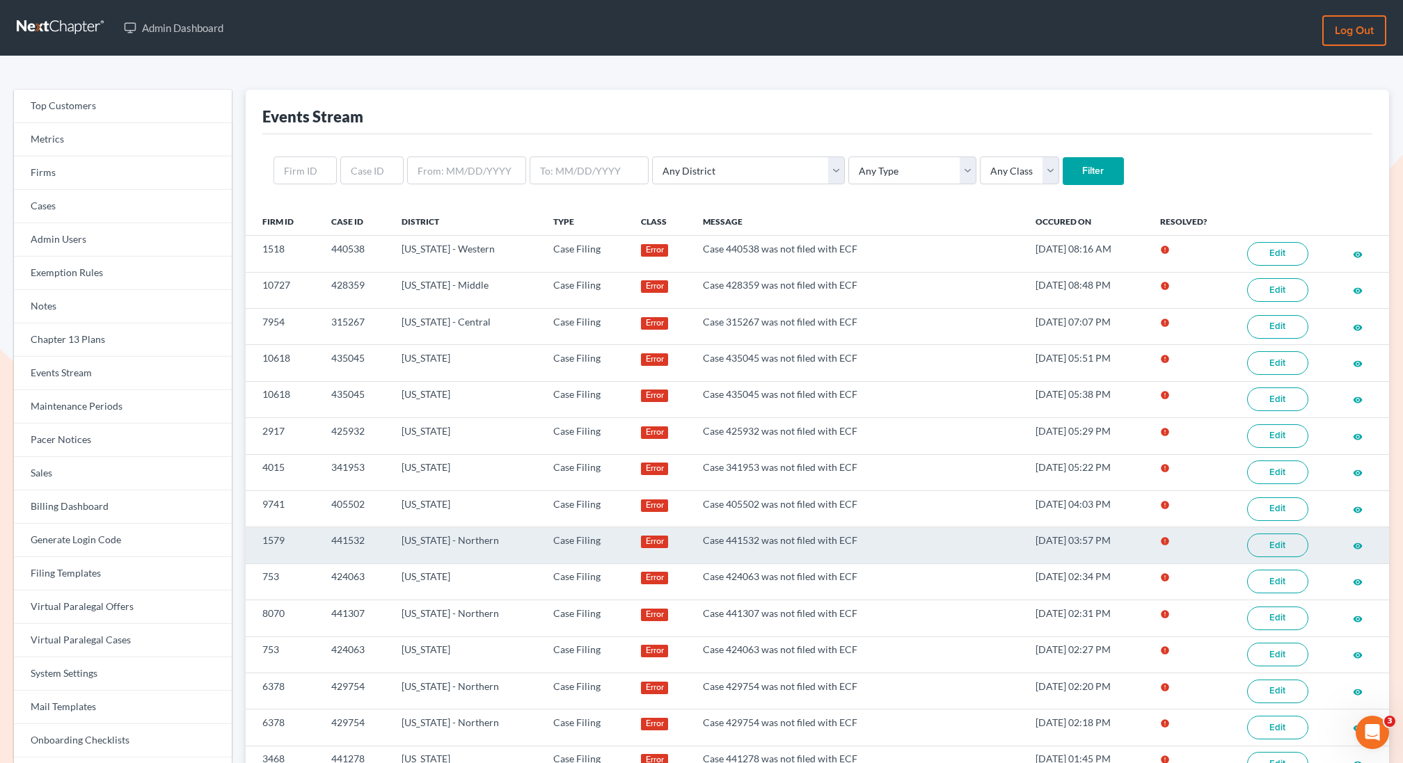
click at [1265, 539] on link "Edit" at bounding box center [1277, 546] width 61 height 24
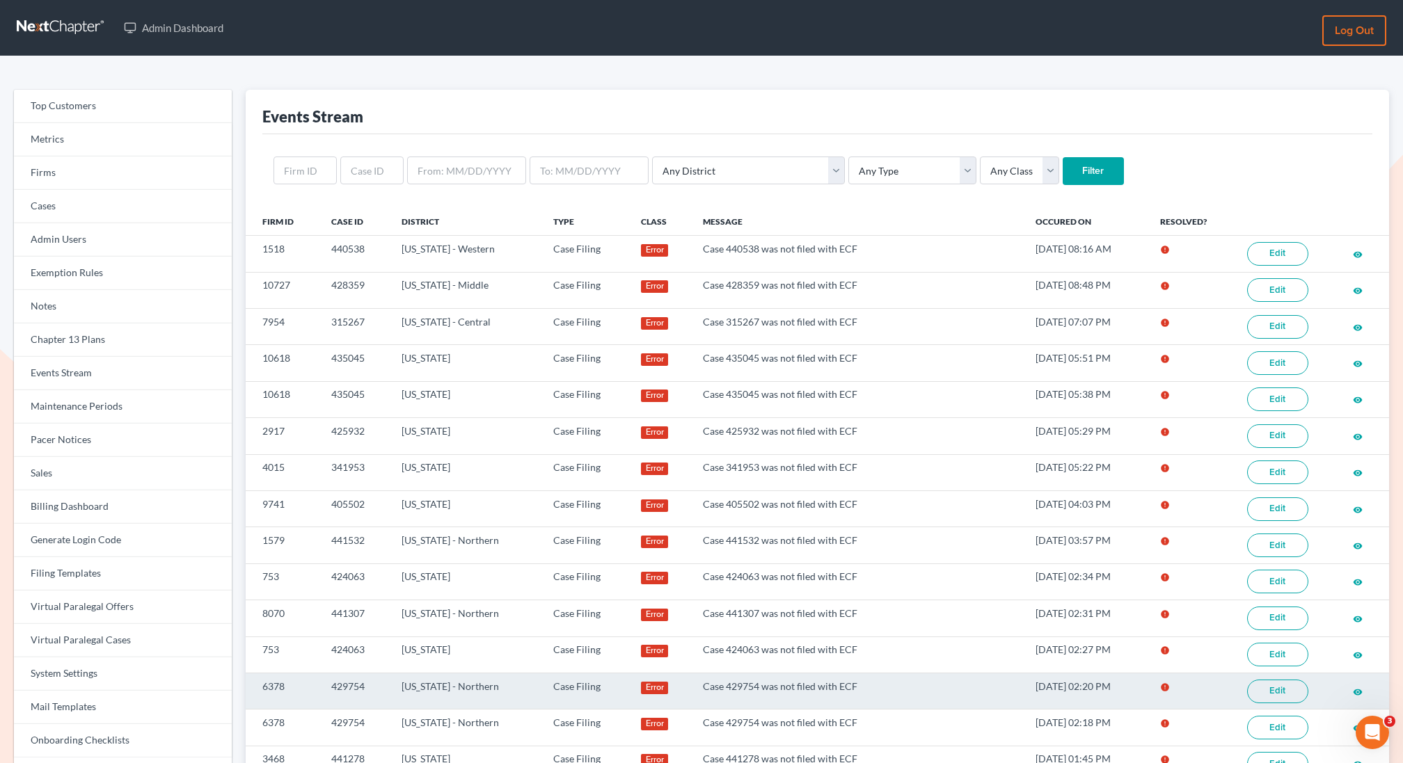
click at [1280, 687] on link "Edit" at bounding box center [1277, 692] width 61 height 24
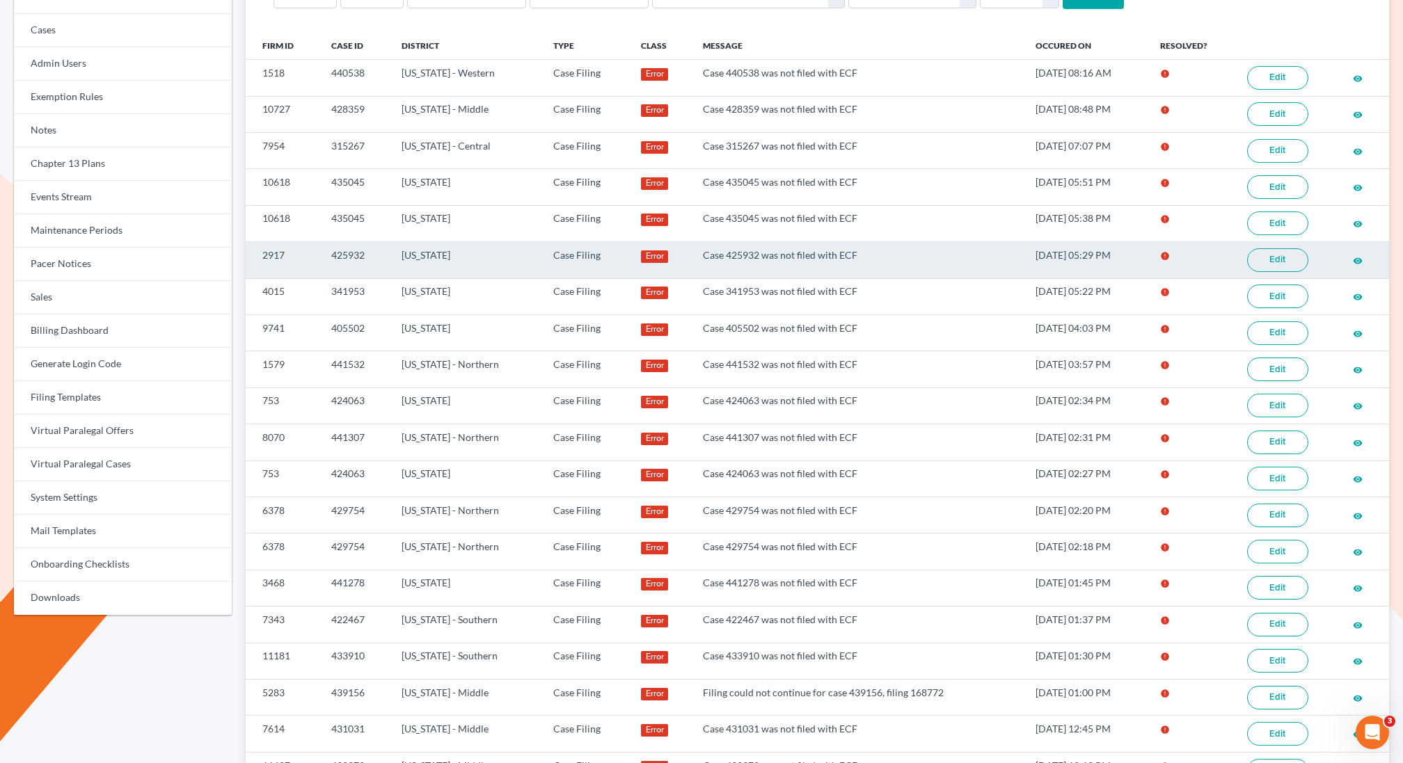
scroll to position [177, 0]
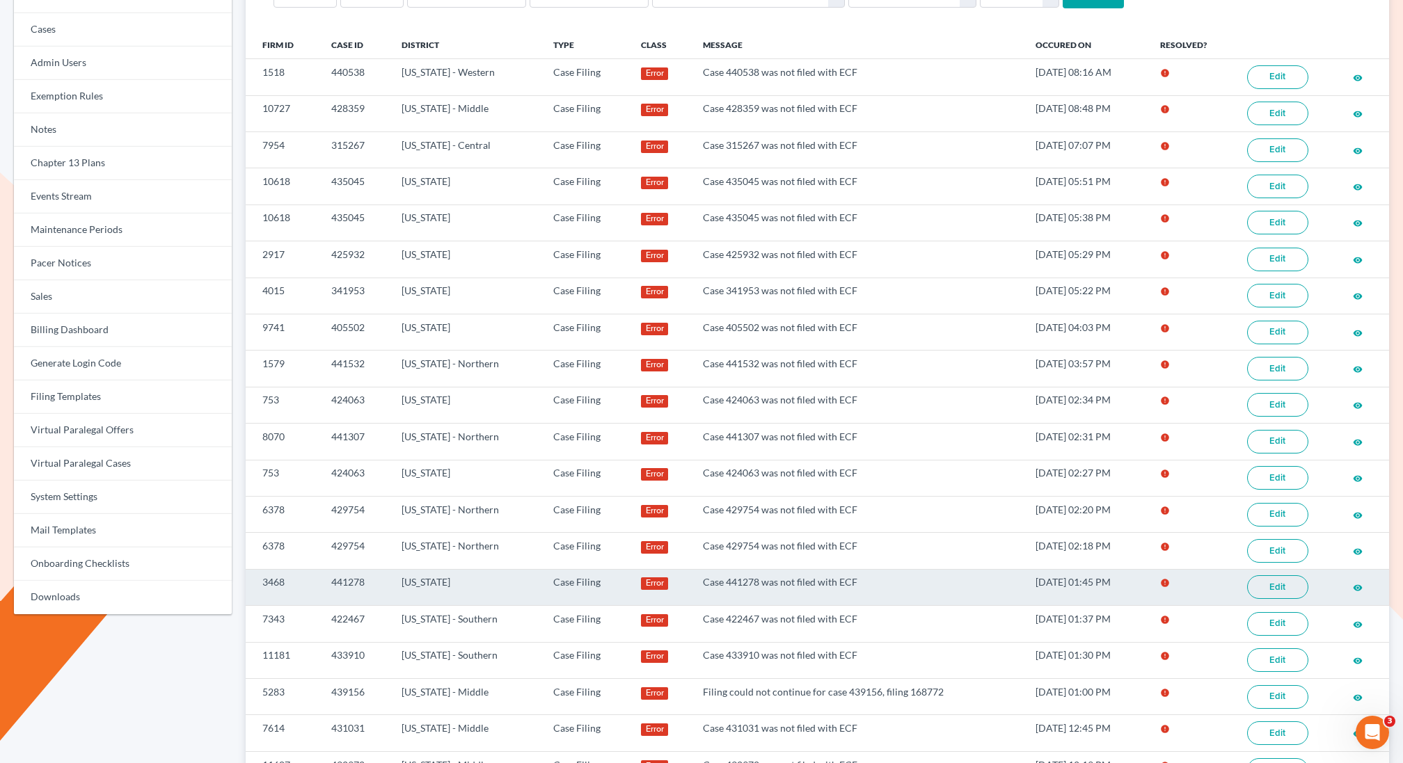
click at [1284, 578] on link "Edit" at bounding box center [1277, 588] width 61 height 24
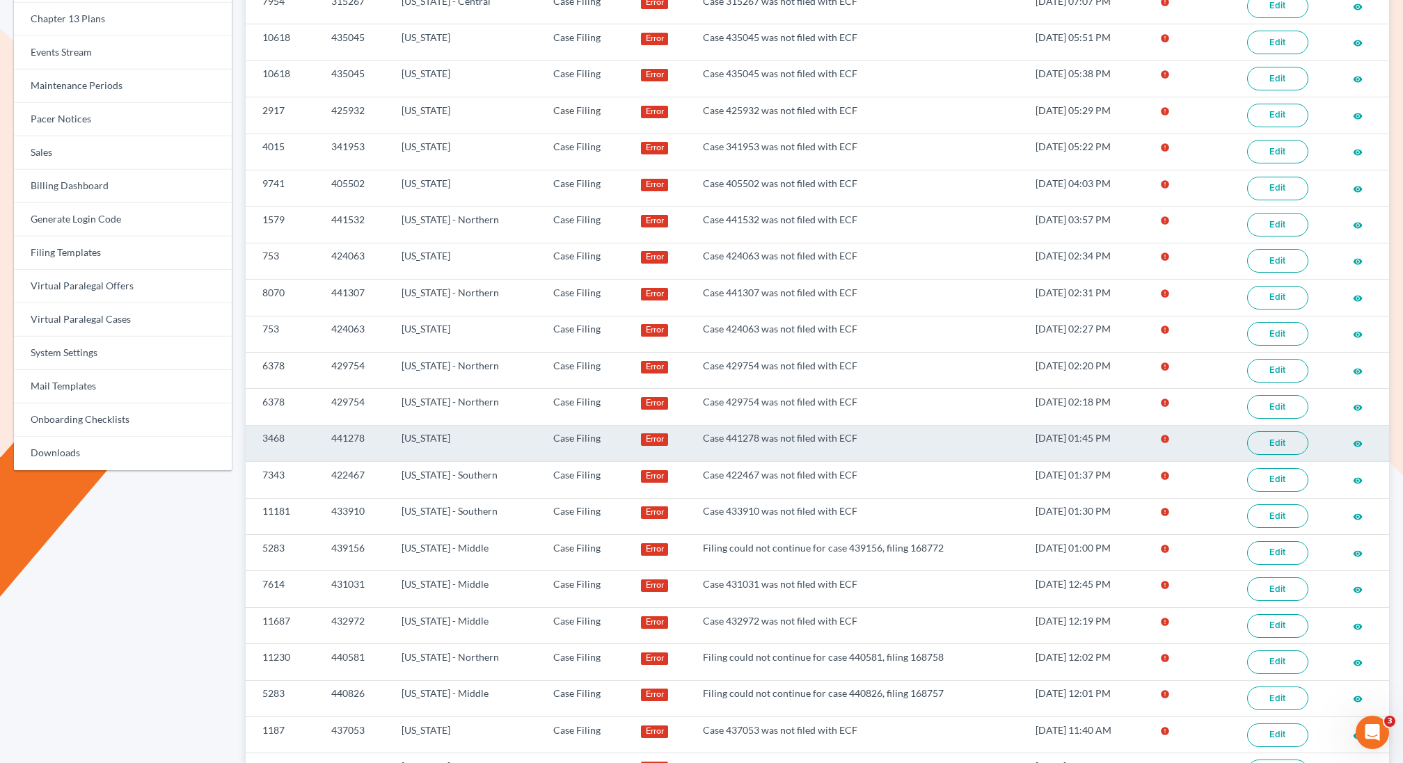
scroll to position [320, 0]
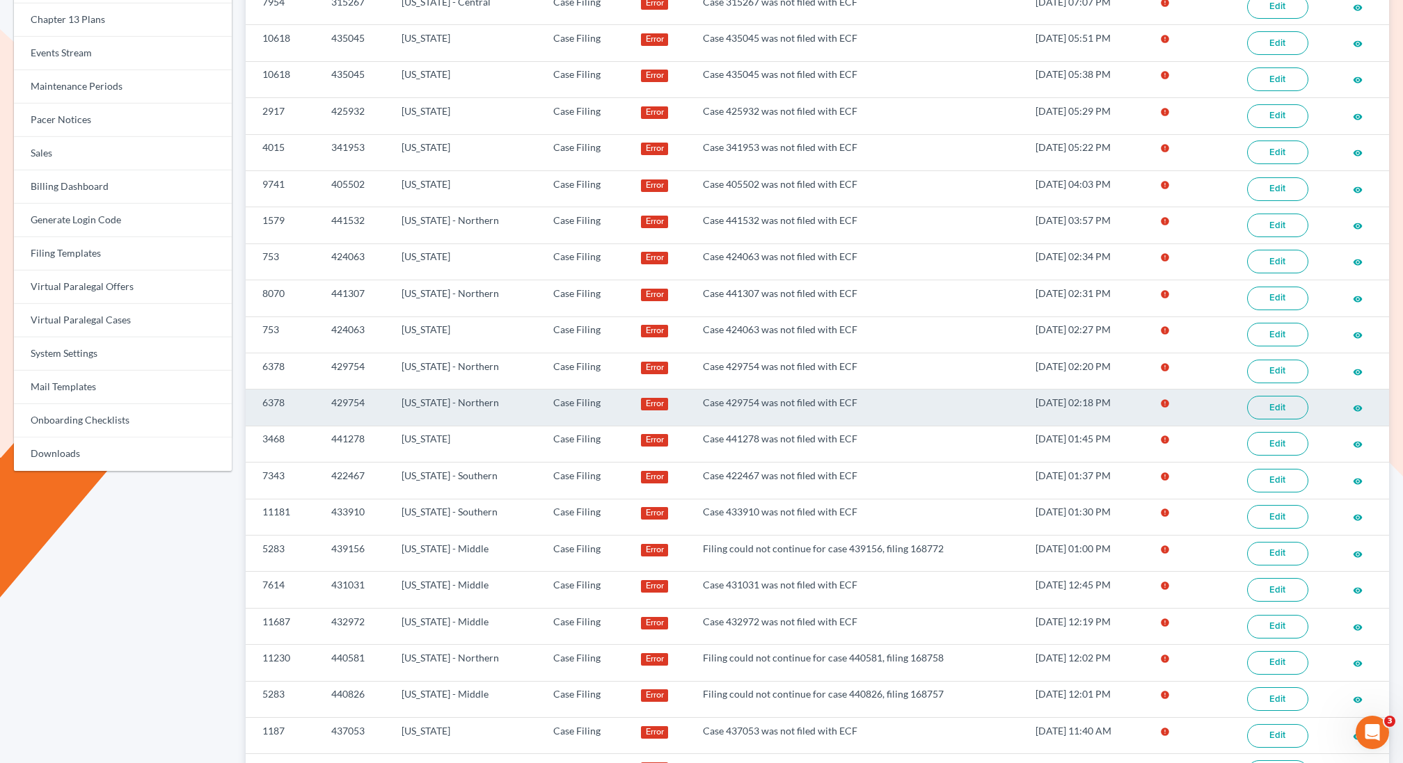
click at [1275, 396] on link "Edit" at bounding box center [1277, 408] width 61 height 24
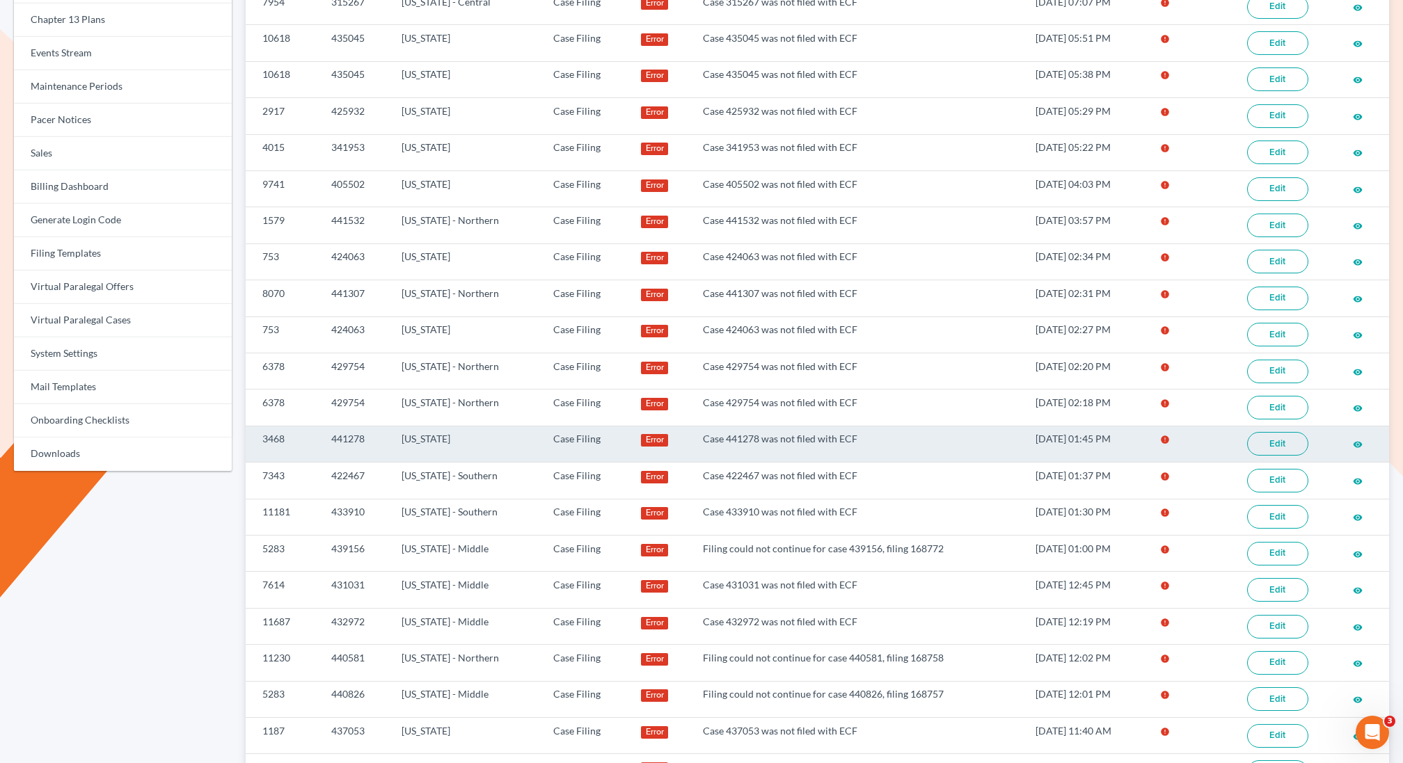
click at [1288, 432] on link "Edit" at bounding box center [1277, 444] width 61 height 24
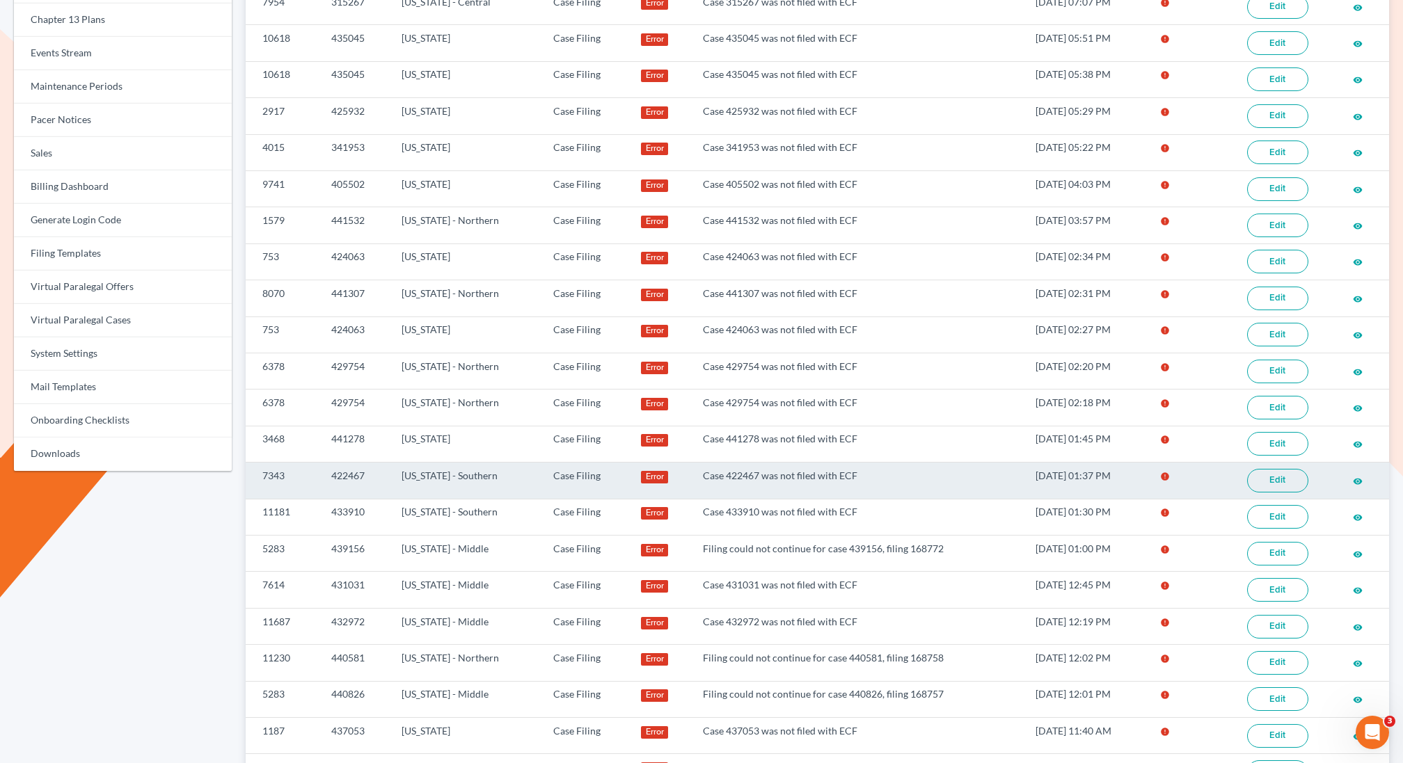
click at [1287, 469] on link "Edit" at bounding box center [1277, 481] width 61 height 24
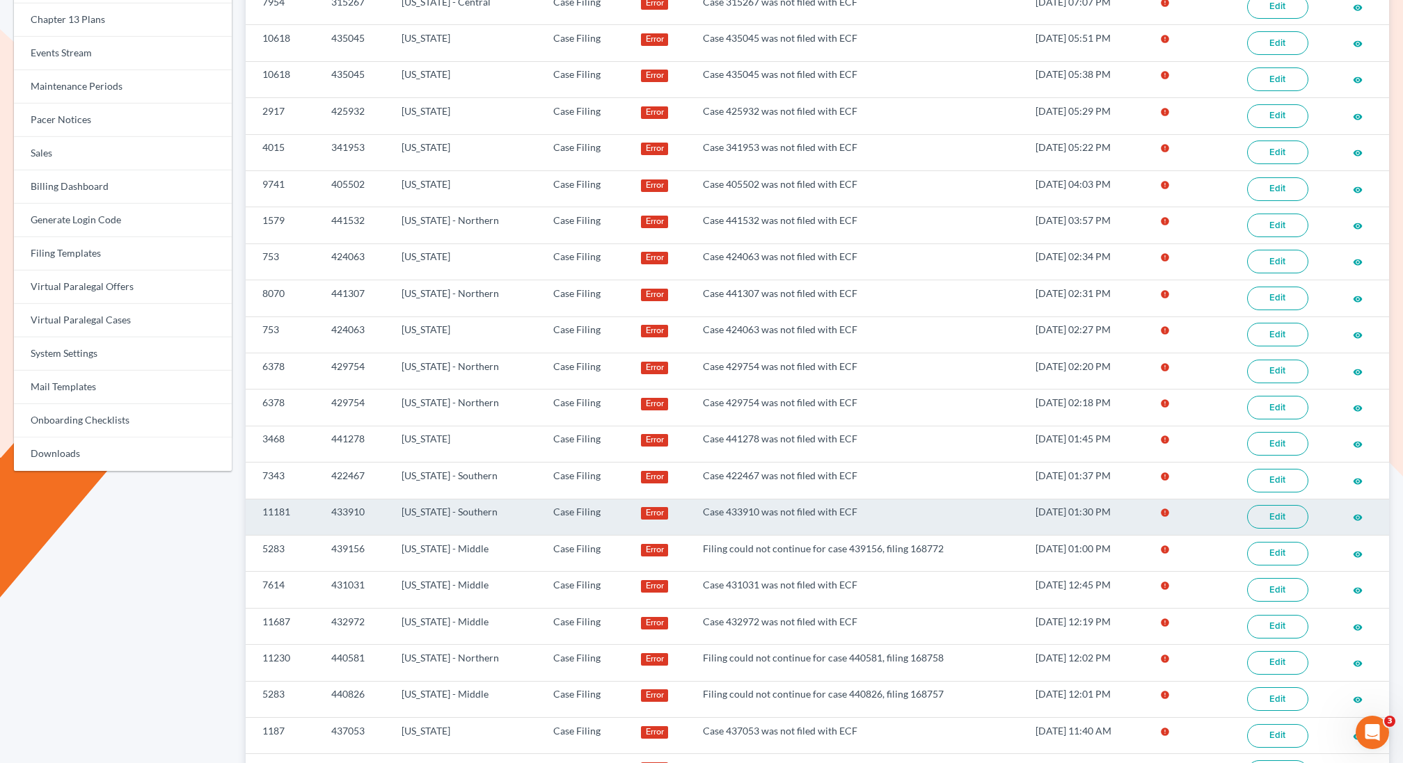
click at [1261, 505] on link "Edit" at bounding box center [1277, 517] width 61 height 24
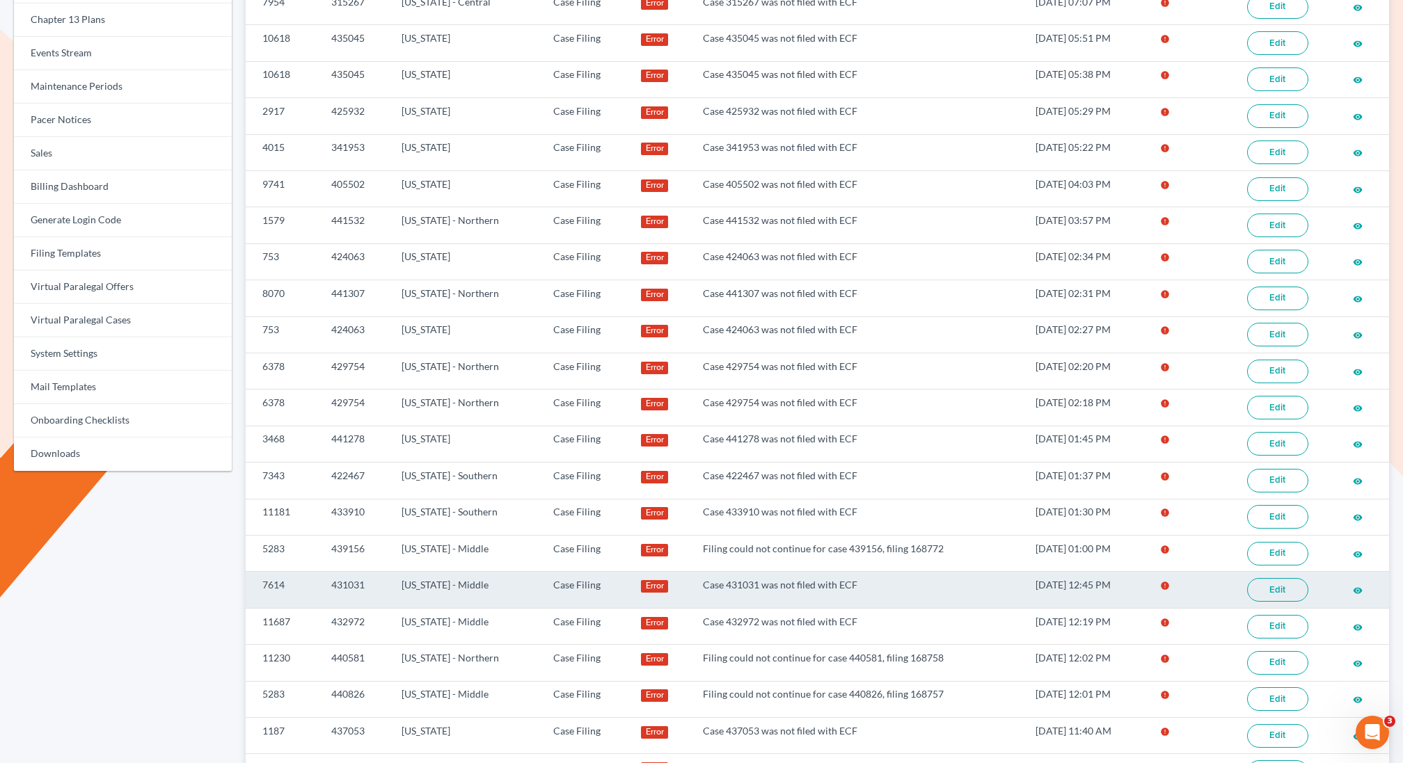
click at [1277, 578] on link "Edit" at bounding box center [1277, 590] width 61 height 24
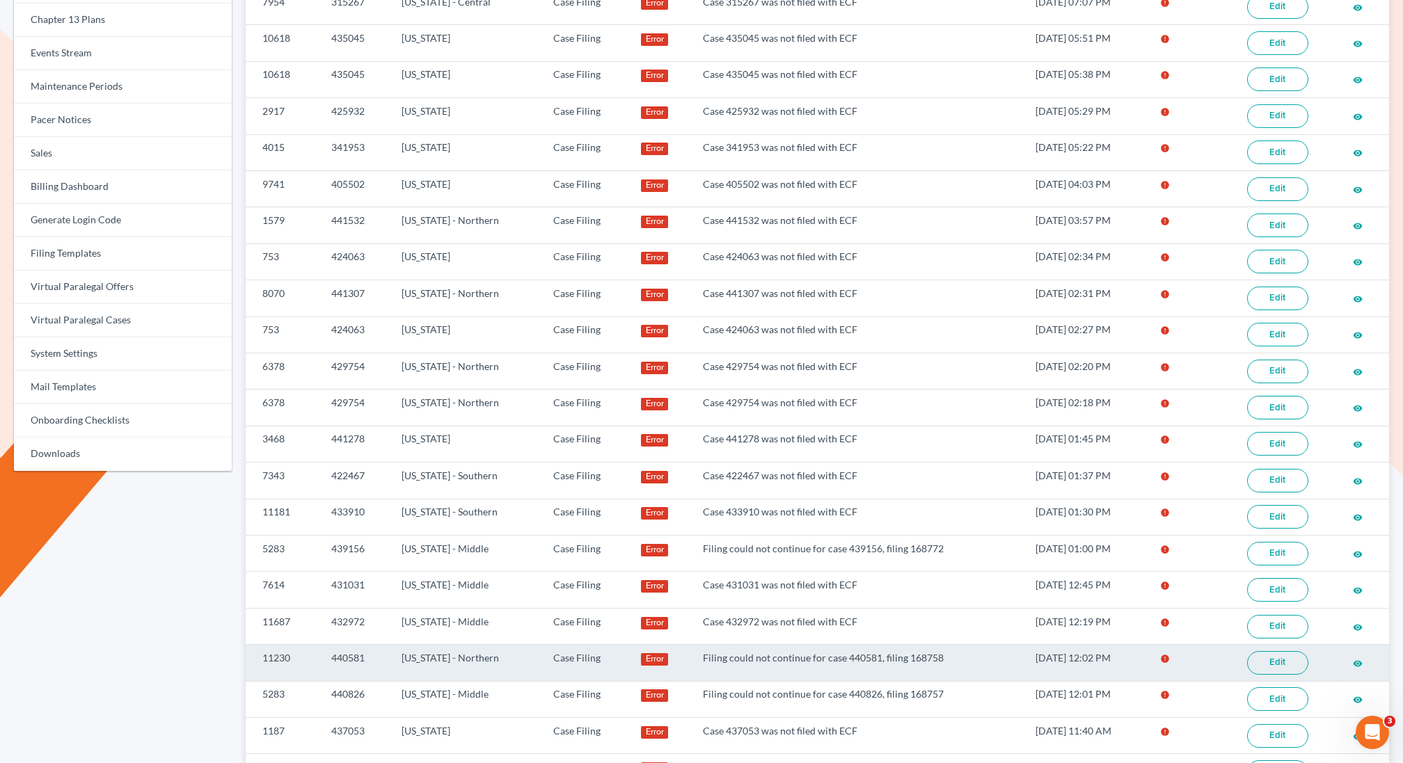
click at [1278, 651] on link "Edit" at bounding box center [1277, 663] width 61 height 24
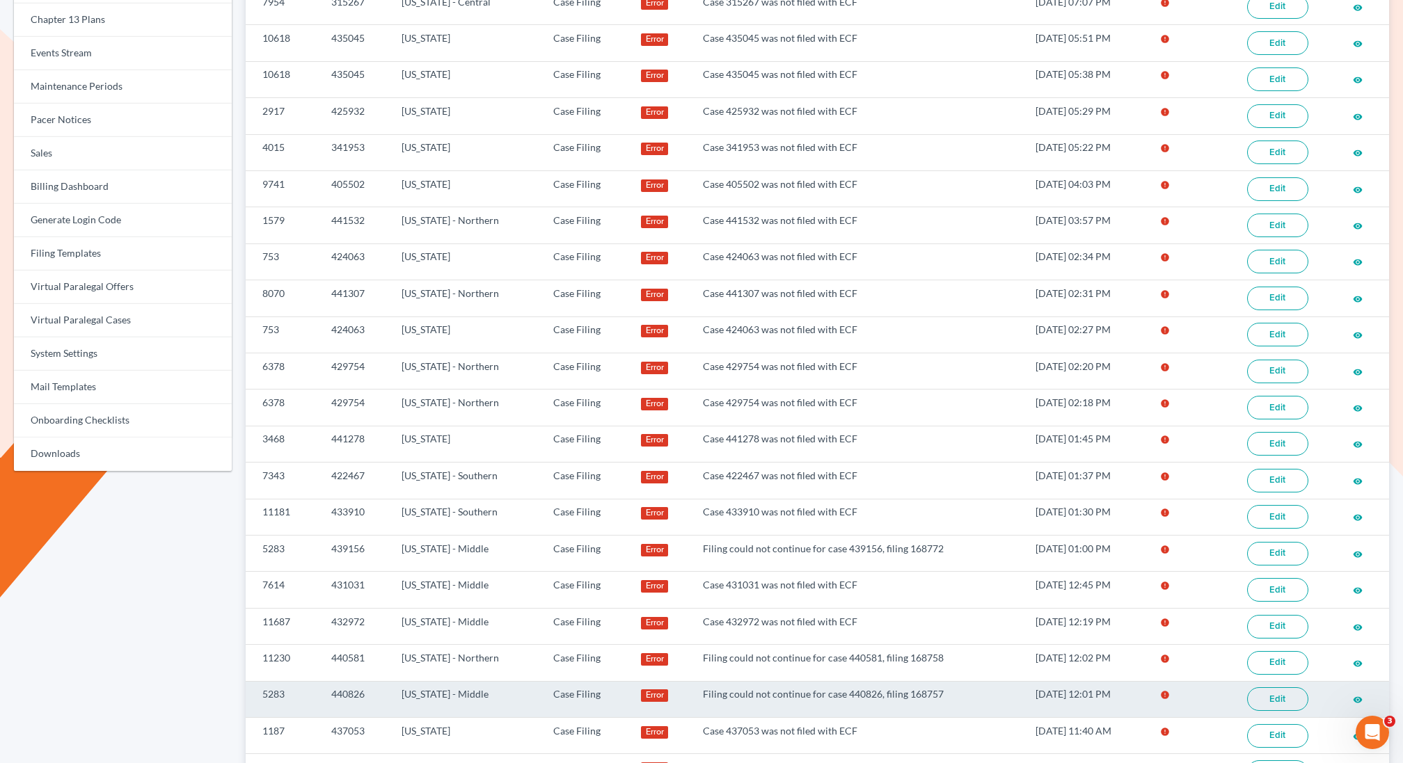
click at [1268, 688] on link "Edit" at bounding box center [1277, 700] width 61 height 24
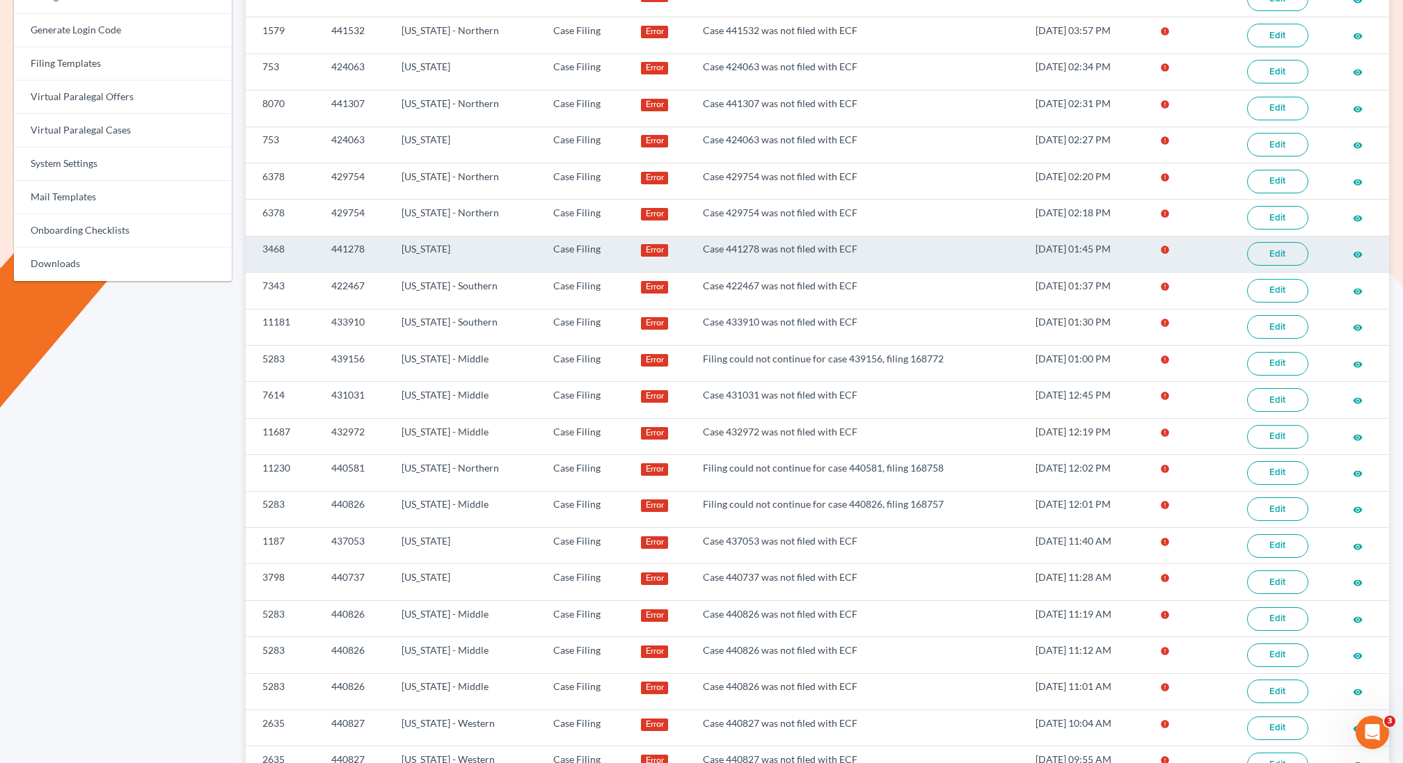
scroll to position [513, 0]
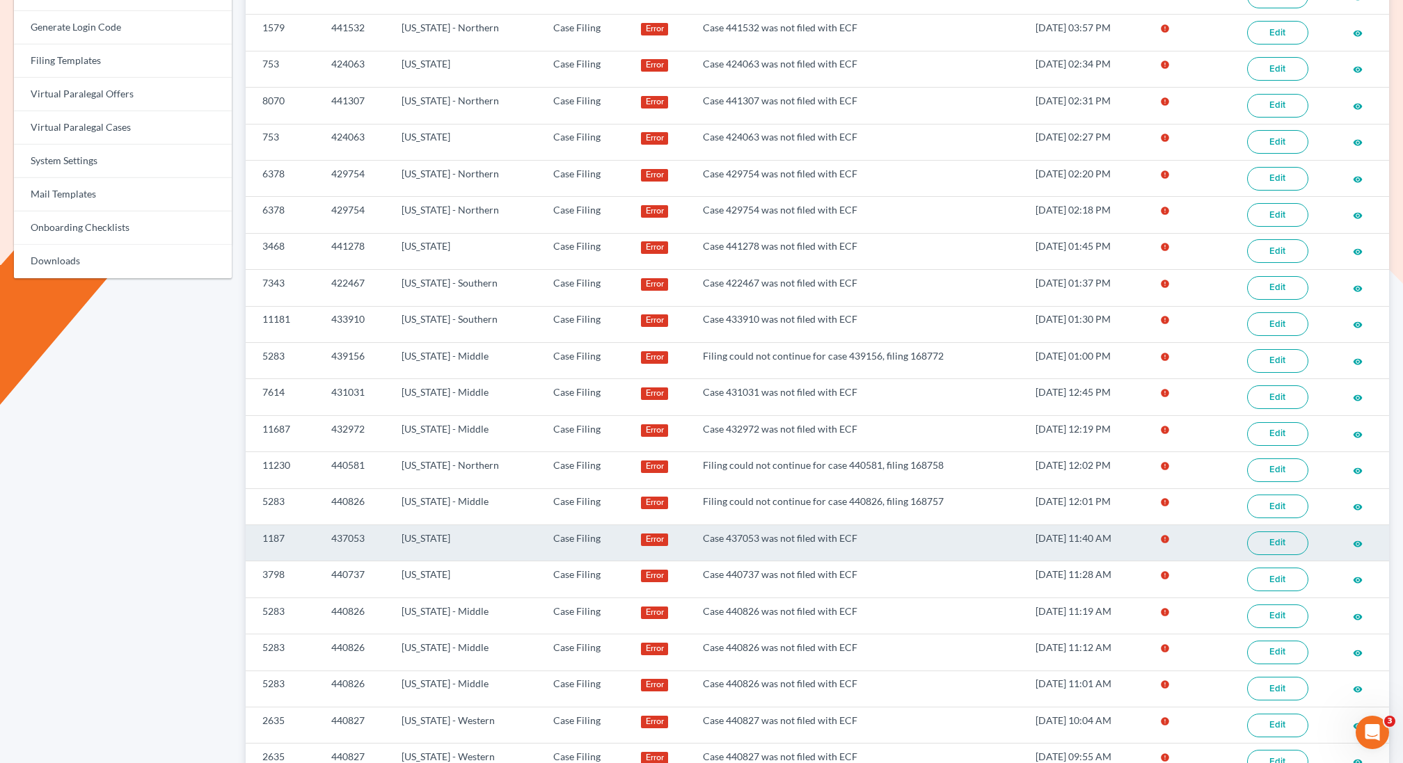
click at [1282, 532] on link "Edit" at bounding box center [1277, 544] width 61 height 24
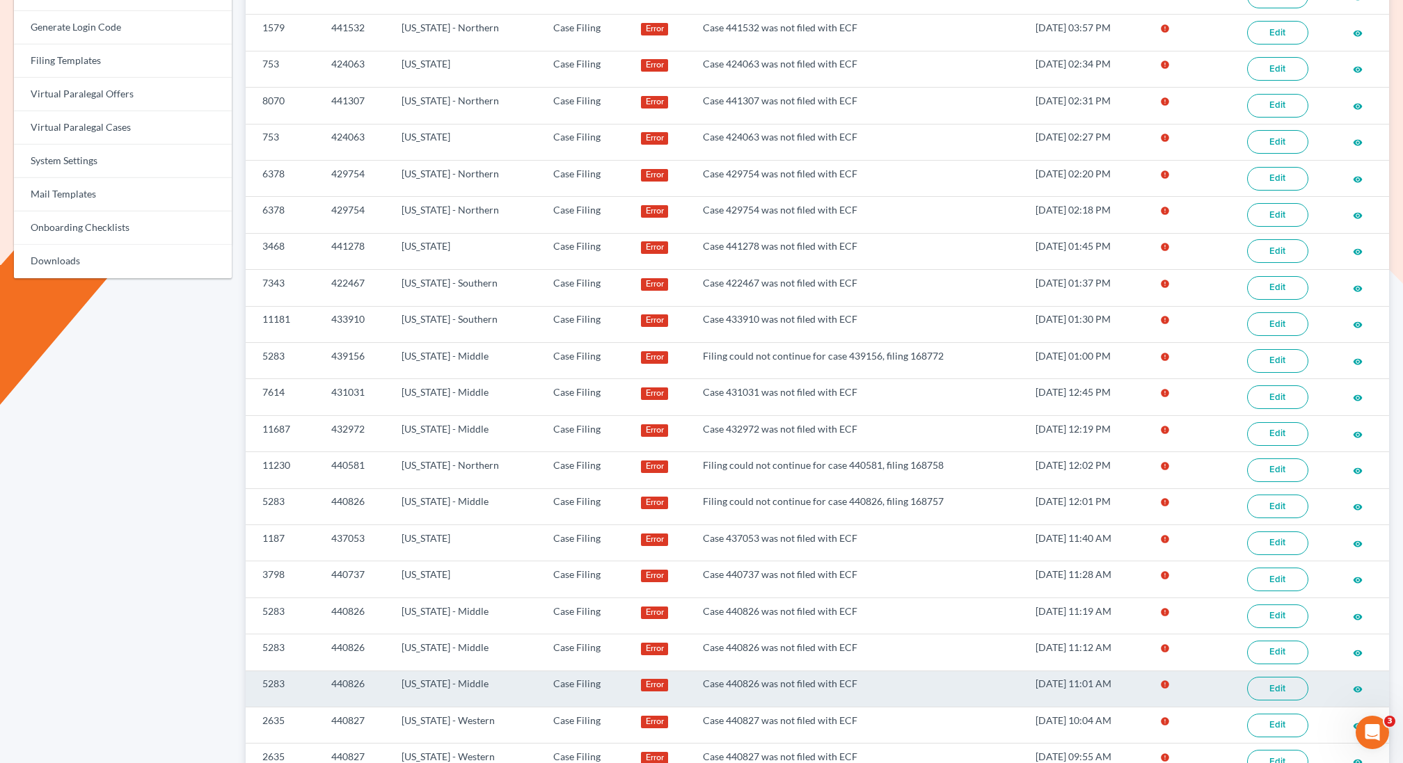
click at [1271, 677] on link "Edit" at bounding box center [1277, 689] width 61 height 24
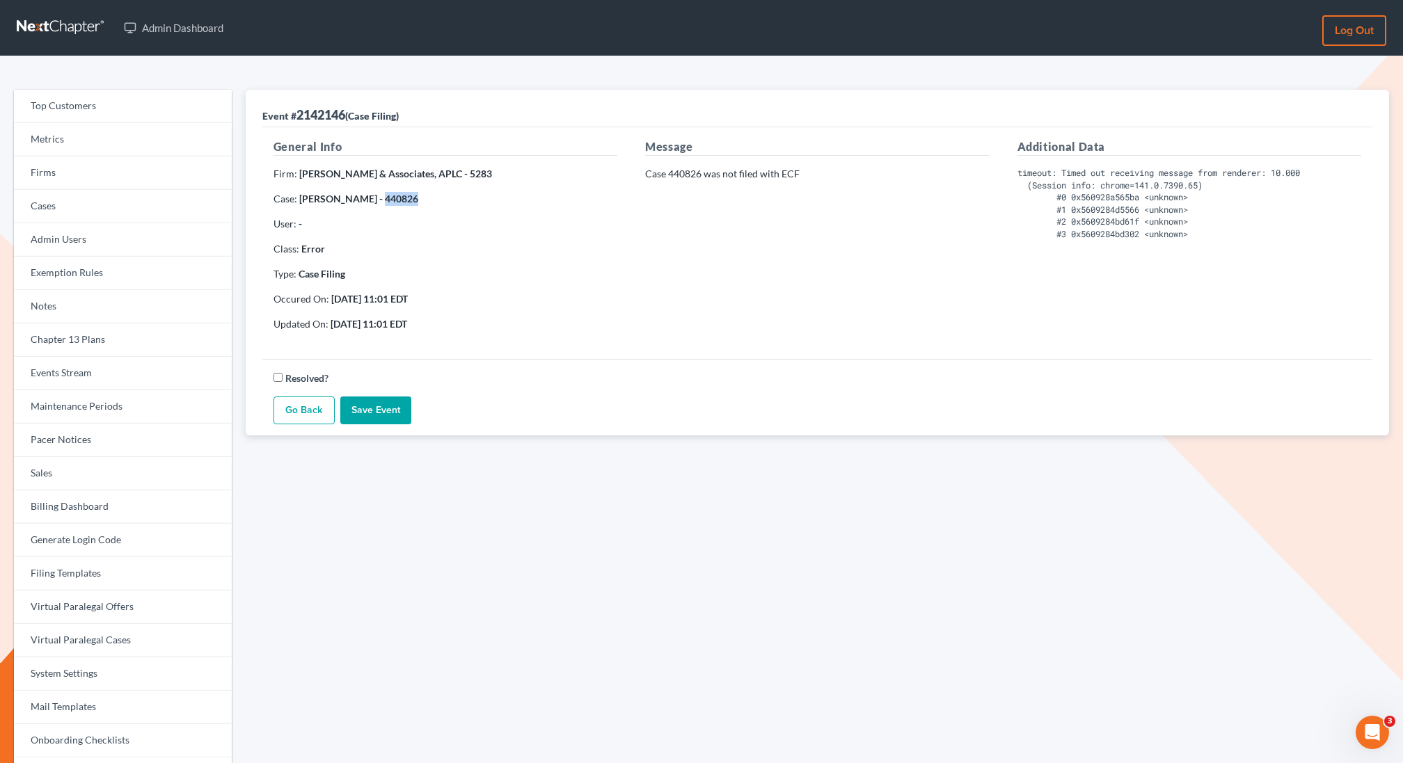
drag, startPoint x: 397, startPoint y: 198, endPoint x: 364, endPoint y: 201, distance: 33.5
click at [364, 201] on p "Case: Darnell Sylve - 440826" at bounding box center [445, 199] width 344 height 14
copy strong "440826"
click at [68, 381] on link "Events Stream" at bounding box center [123, 373] width 218 height 33
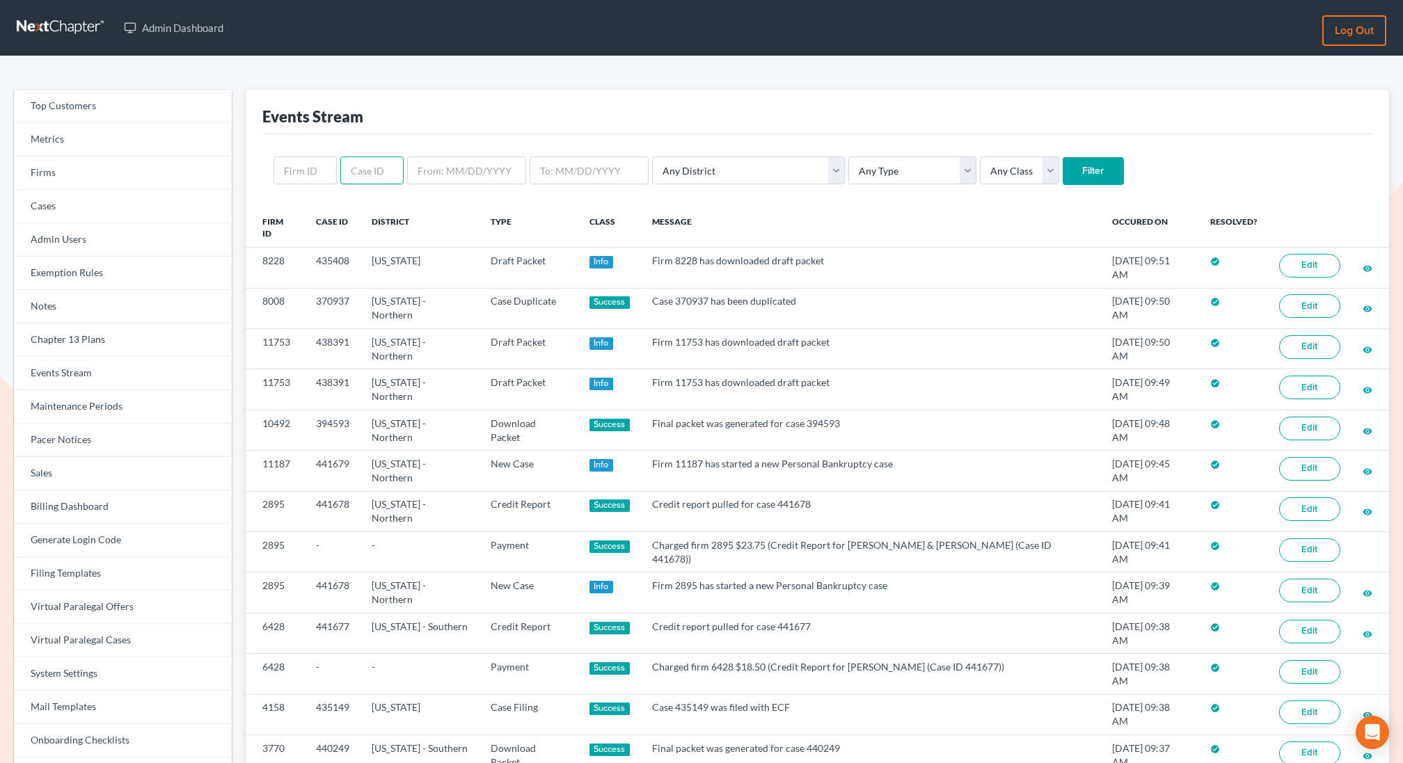
click at [372, 177] on input "text" at bounding box center [371, 171] width 63 height 28
paste input "440826"
type input "440826"
click at [1063, 157] on input "Filter" at bounding box center [1093, 171] width 61 height 28
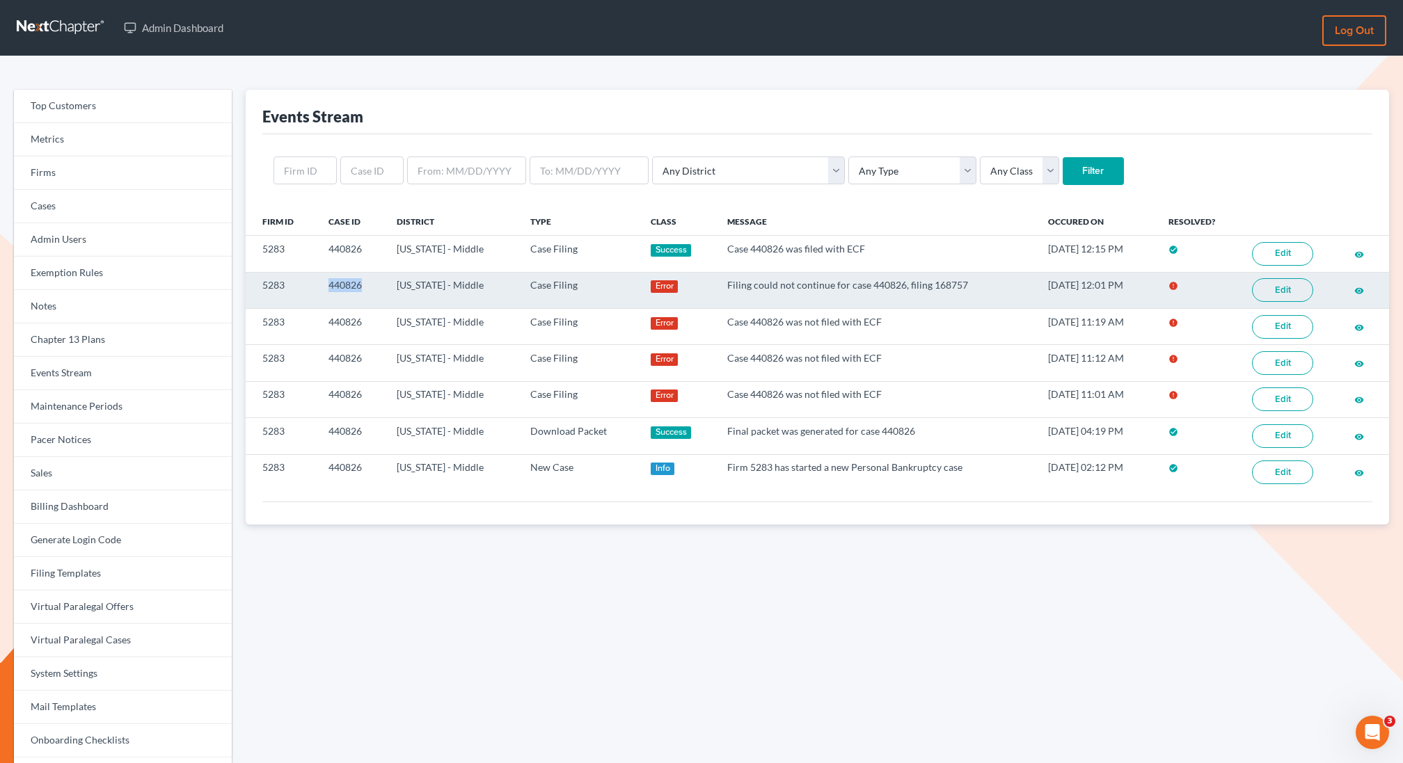
drag, startPoint x: 360, startPoint y: 287, endPoint x: 312, endPoint y: 287, distance: 48.0
click at [311, 287] on tr "5283 440826 Louisiana - Middle Case Filing Error Filing could not continue for …" at bounding box center [817, 290] width 1143 height 36
copy tr "440826"
click at [965, 283] on td "Filing could not continue for case 440826, filing 168757" at bounding box center [877, 290] width 322 height 36
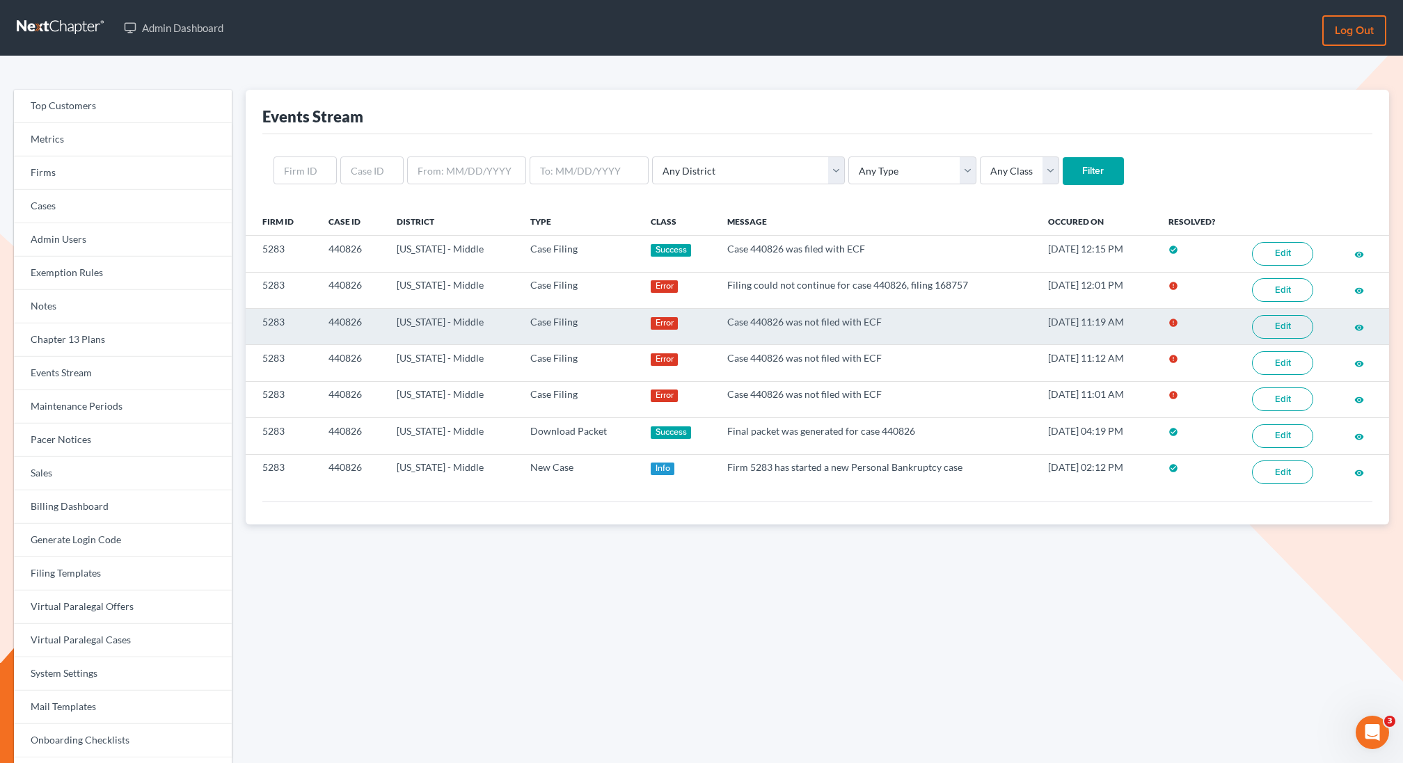
click at [1287, 319] on link "Edit" at bounding box center [1282, 327] width 61 height 24
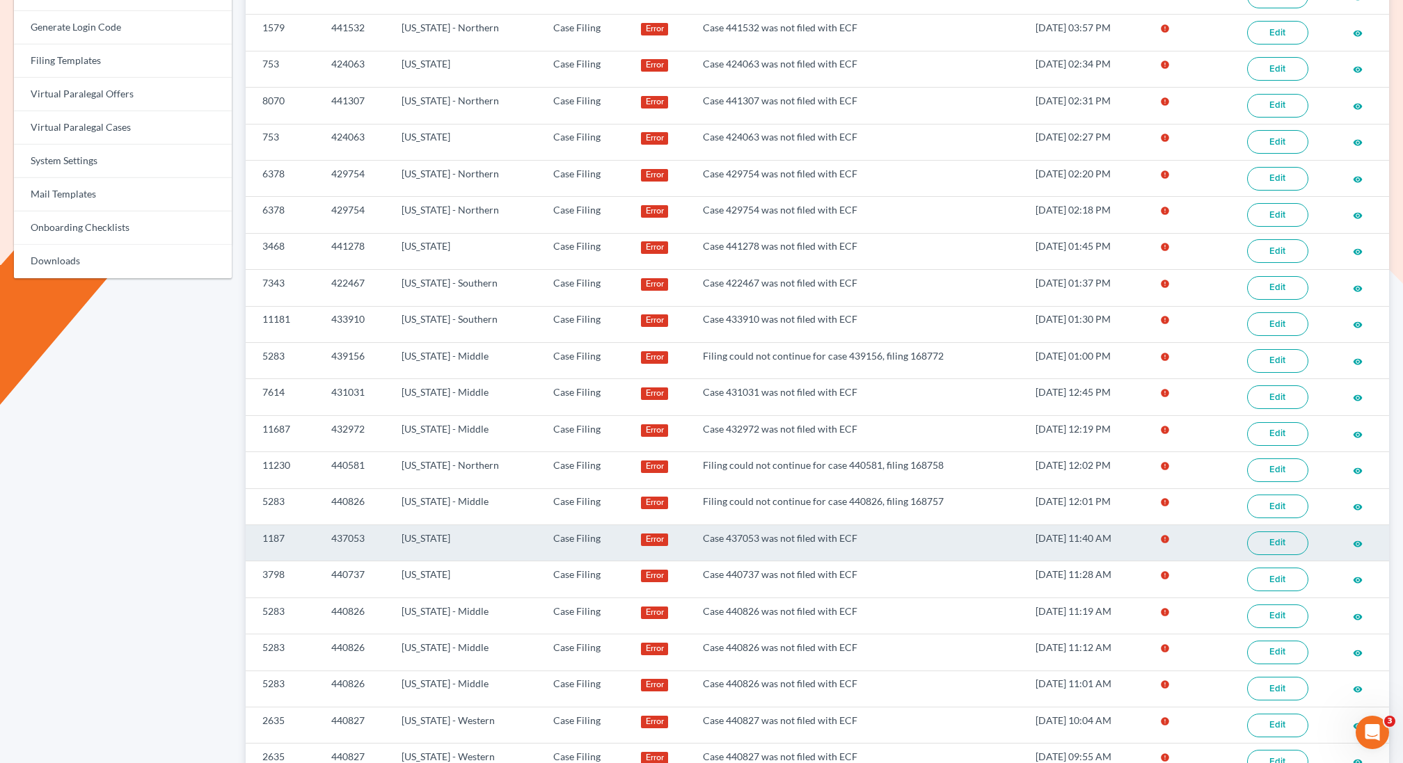
click at [1285, 532] on link "Edit" at bounding box center [1277, 544] width 61 height 24
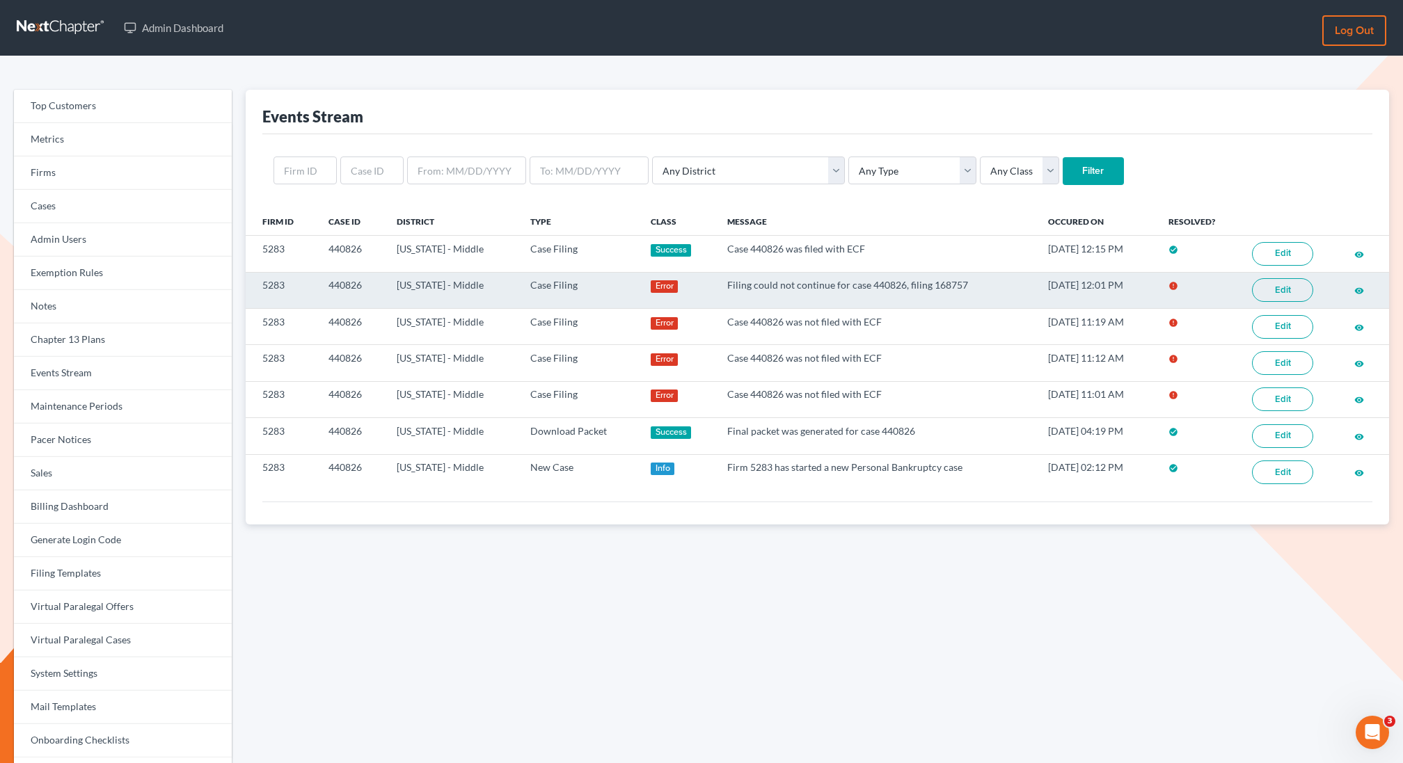
click at [1280, 291] on link "Edit" at bounding box center [1282, 290] width 61 height 24
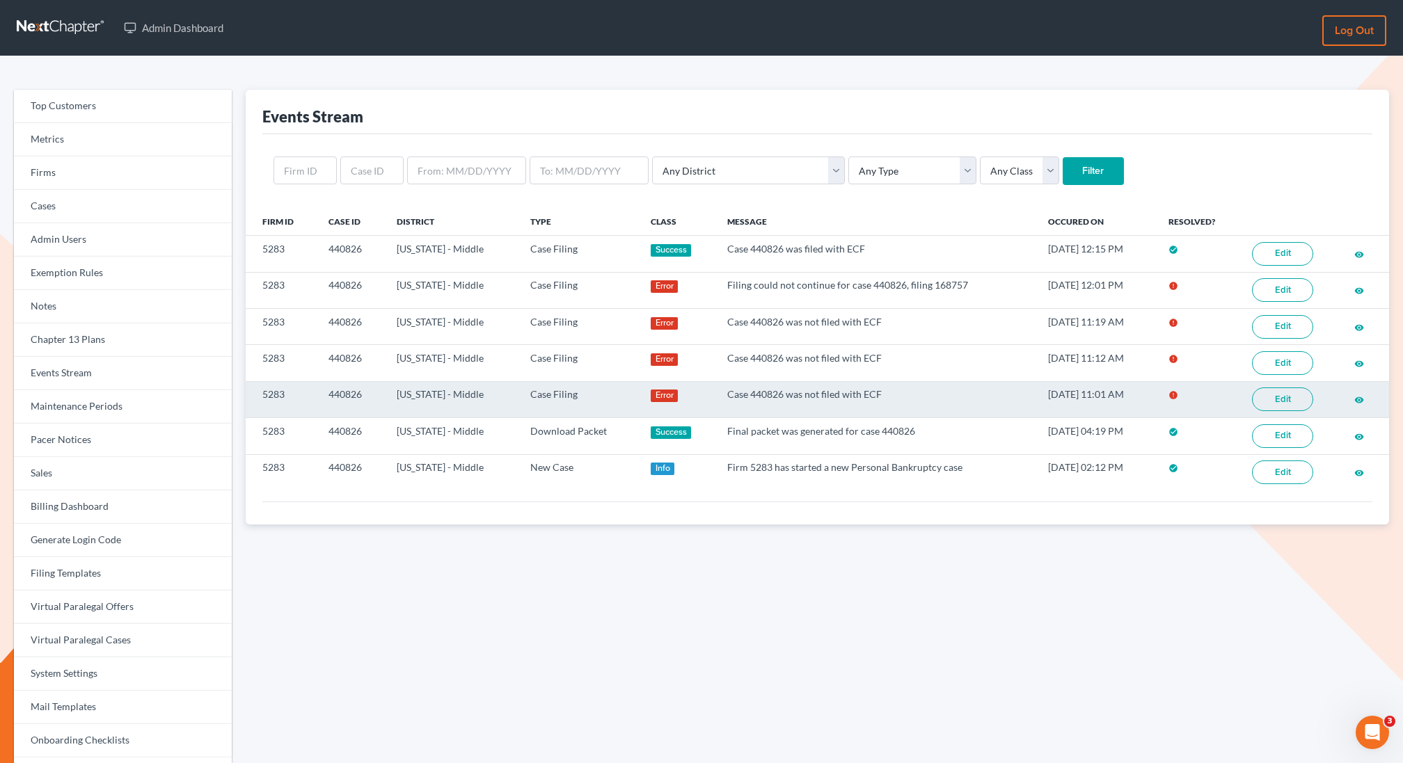
click at [1285, 397] on link "Edit" at bounding box center [1282, 400] width 61 height 24
drag, startPoint x: 363, startPoint y: 390, endPoint x: 316, endPoint y: 393, distance: 47.4
click at [316, 393] on tr "5283 440826 Louisiana - Middle Case Filing Error Case 440826 was not filed with…" at bounding box center [817, 399] width 1143 height 36
copy tr "440826"
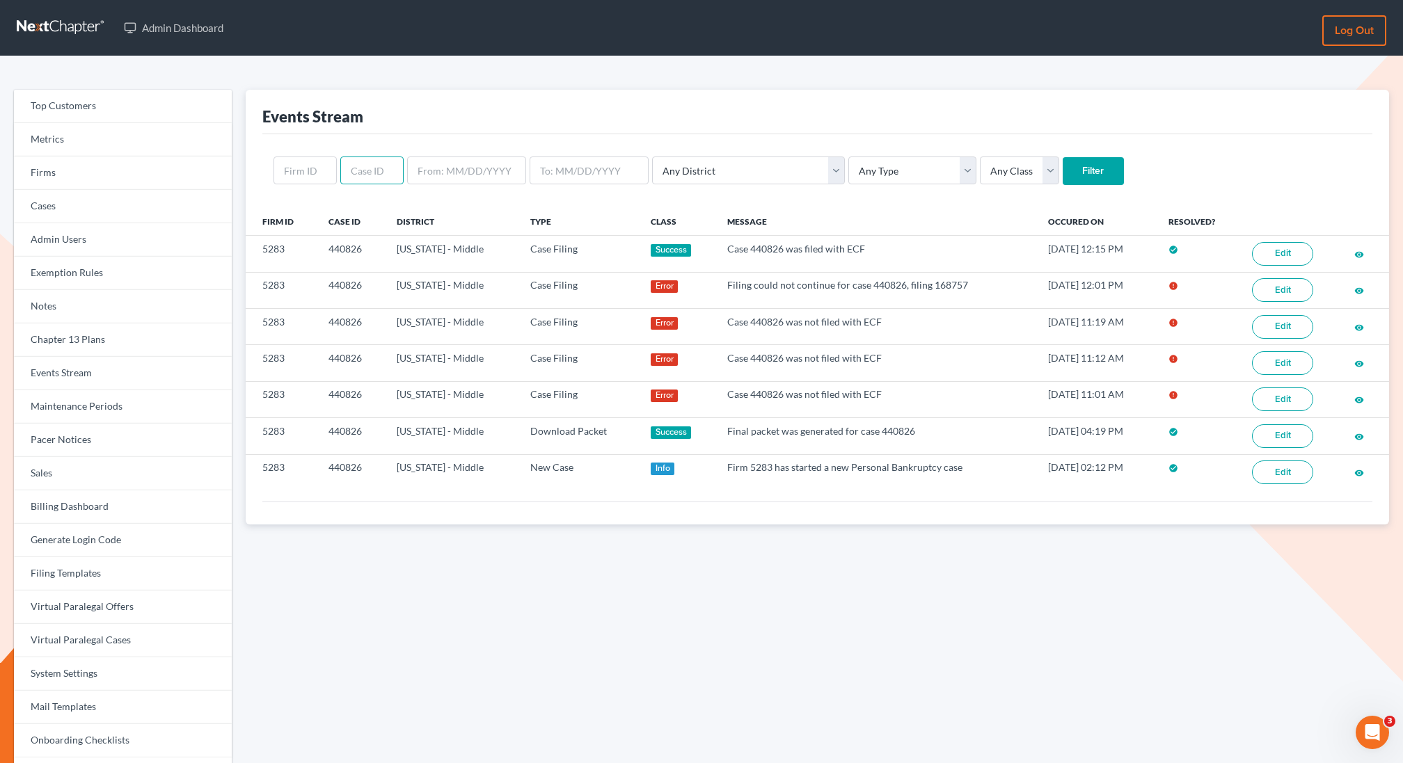
click at [368, 164] on input "text" at bounding box center [371, 171] width 63 height 28
paste input "438327"
type input "438327"
click at [1063, 157] on input "Filter" at bounding box center [1093, 171] width 61 height 28
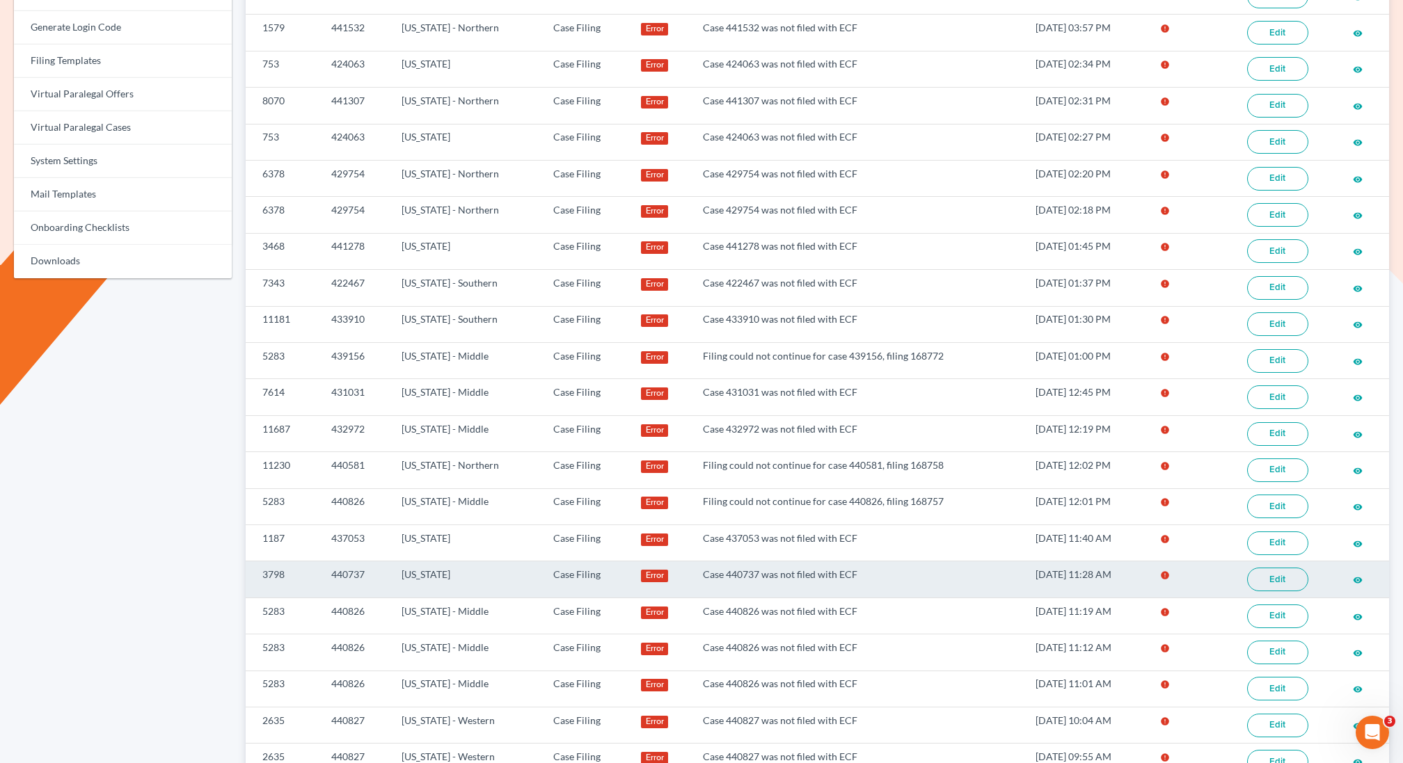
click at [1280, 568] on link "Edit" at bounding box center [1277, 580] width 61 height 24
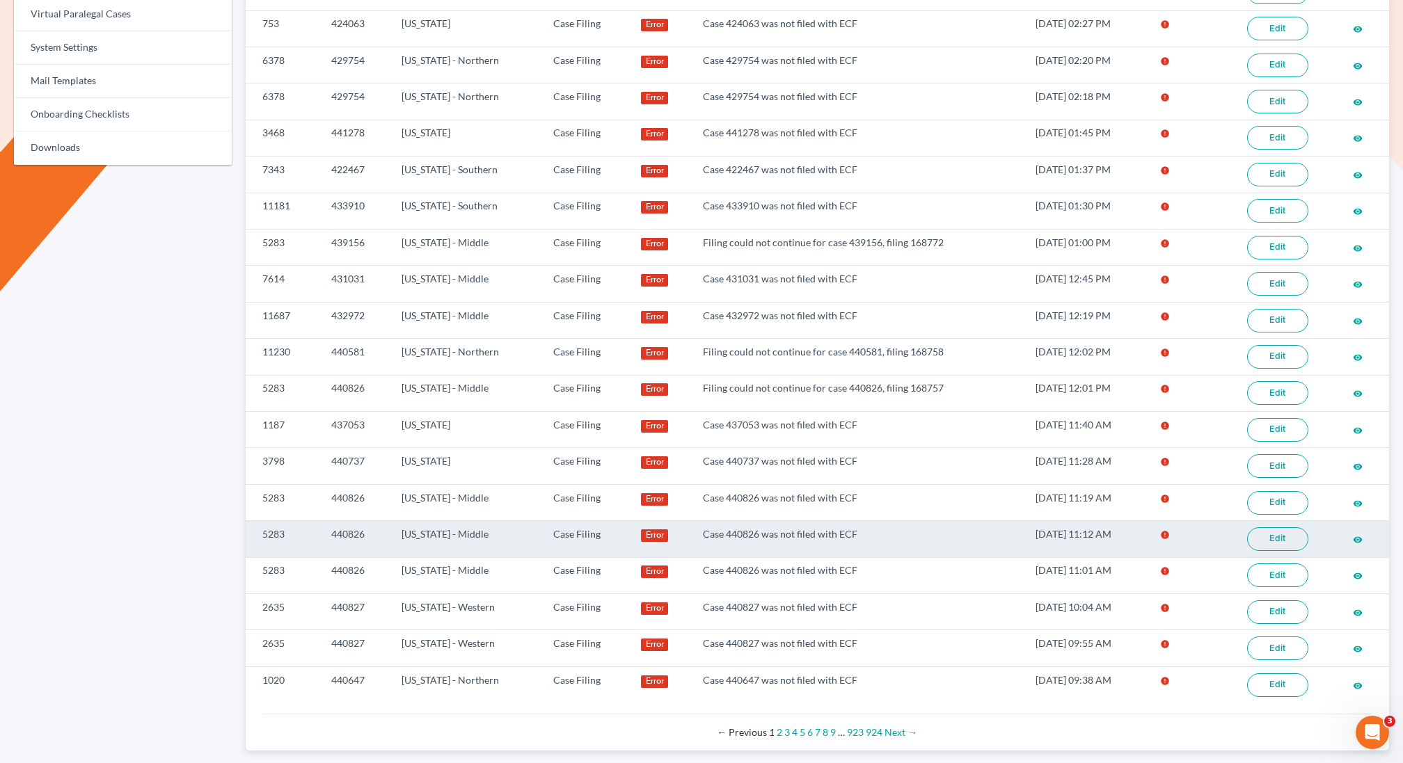
scroll to position [650, 0]
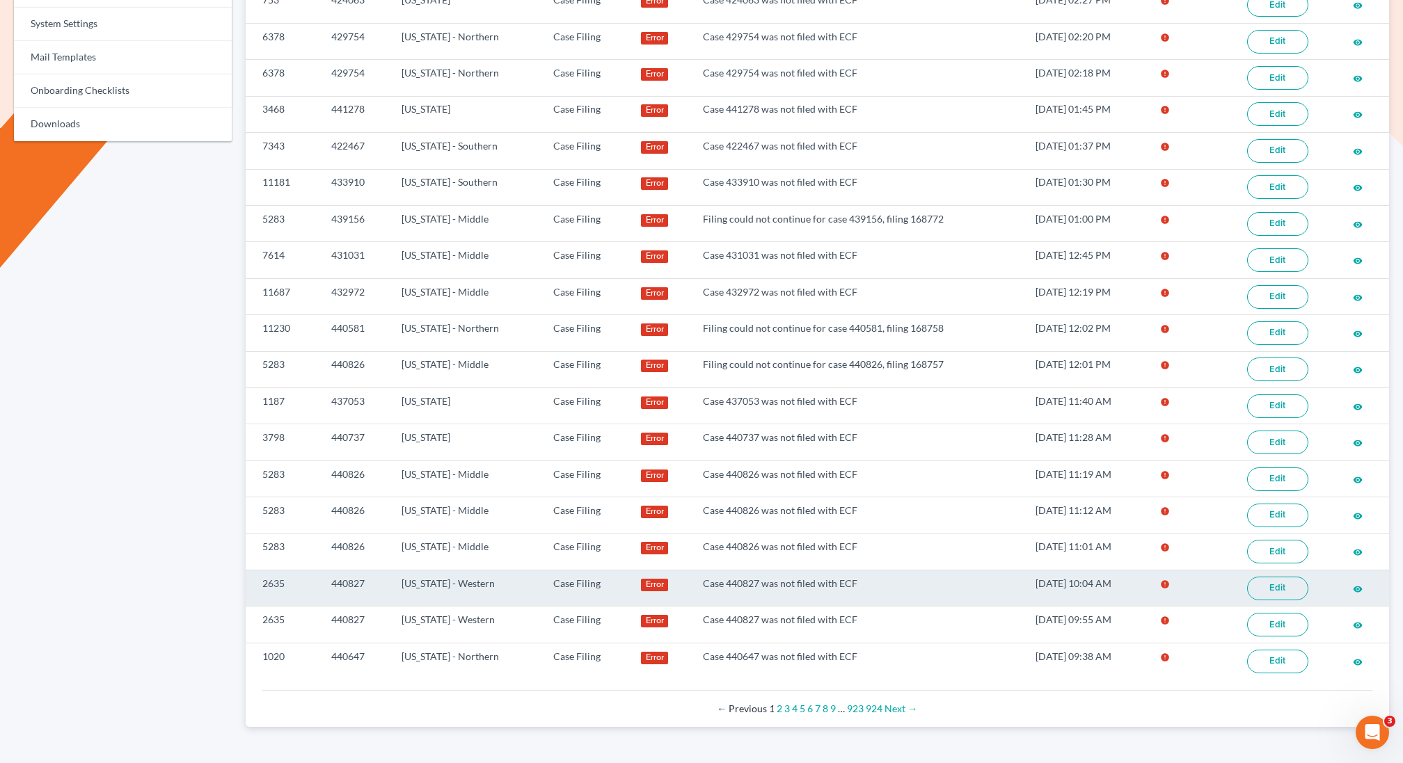
click at [1278, 577] on link "Edit" at bounding box center [1277, 589] width 61 height 24
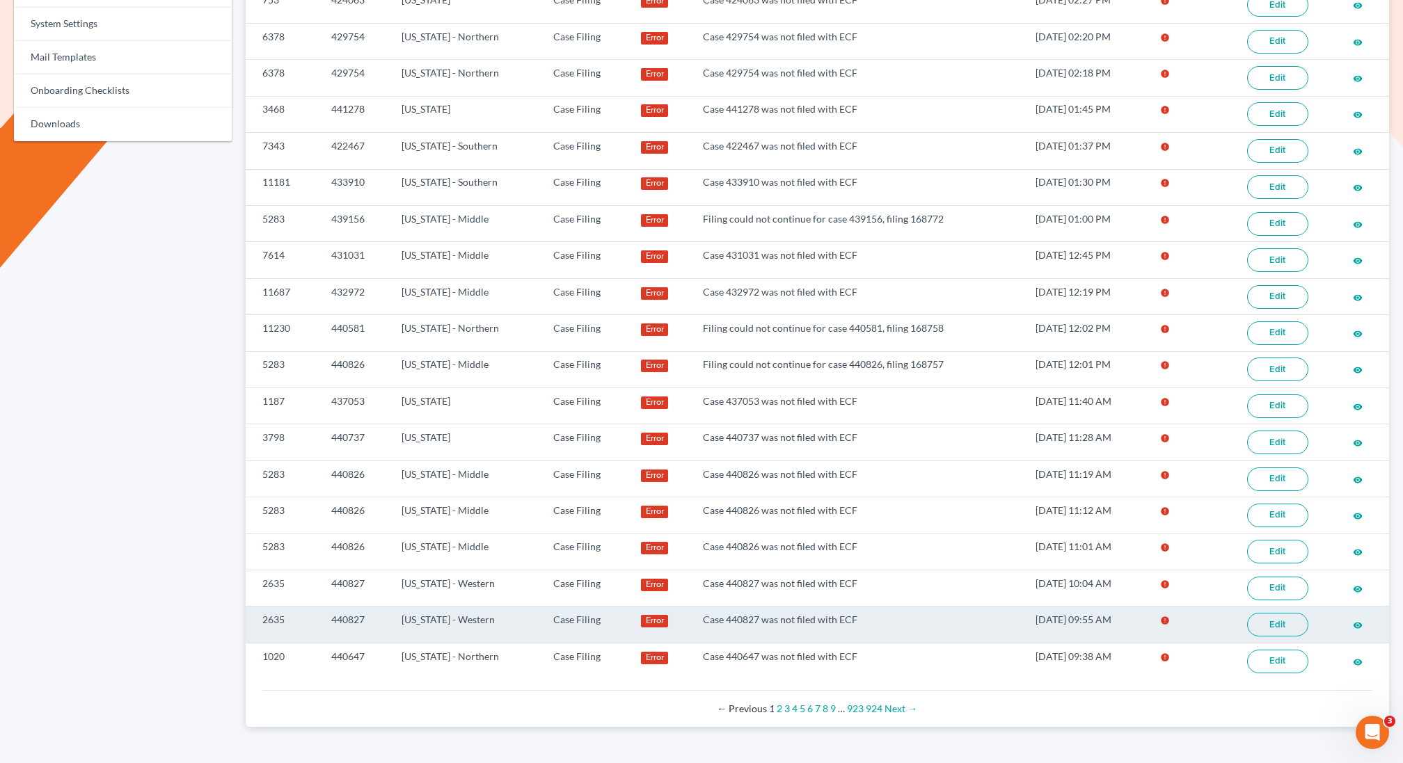
click at [1277, 613] on link "Edit" at bounding box center [1277, 625] width 61 height 24
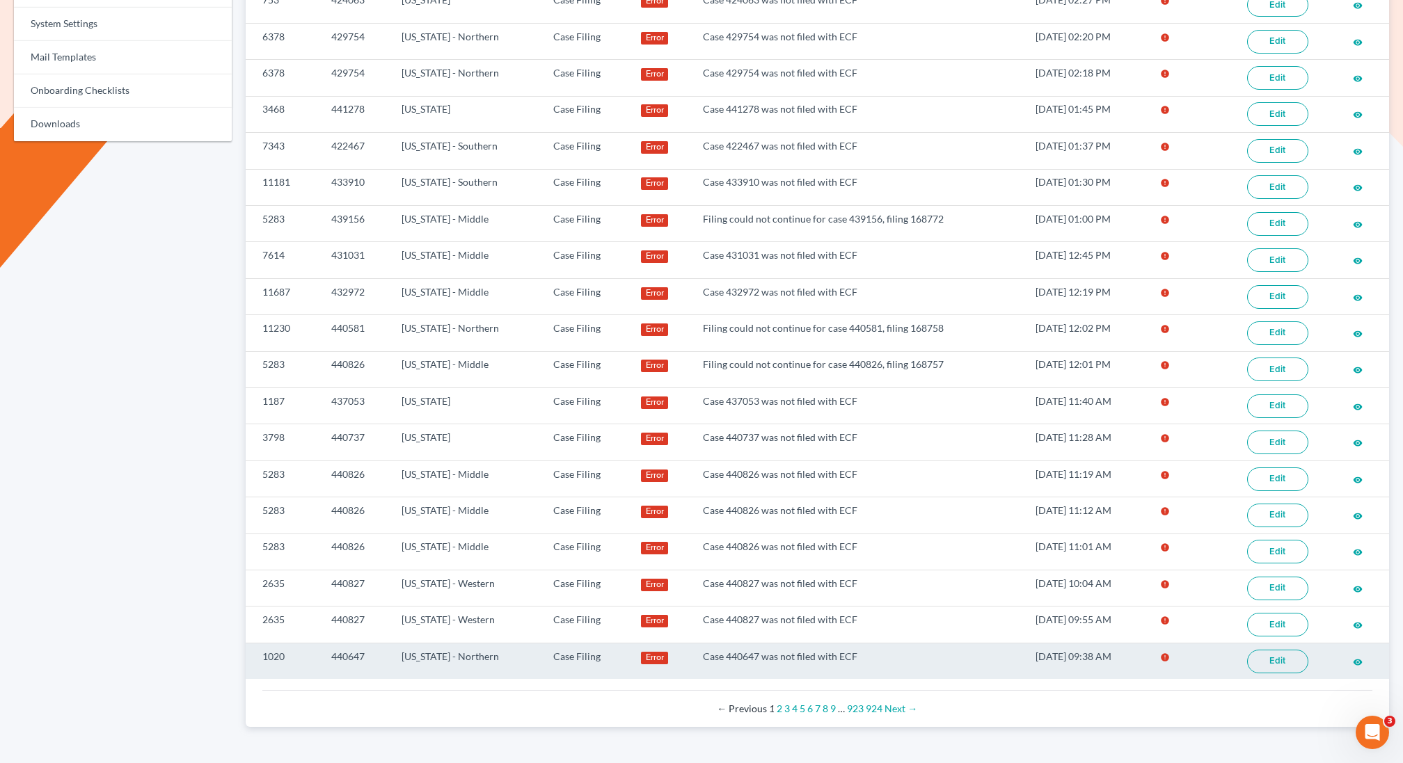
click at [1281, 650] on link "Edit" at bounding box center [1277, 662] width 61 height 24
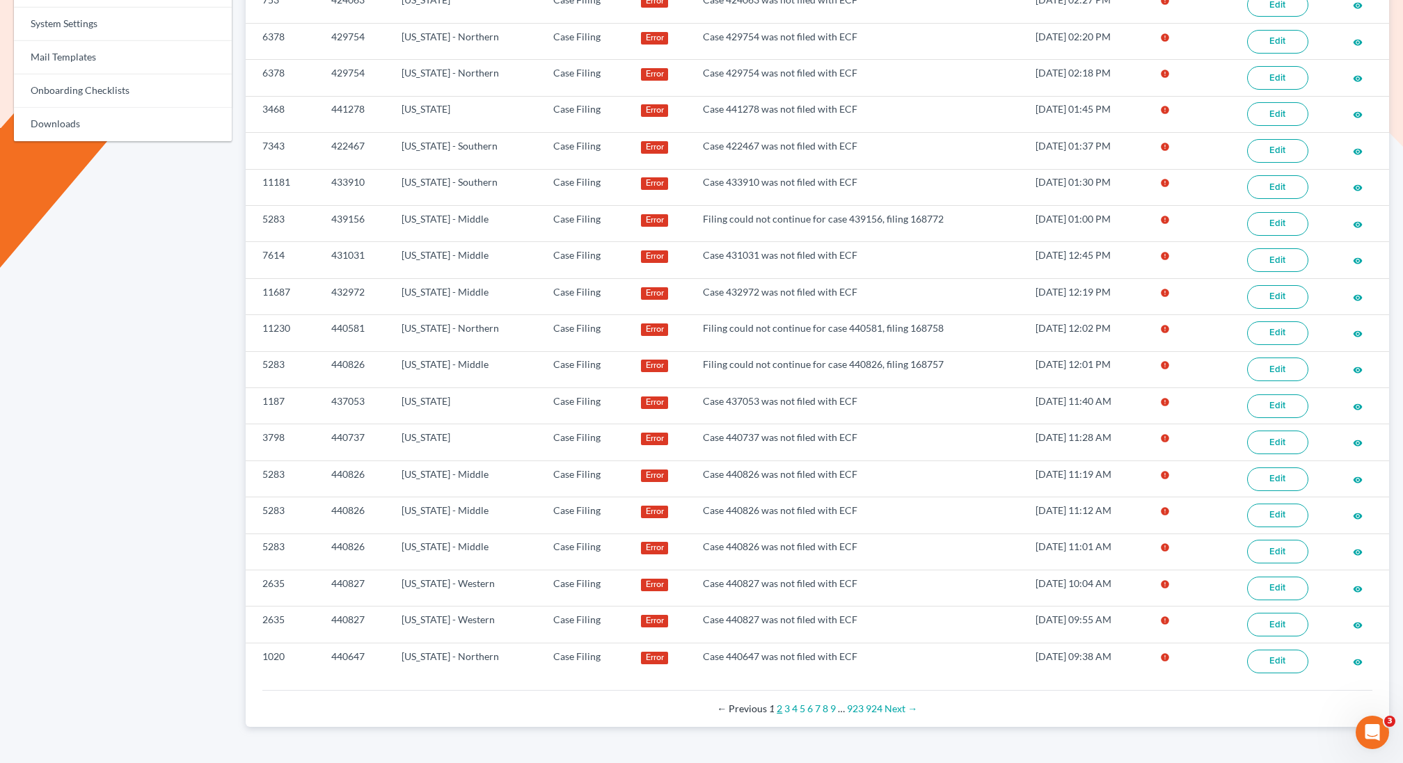
click at [777, 703] on link "2" at bounding box center [780, 709] width 6 height 12
click at [779, 703] on link "2" at bounding box center [780, 709] width 6 height 12
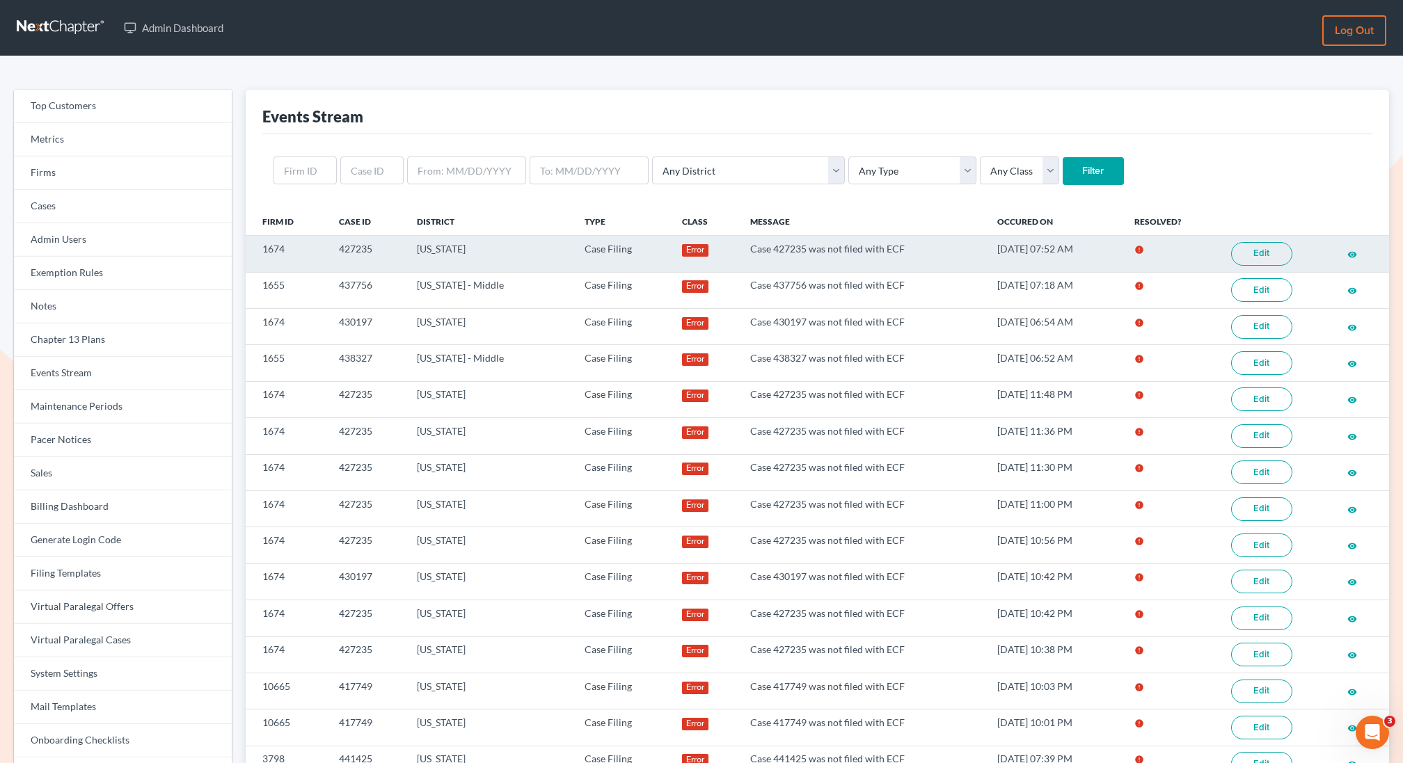
click at [1260, 253] on link "Edit" at bounding box center [1261, 254] width 61 height 24
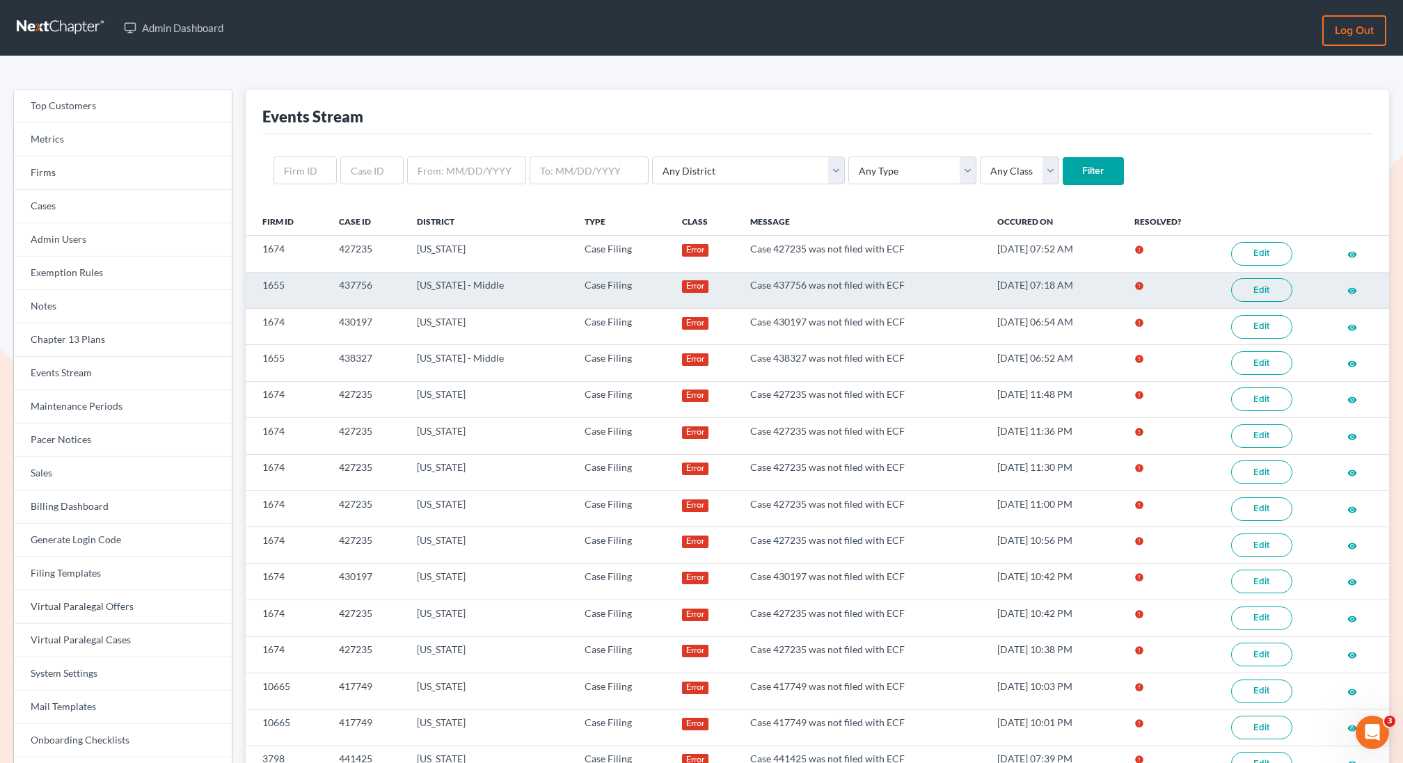
click at [1249, 287] on link "Edit" at bounding box center [1261, 290] width 61 height 24
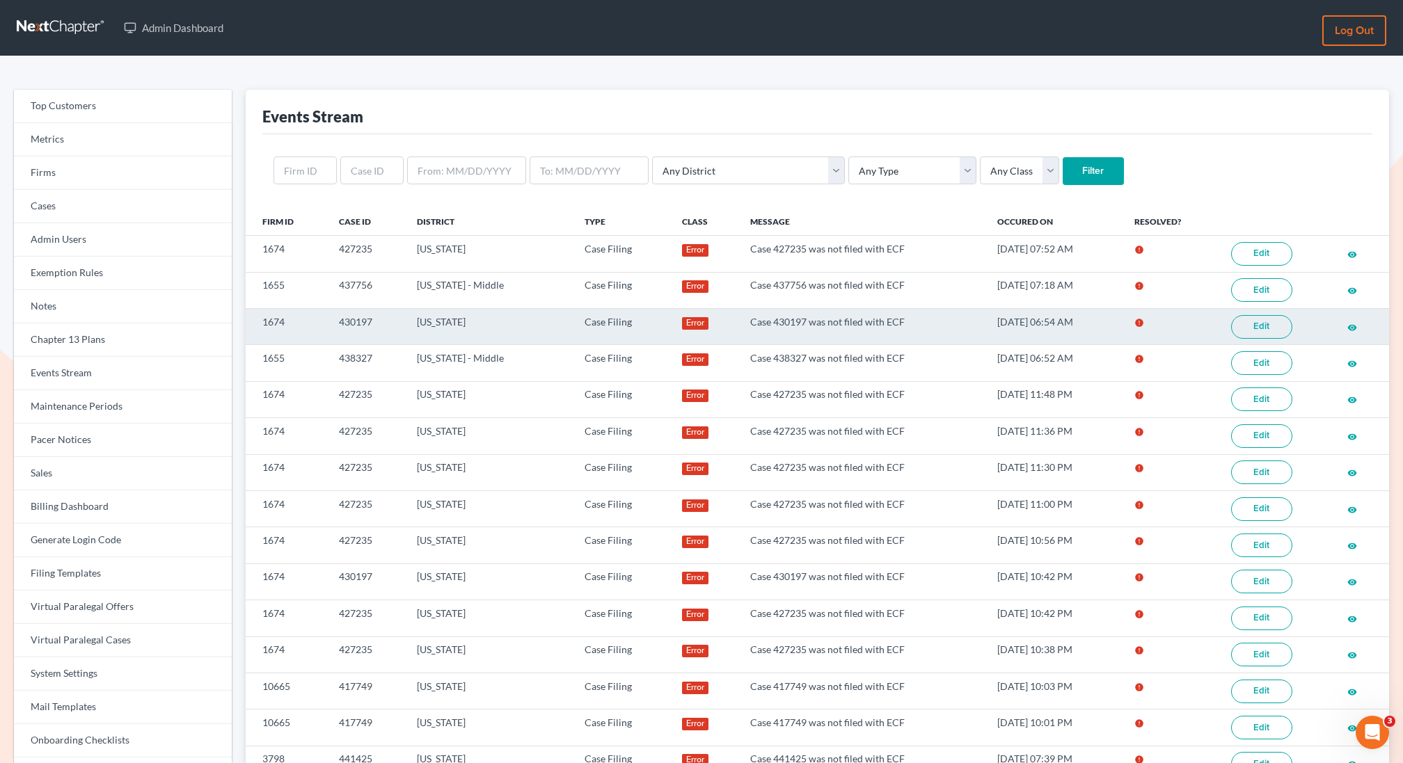
click at [1262, 327] on link "Edit" at bounding box center [1261, 327] width 61 height 24
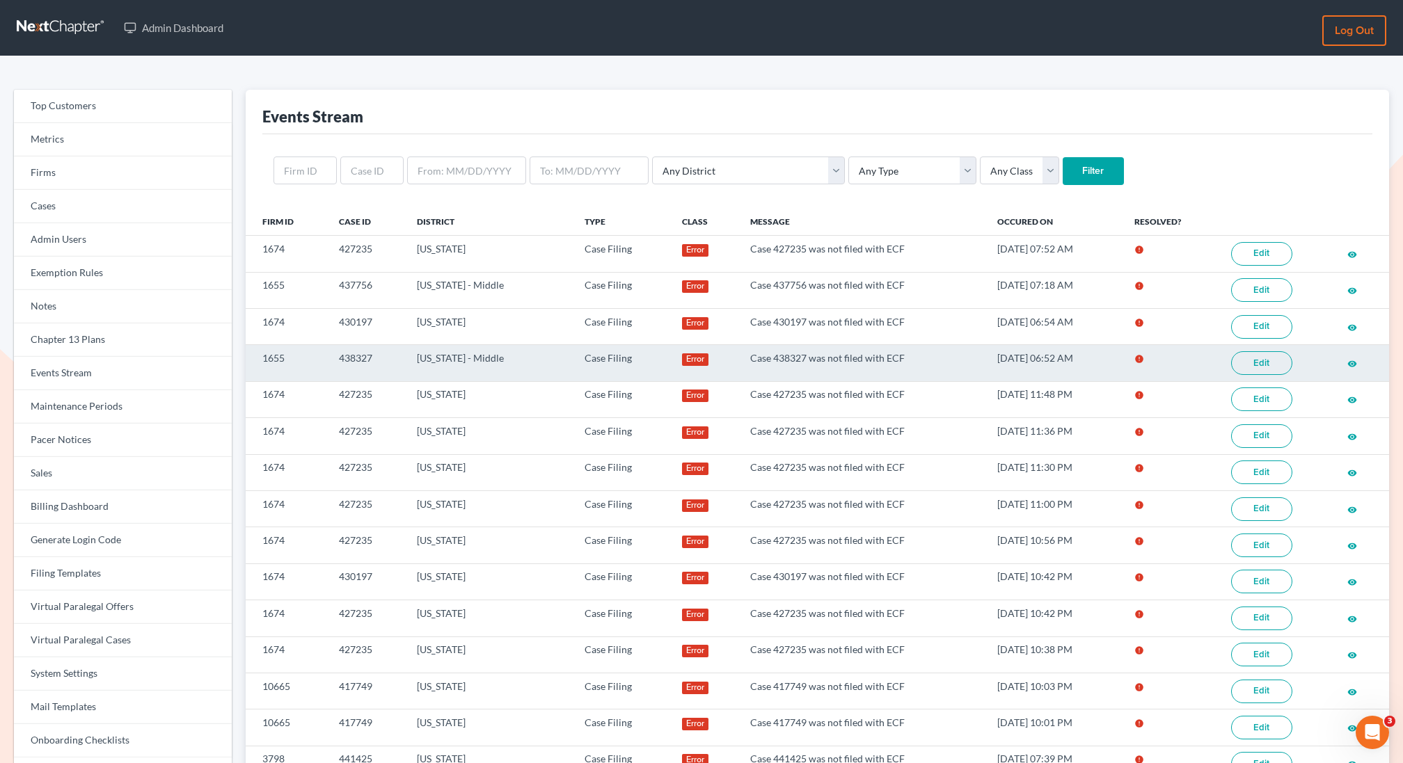
click at [1264, 360] on link "Edit" at bounding box center [1261, 363] width 61 height 24
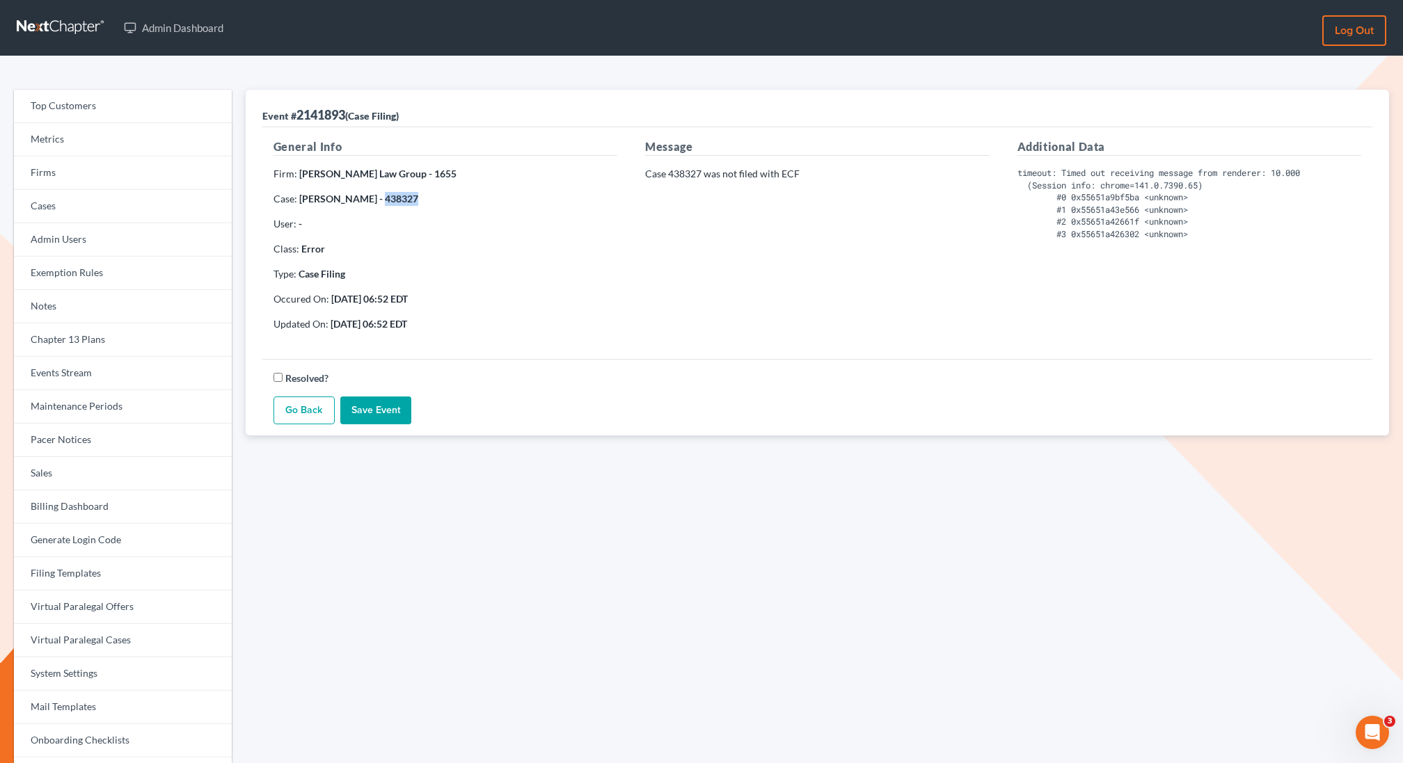
drag, startPoint x: 404, startPoint y: 197, endPoint x: 367, endPoint y: 200, distance: 37.7
click at [366, 201] on p "Case: [PERSON_NAME] - 438327" at bounding box center [445, 199] width 344 height 14
copy strong "438327"
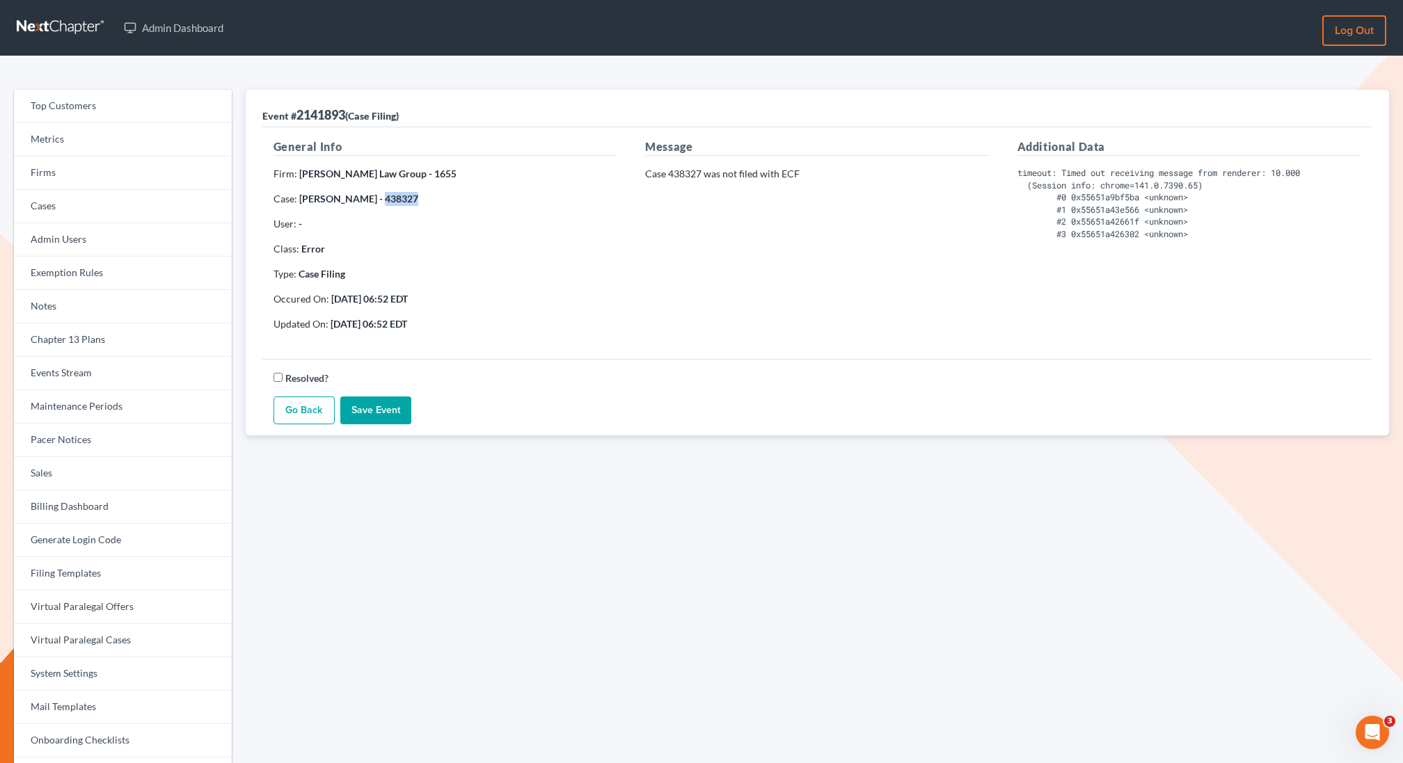
click at [304, 399] on link "Go Back" at bounding box center [303, 411] width 61 height 28
click at [73, 380] on link "Events Stream" at bounding box center [123, 373] width 218 height 33
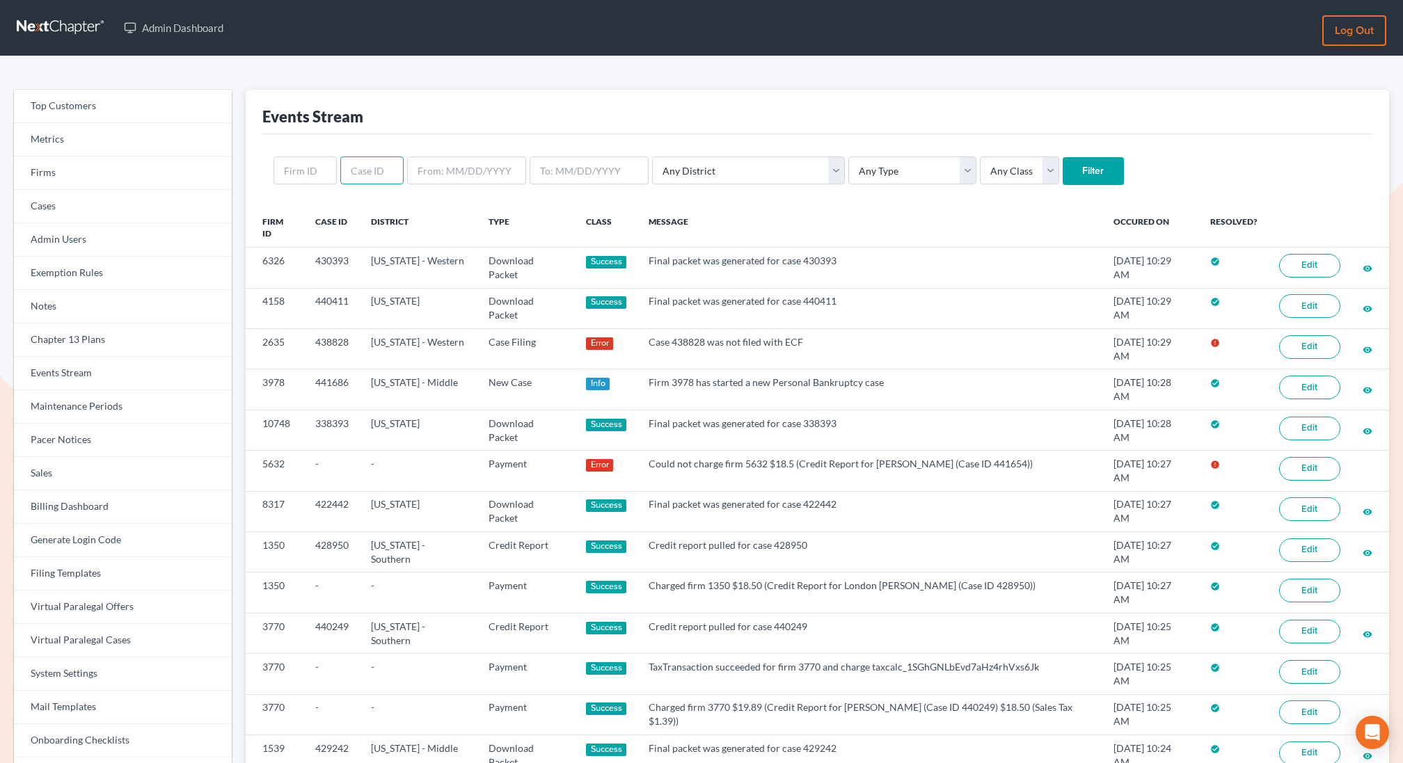
click at [383, 180] on input "text" at bounding box center [371, 171] width 63 height 28
paste input "438327"
type input "438327"
click at [1063, 157] on input "Filter" at bounding box center [1093, 171] width 61 height 28
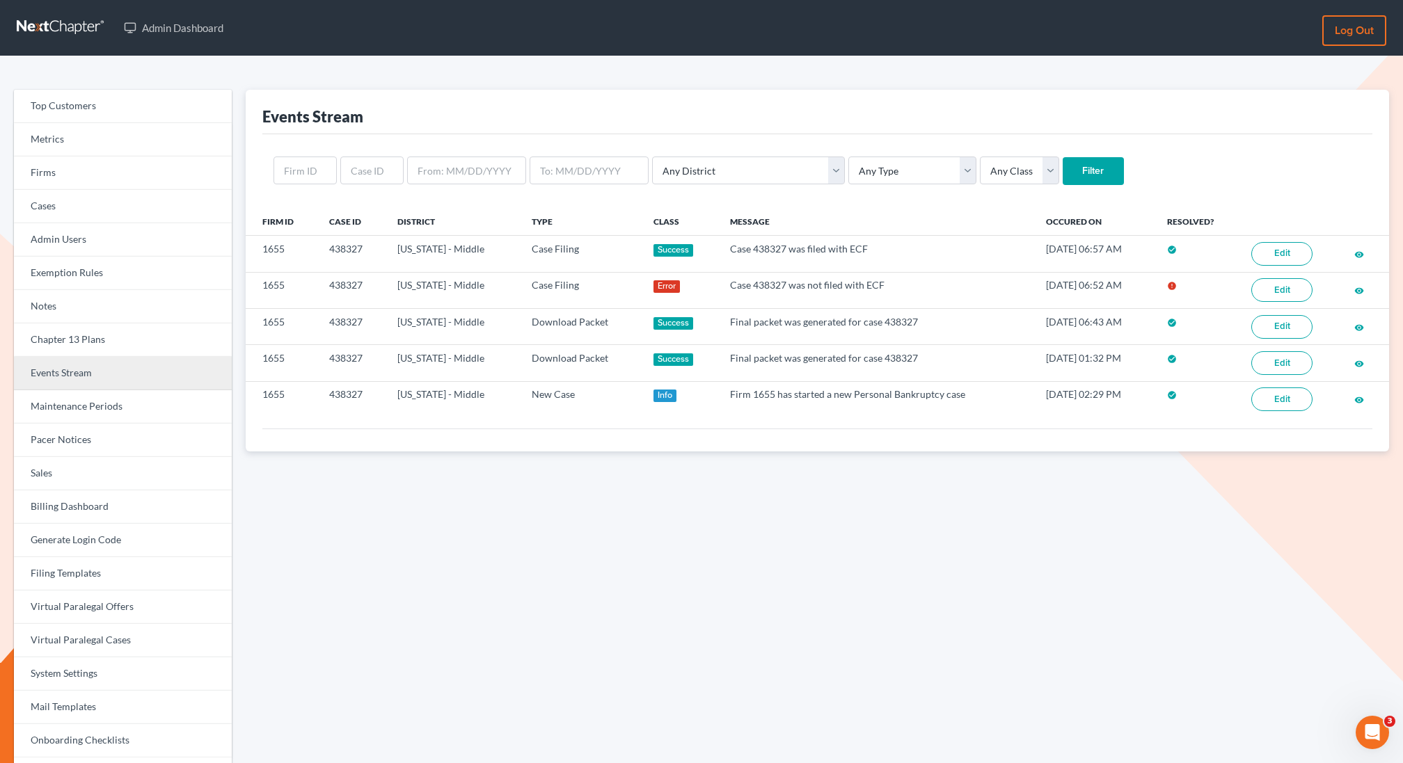
click at [54, 380] on link "Events Stream" at bounding box center [123, 373] width 218 height 33
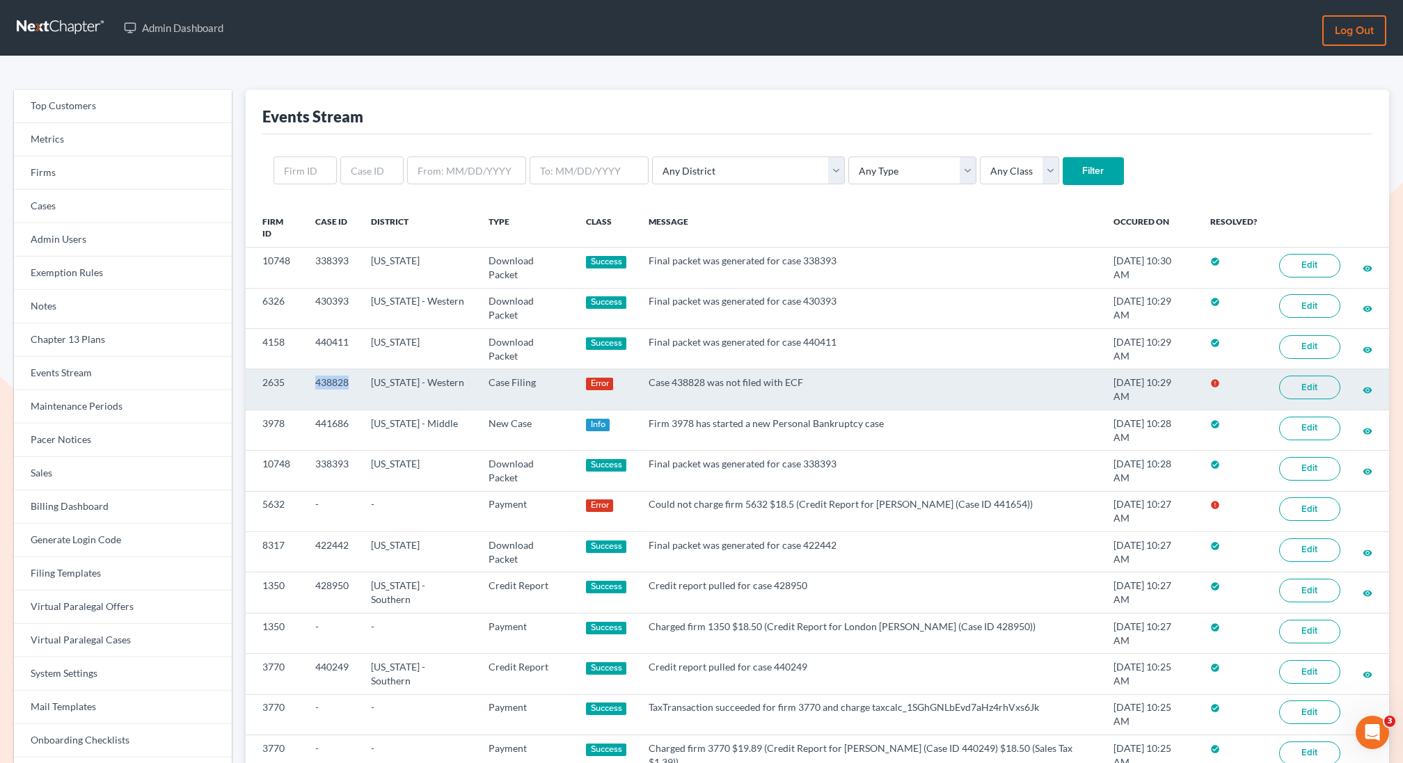
copy td "438828"
drag, startPoint x: 352, startPoint y: 386, endPoint x: 310, endPoint y: 382, distance: 41.9
click at [310, 383] on td "438828" at bounding box center [332, 390] width 56 height 40
click at [1317, 381] on link "Edit" at bounding box center [1309, 388] width 61 height 24
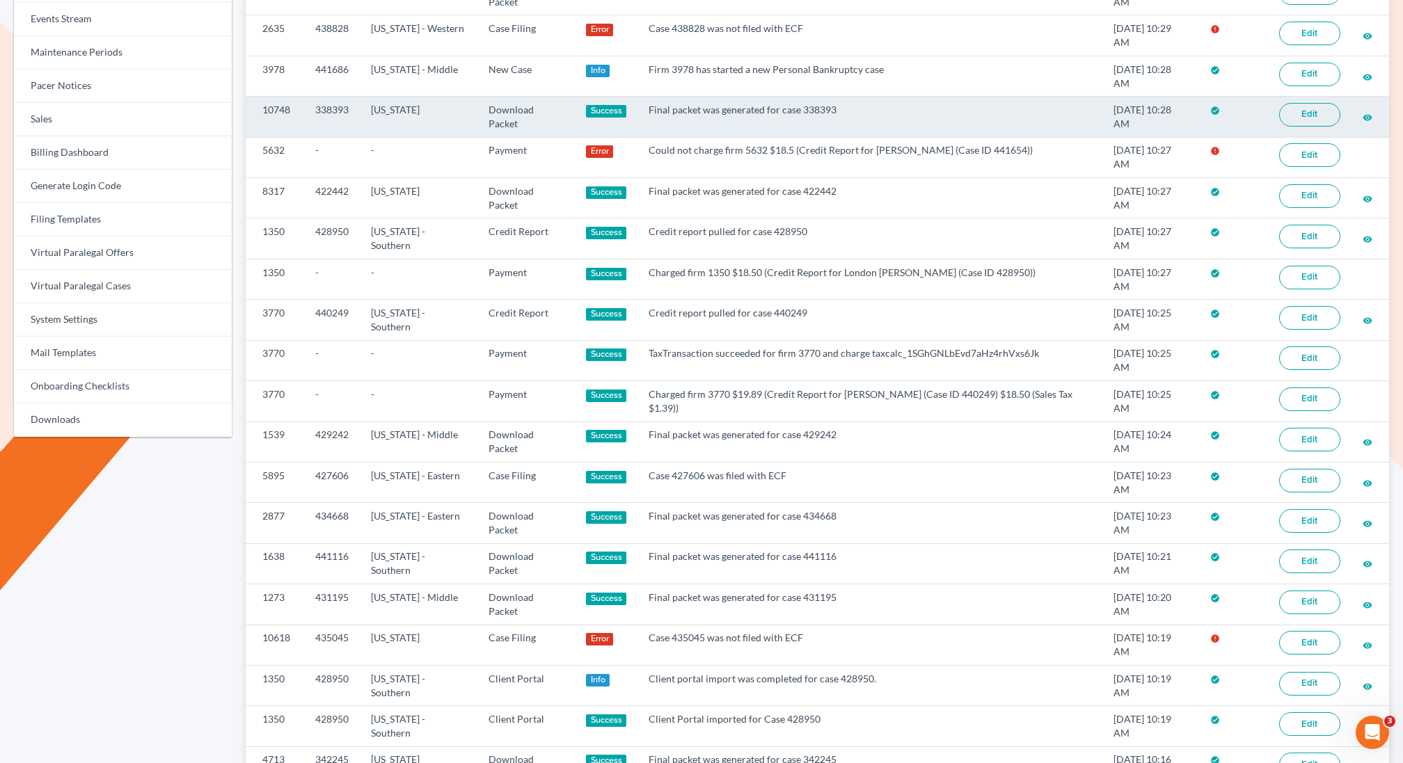
scroll to position [366, 0]
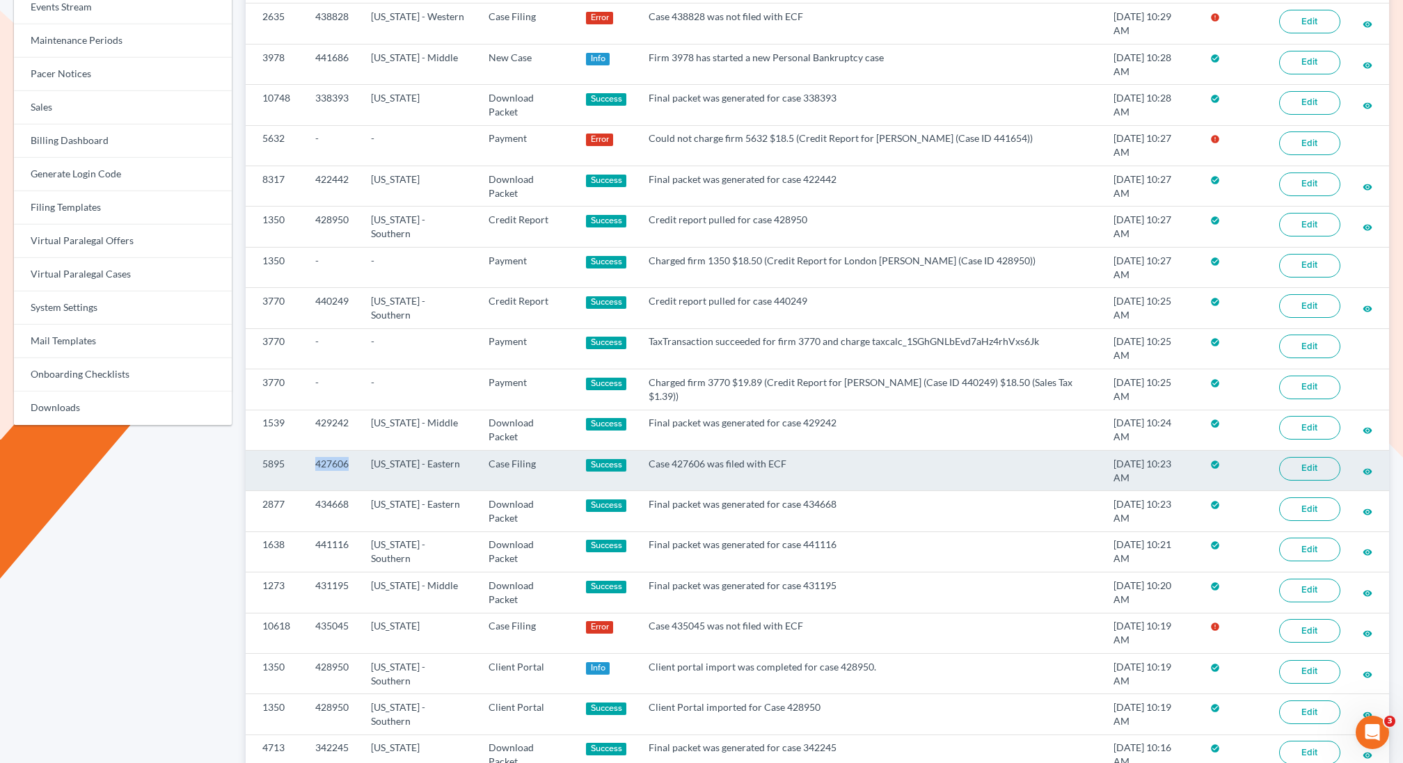
copy td "427606"
drag, startPoint x: 351, startPoint y: 465, endPoint x: 316, endPoint y: 463, distance: 34.8
click at [315, 463] on td "427606" at bounding box center [332, 470] width 56 height 40
